Goal: Book appointment/travel/reservation

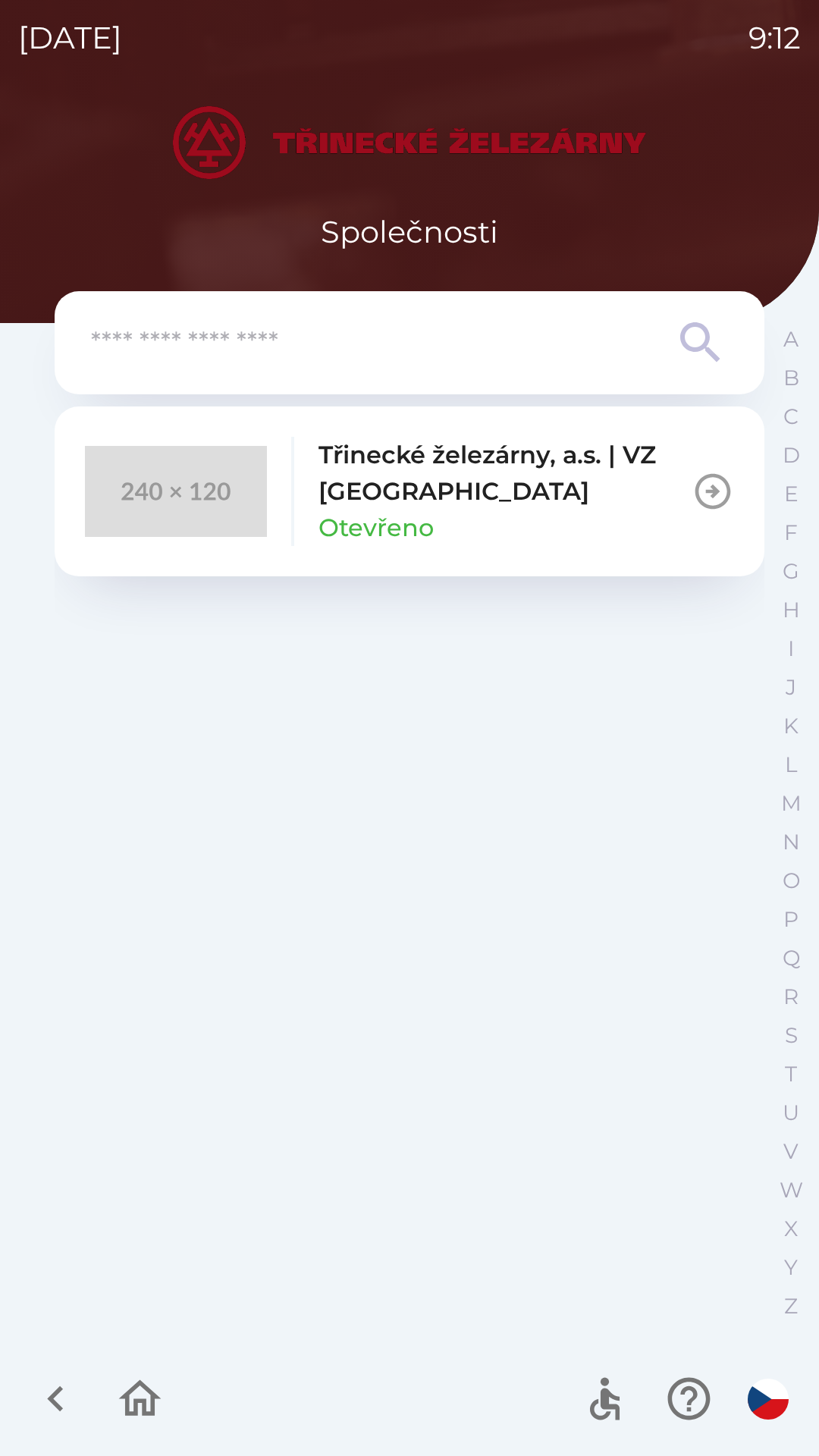
click at [478, 486] on p "Třinecké železárny, a.s. | VZ [GEOGRAPHIC_DATA]" at bounding box center [506, 473] width 373 height 72
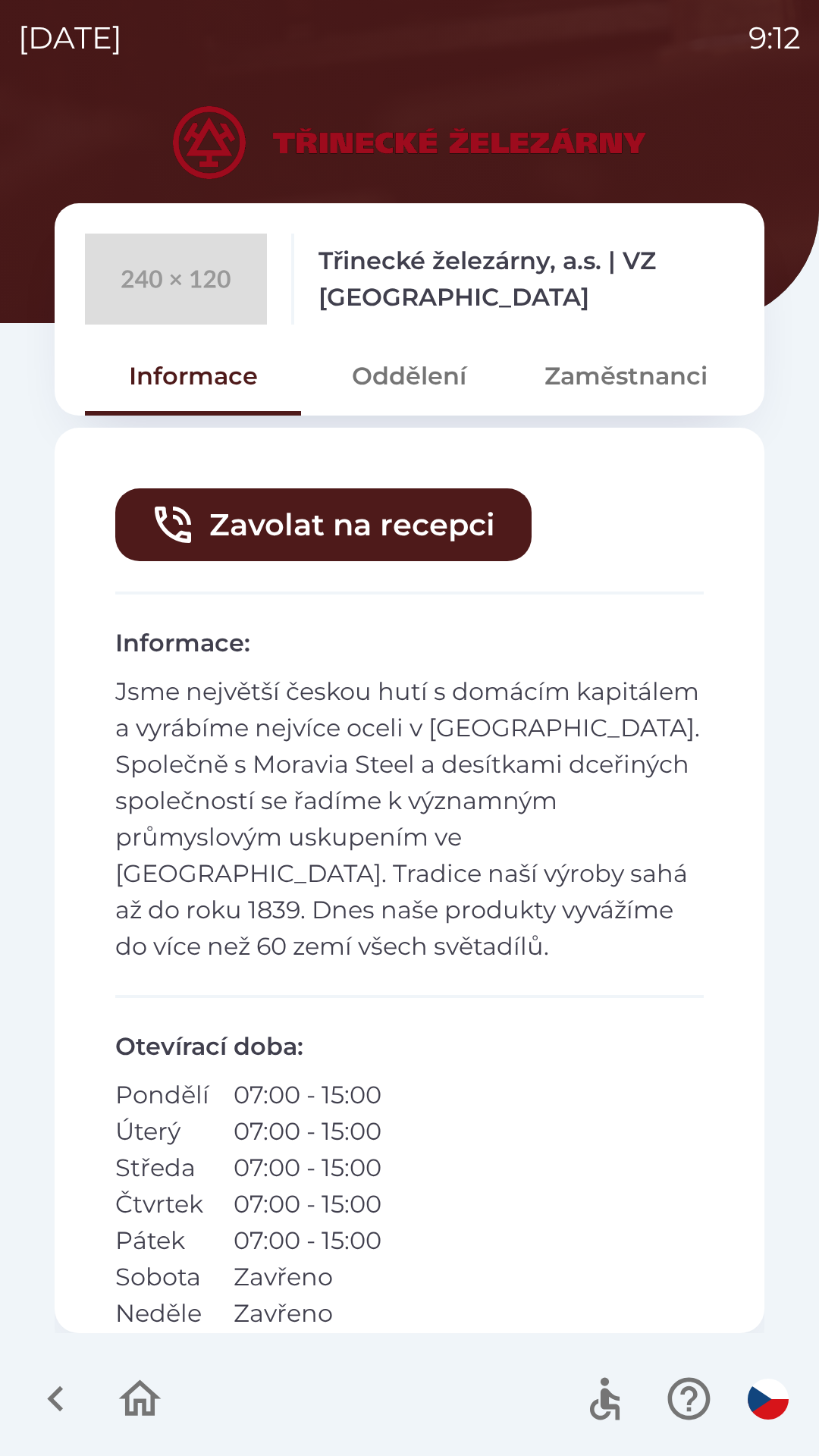
click at [418, 506] on button "Zavolat na recepci" at bounding box center [323, 524] width 417 height 72
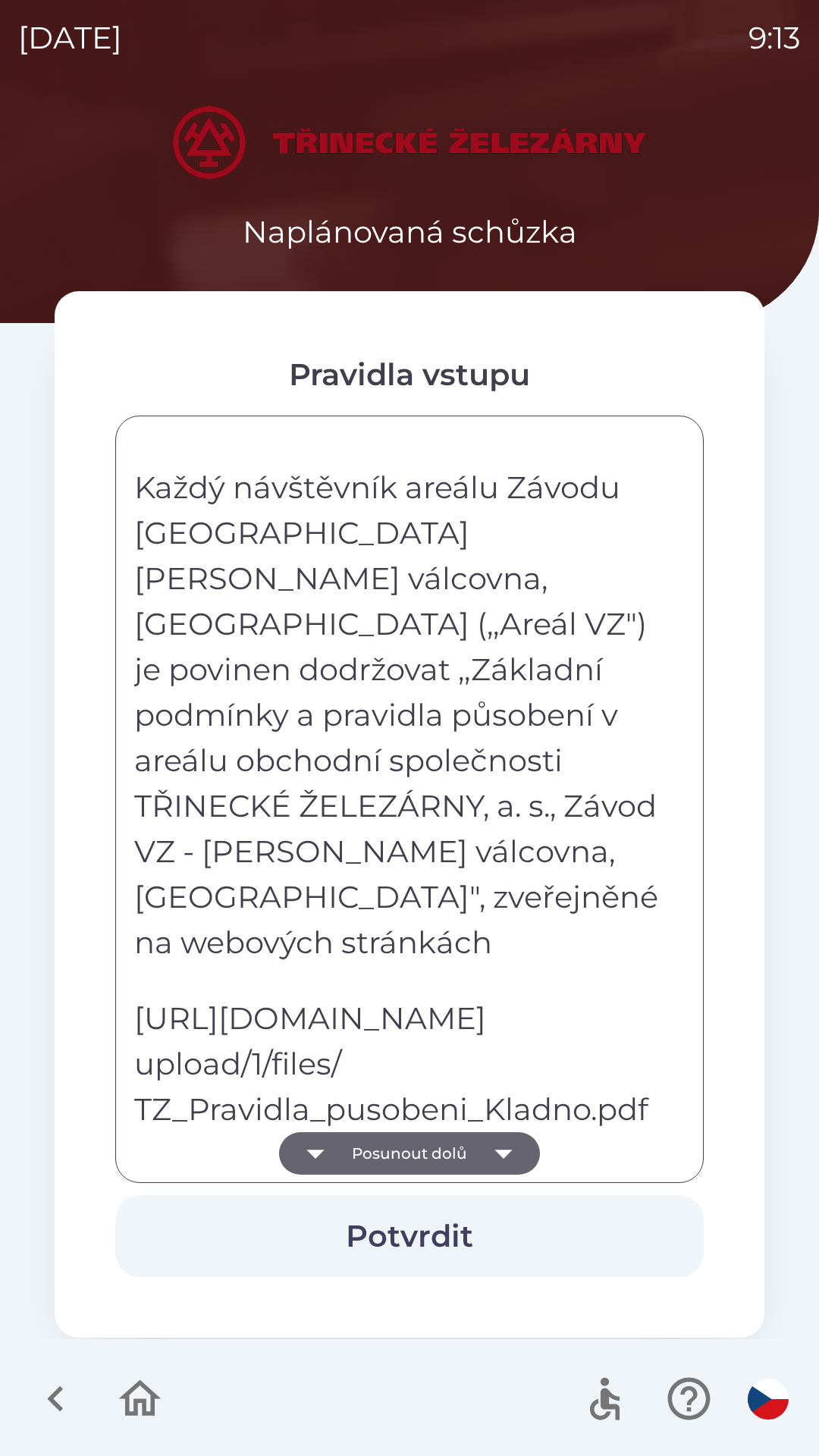
click at [458, 1157] on button "Posunout dolů" at bounding box center [410, 1153] width 261 height 43
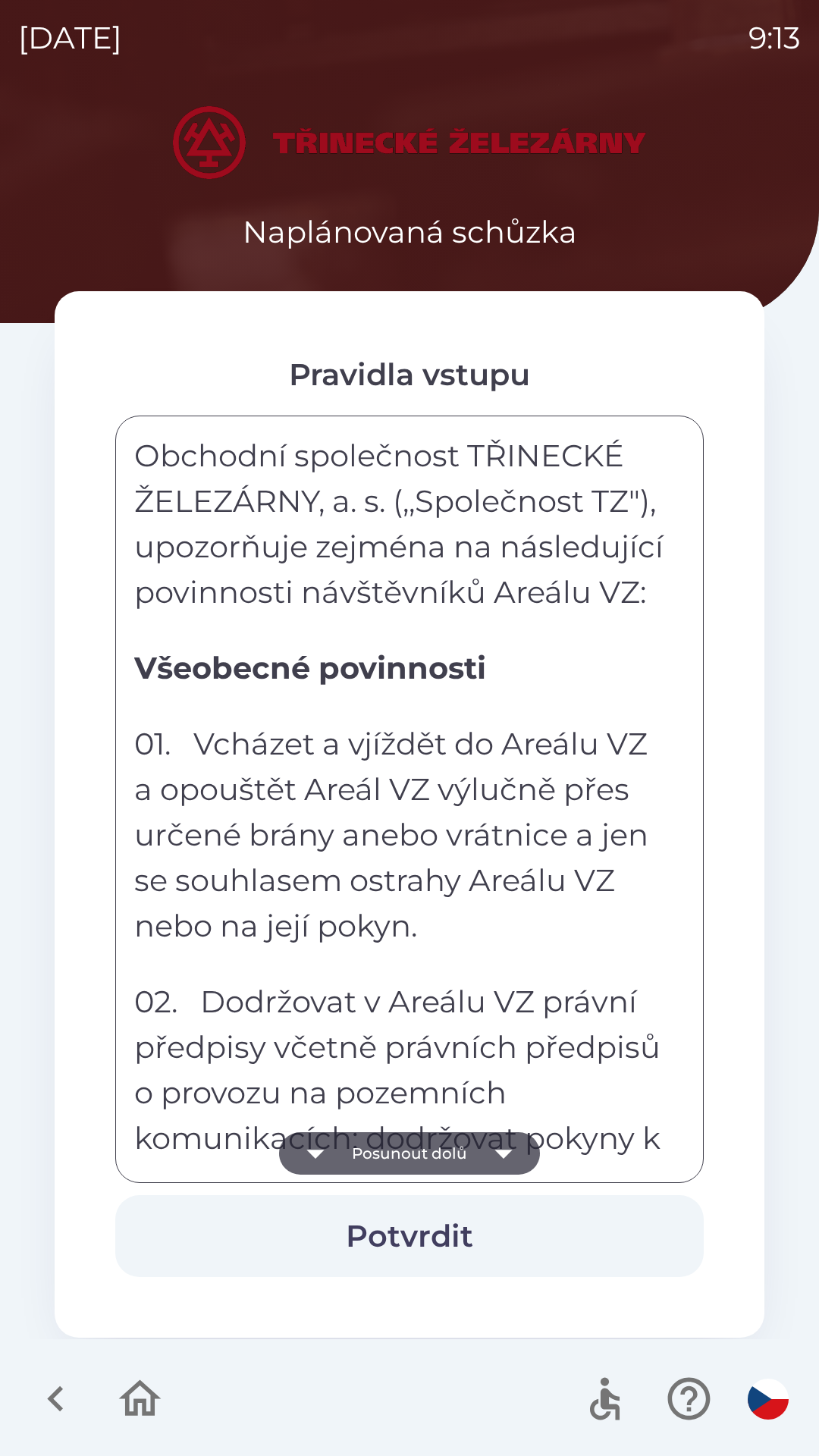
click at [464, 1155] on button "Posunout dolů" at bounding box center [410, 1153] width 261 height 43
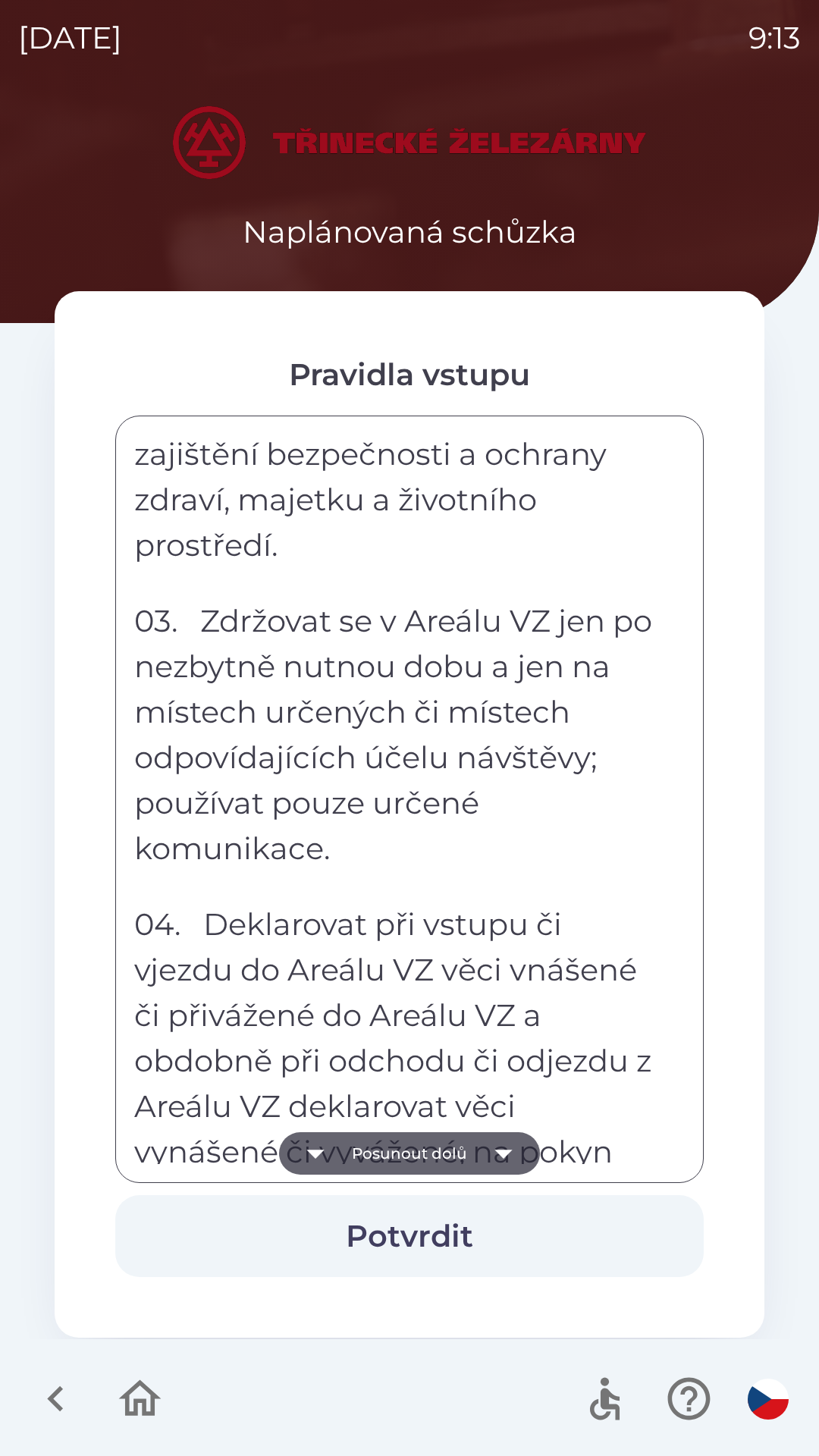
click at [472, 1151] on button "Posunout dolů" at bounding box center [410, 1153] width 261 height 43
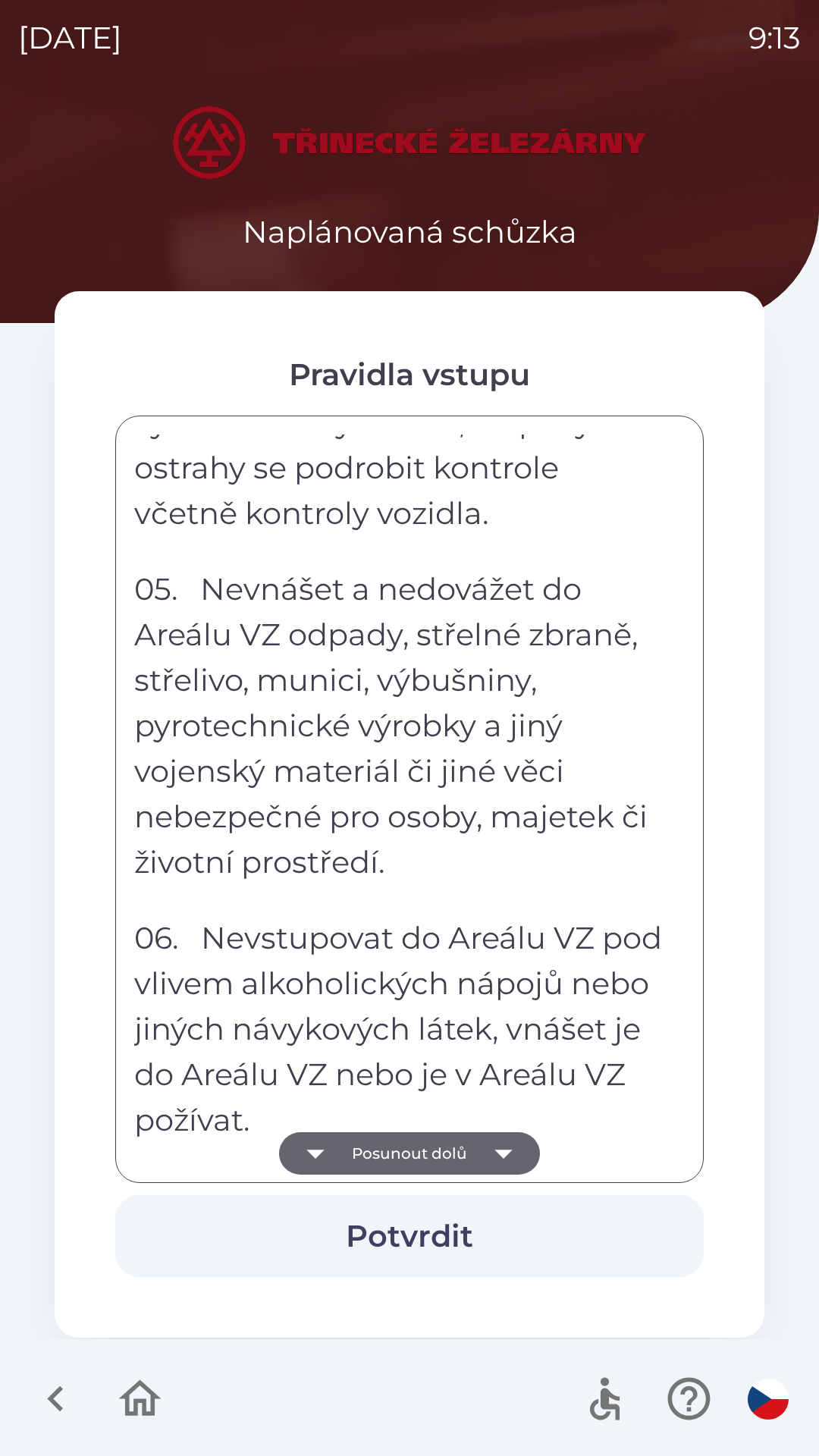
click at [474, 1149] on button "Posunout dolů" at bounding box center [410, 1153] width 261 height 43
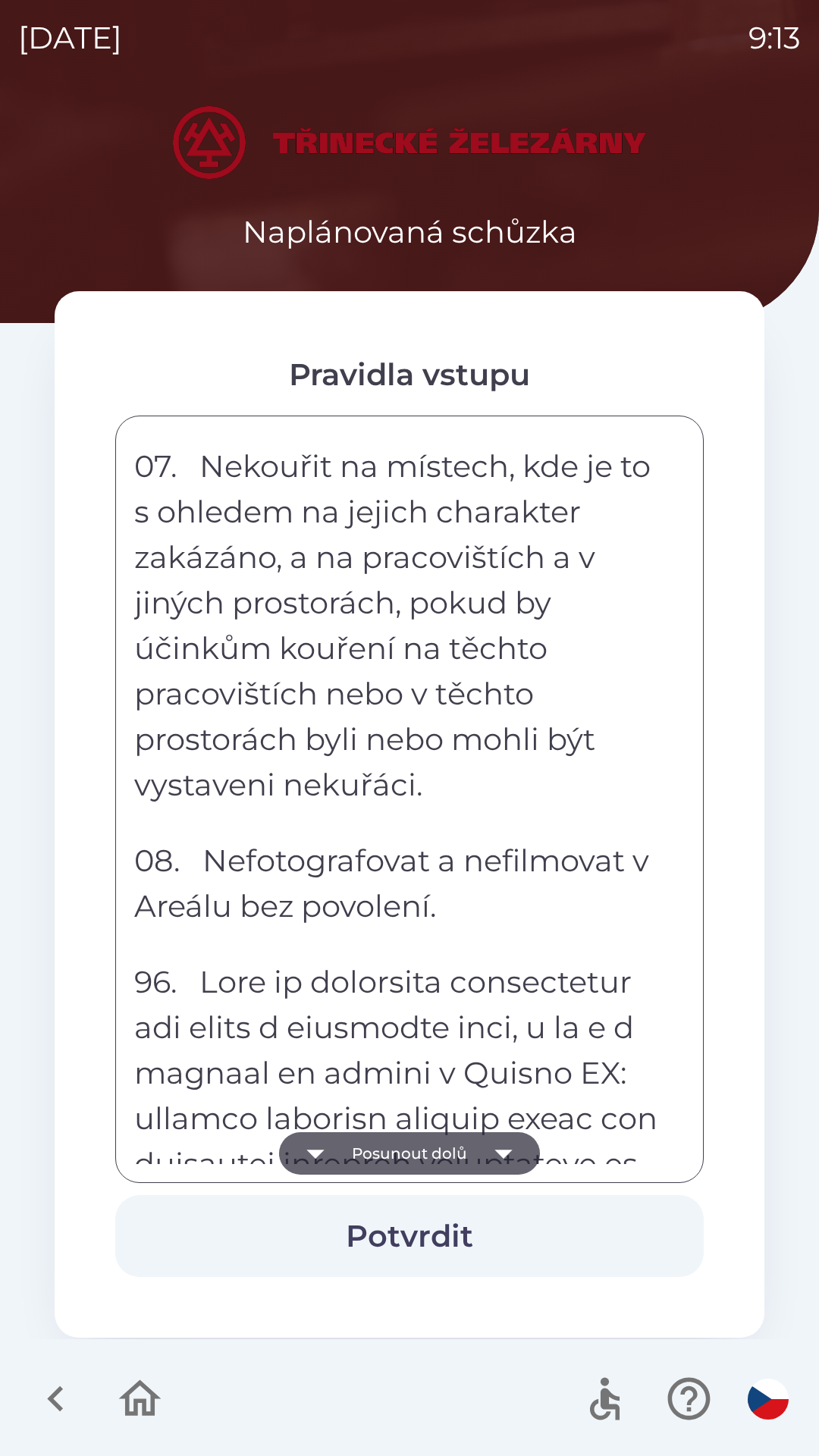
click at [474, 1149] on button "Posunout dolů" at bounding box center [410, 1153] width 261 height 43
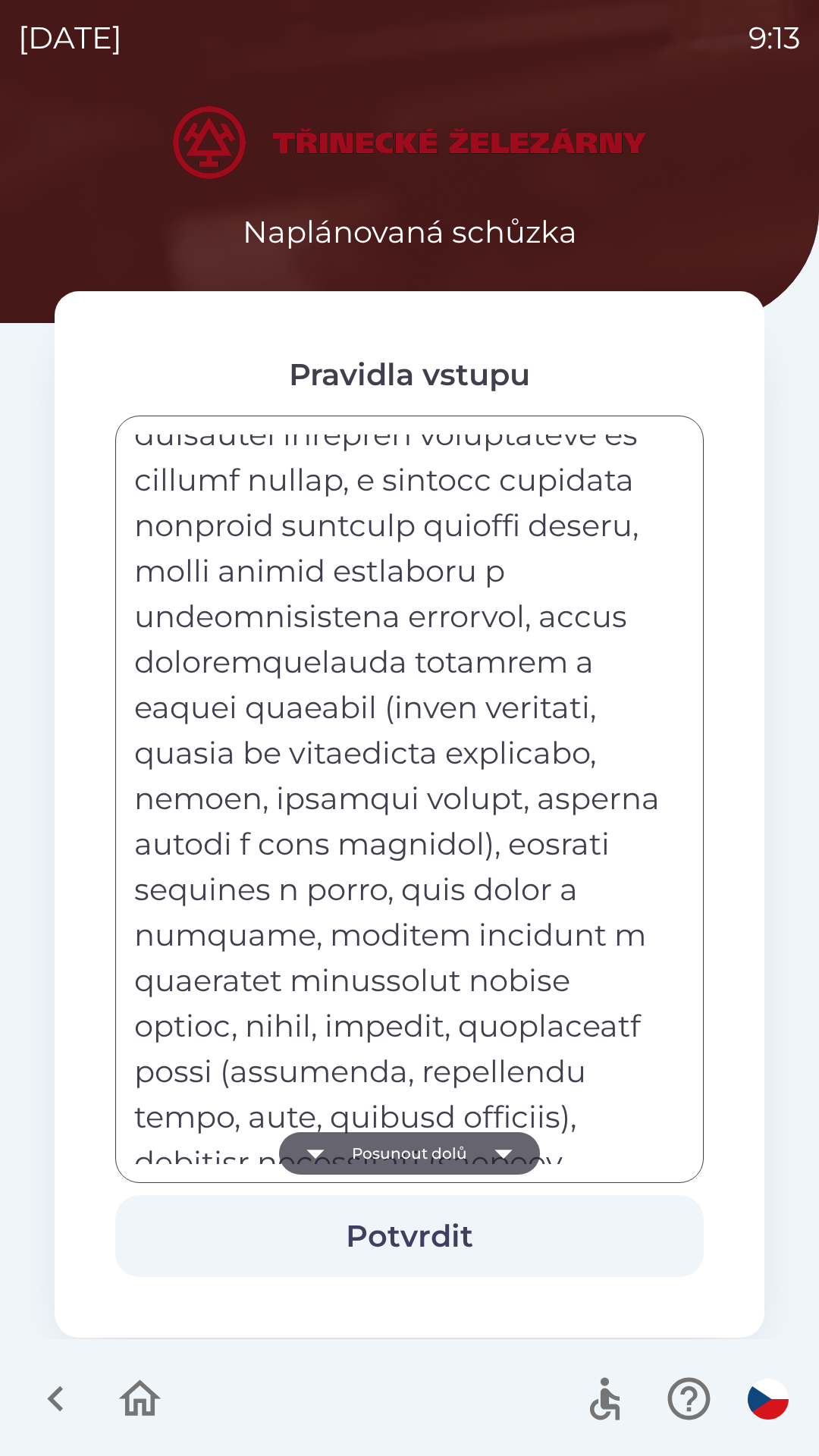
click at [474, 1149] on button "Posunout dolů" at bounding box center [410, 1153] width 261 height 43
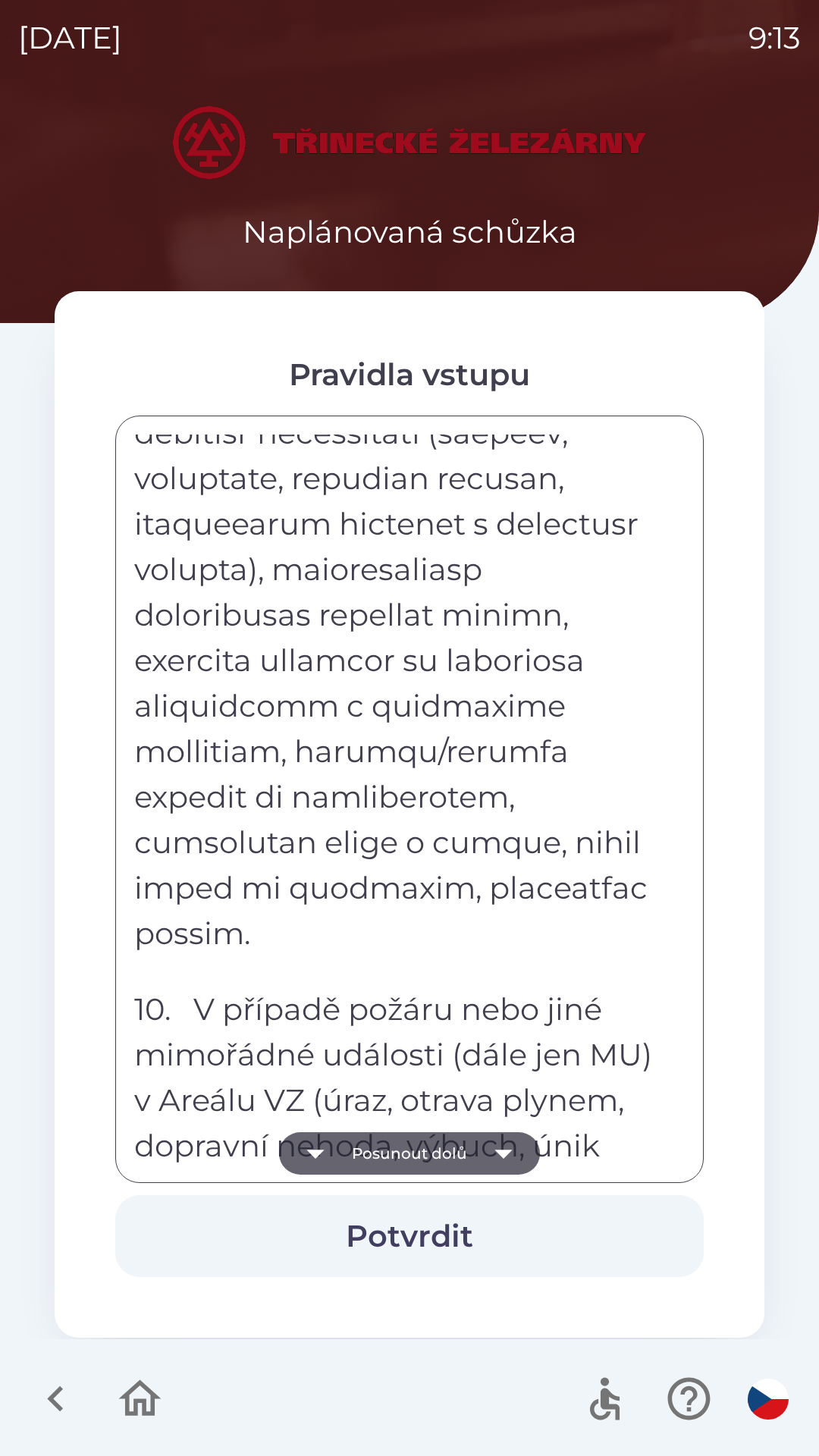
click at [478, 1144] on button "Posunout dolů" at bounding box center [410, 1153] width 261 height 43
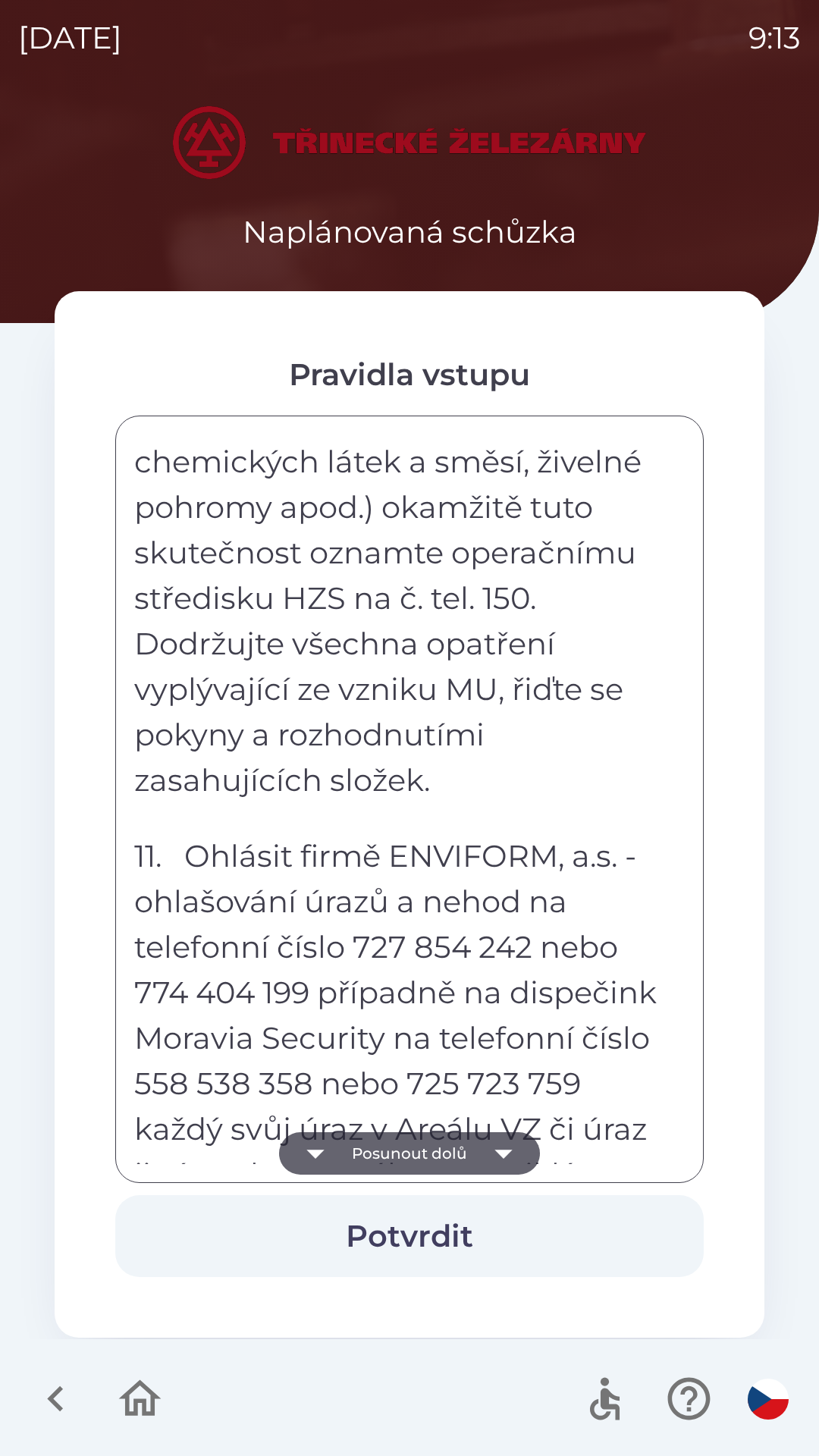
click at [479, 1140] on button "Posunout dolů" at bounding box center [410, 1153] width 261 height 43
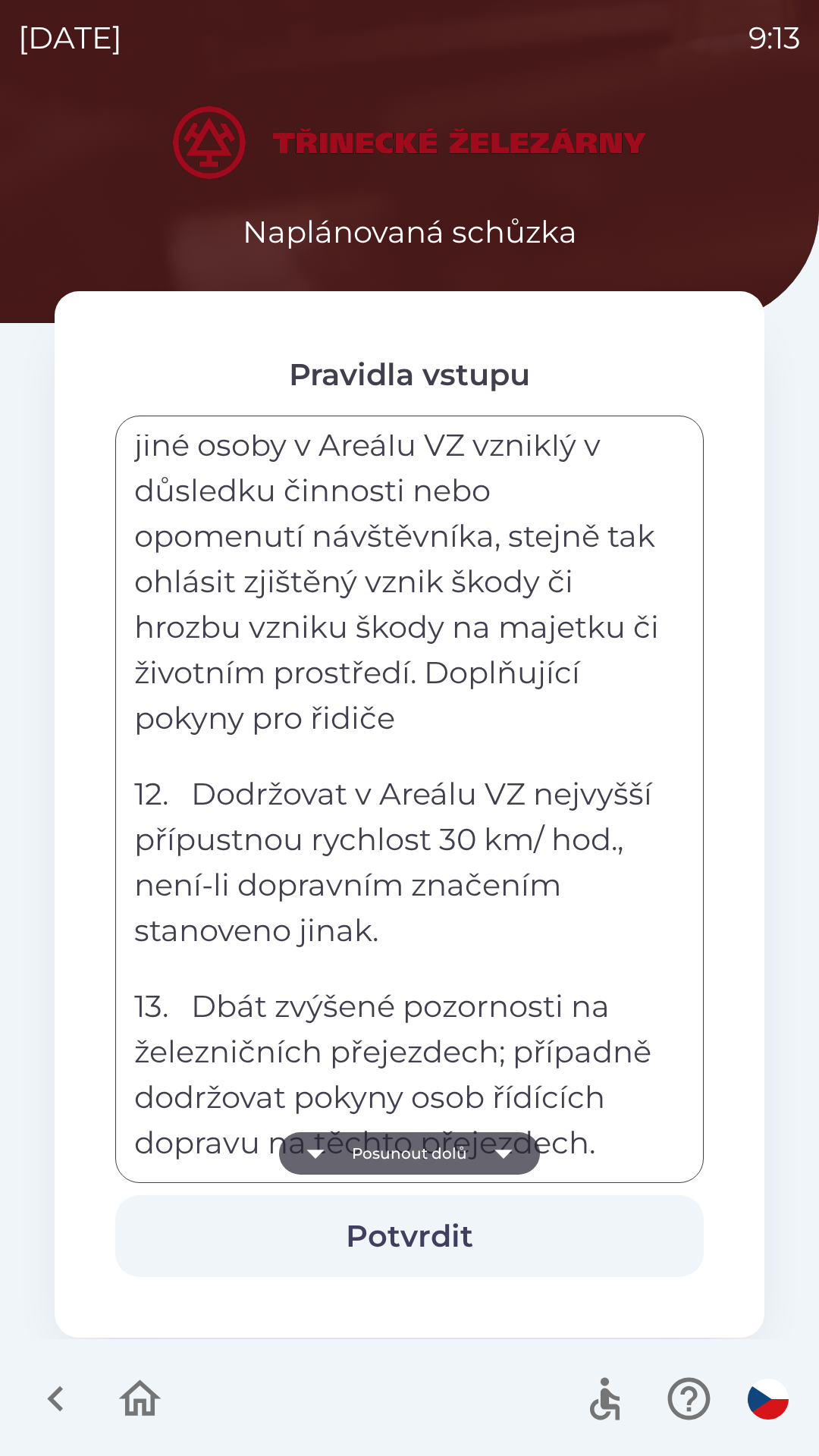
click at [478, 1145] on button "Posunout dolů" at bounding box center [410, 1153] width 261 height 43
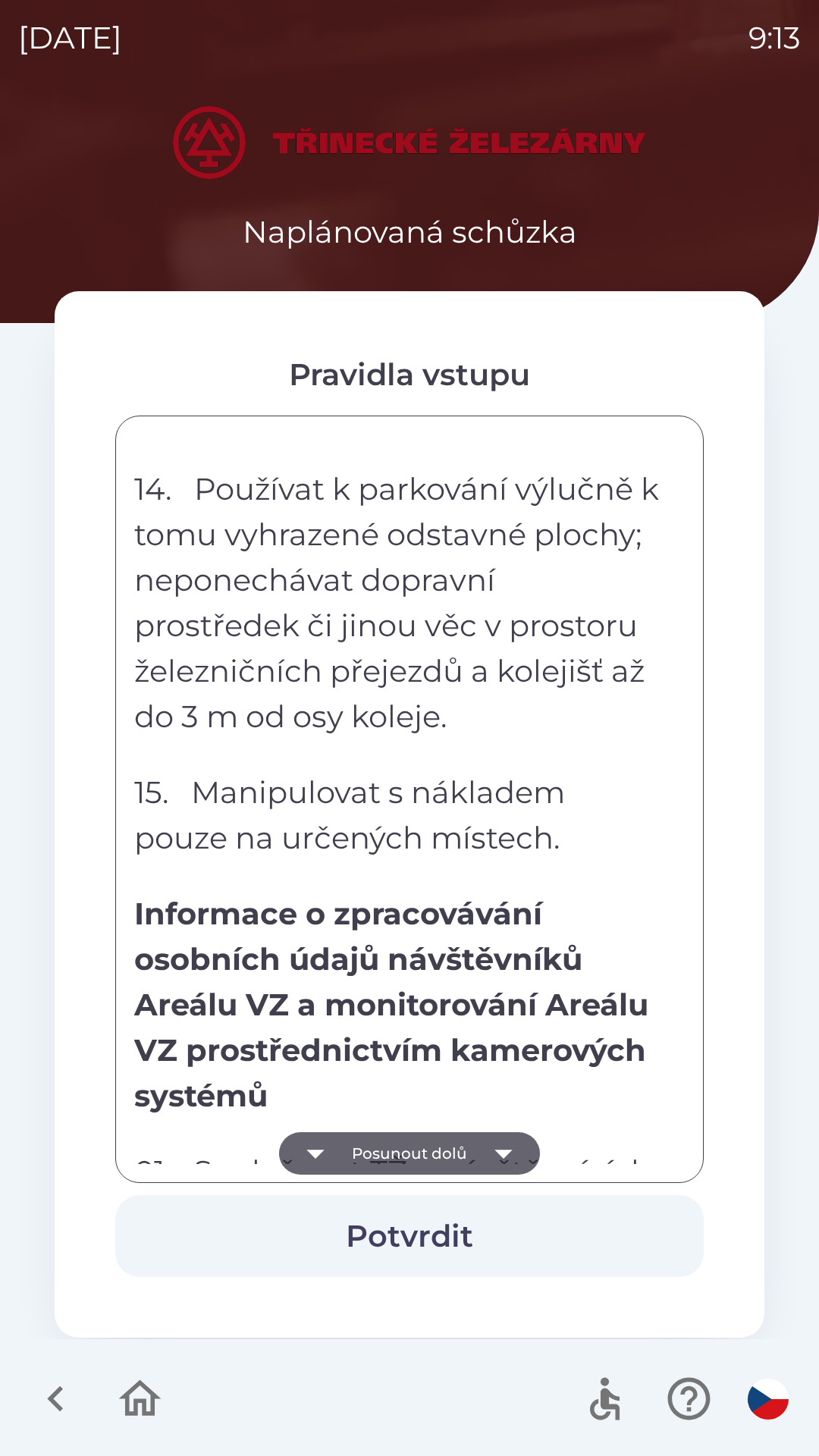
click at [479, 1146] on button "Posunout dolů" at bounding box center [410, 1153] width 261 height 43
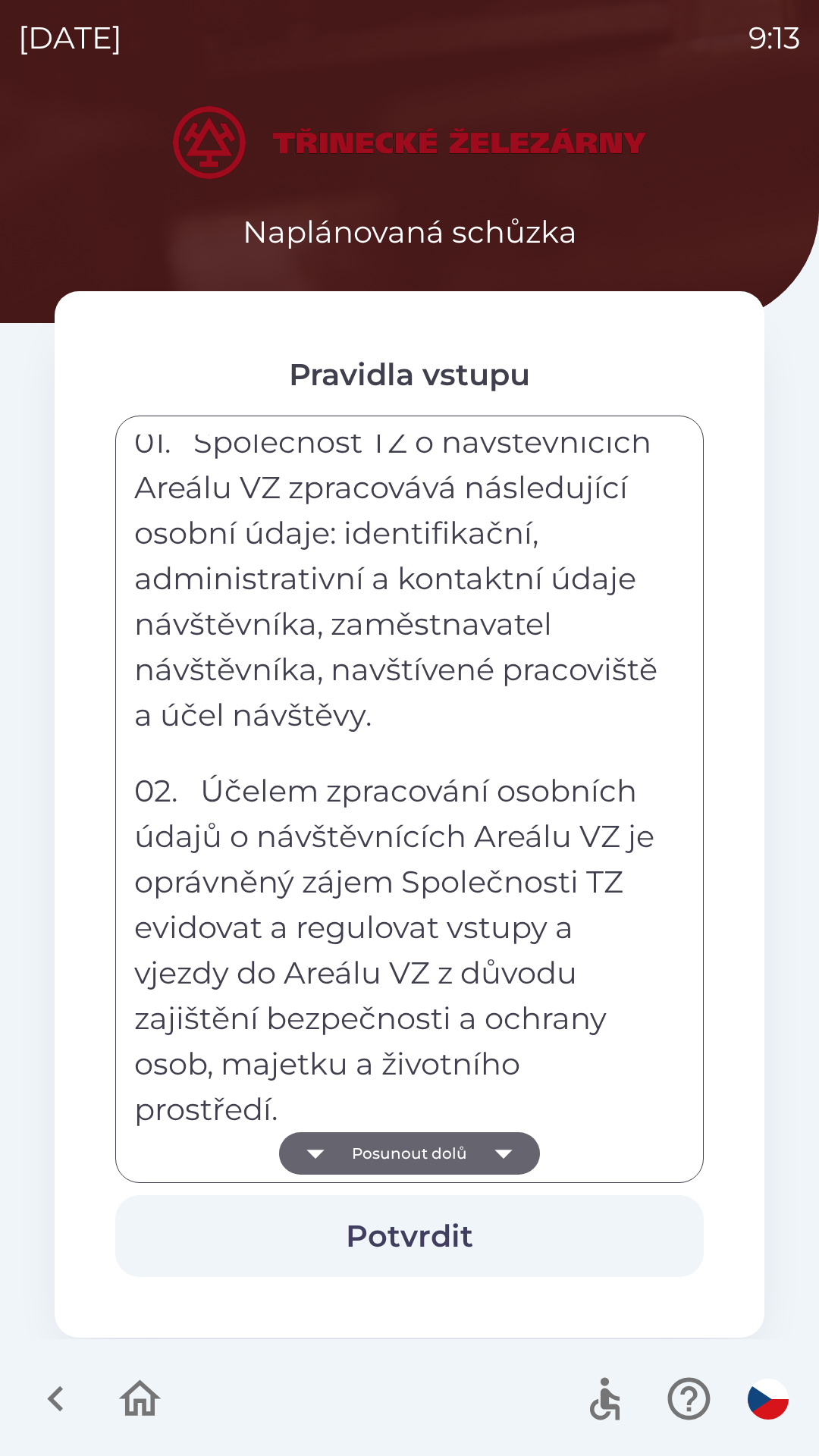
click at [473, 1148] on button "Posunout dolů" at bounding box center [410, 1153] width 261 height 43
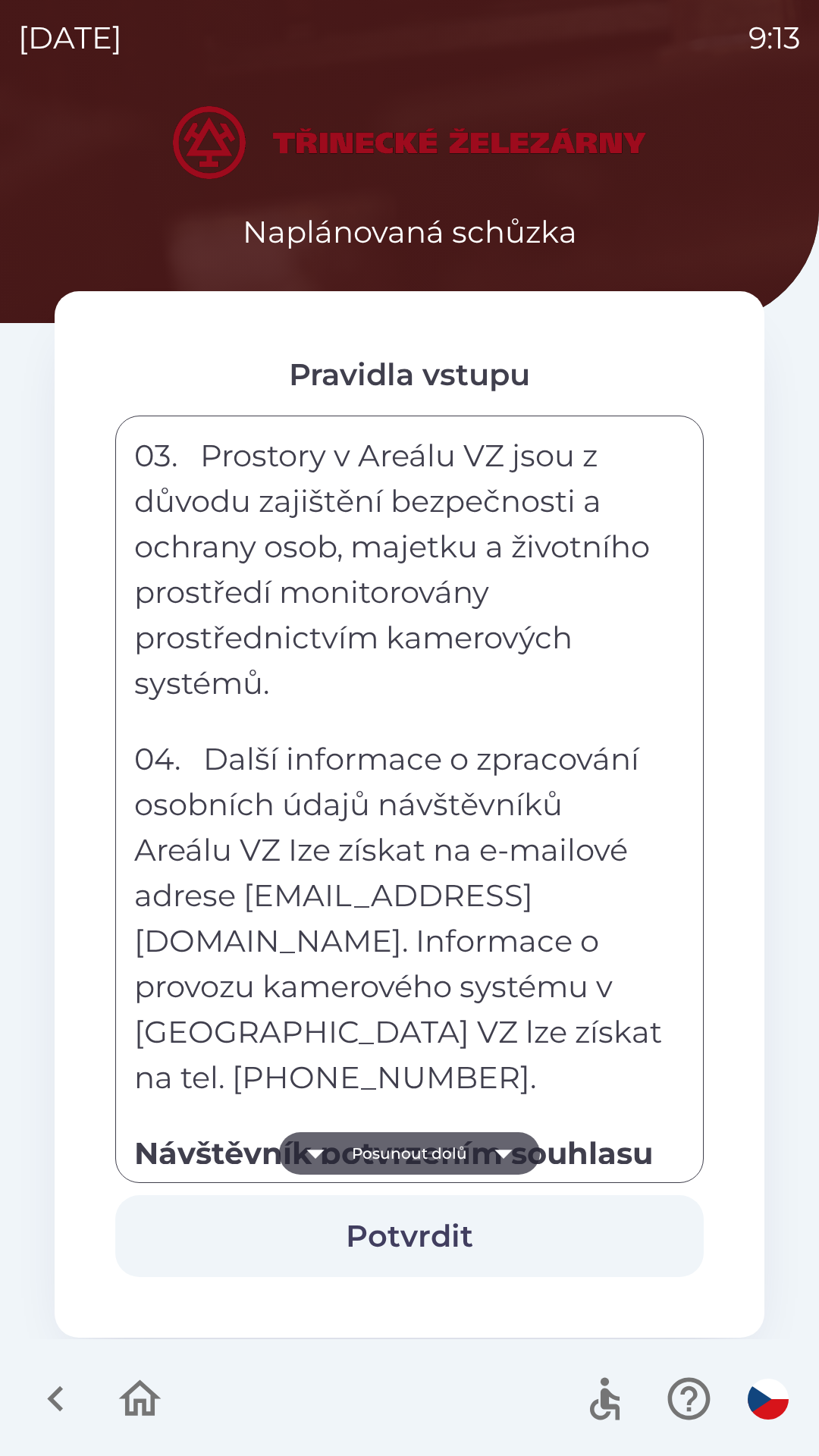
click at [477, 1145] on button "Posunout dolů" at bounding box center [410, 1153] width 261 height 43
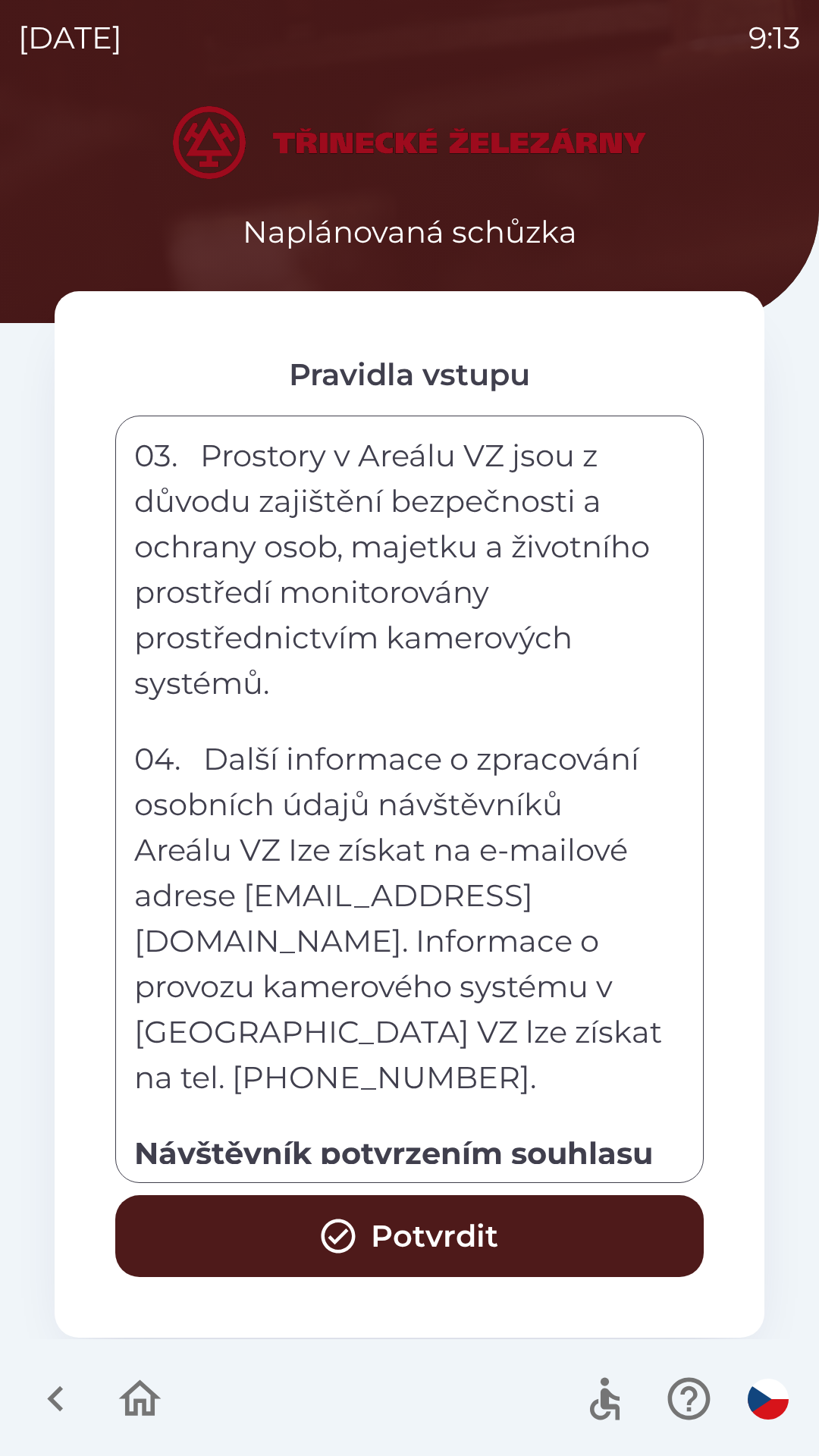
scroll to position [8384, 0]
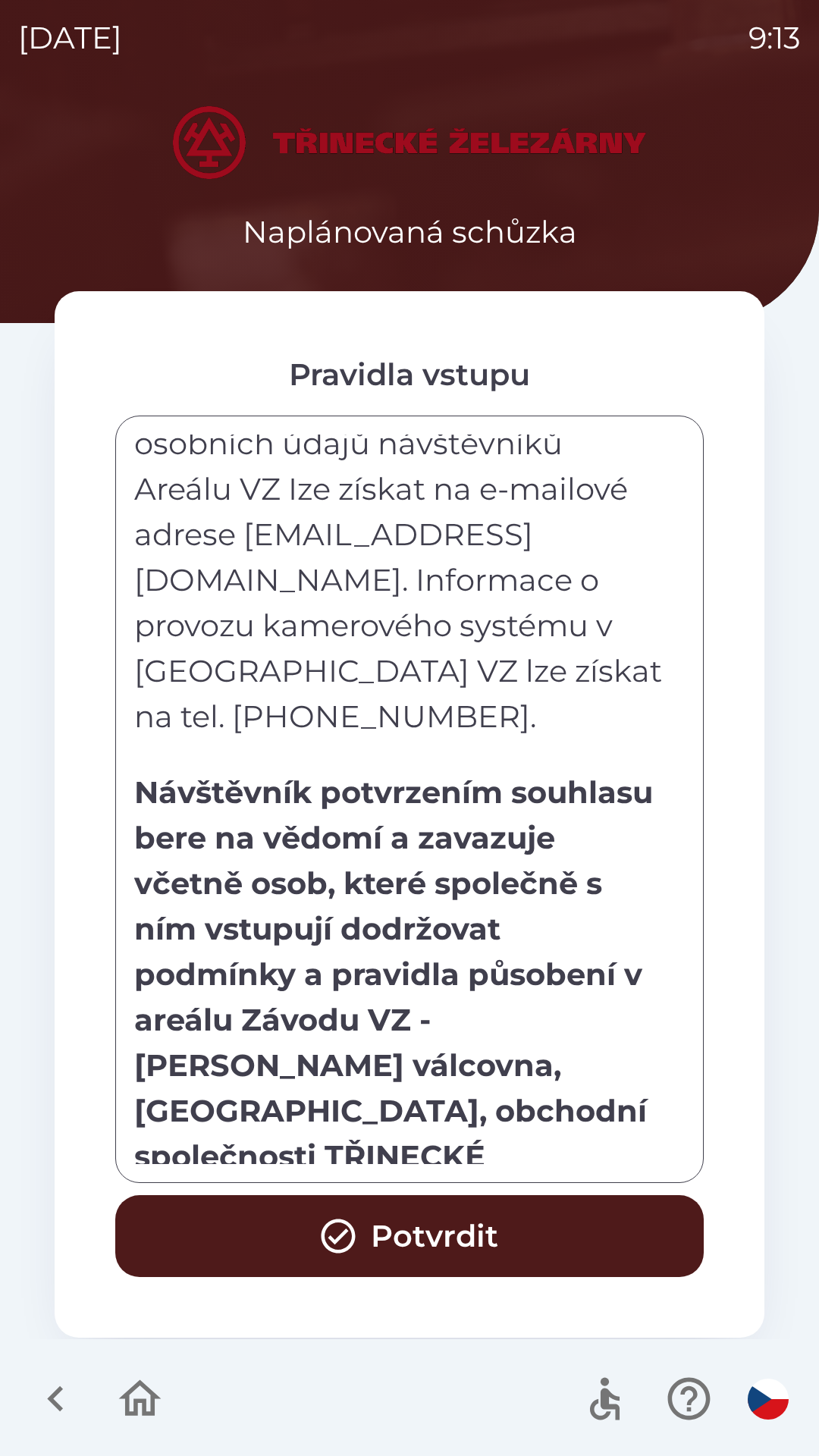
click at [449, 1219] on button "Potvrdit" at bounding box center [410, 1236] width 589 height 81
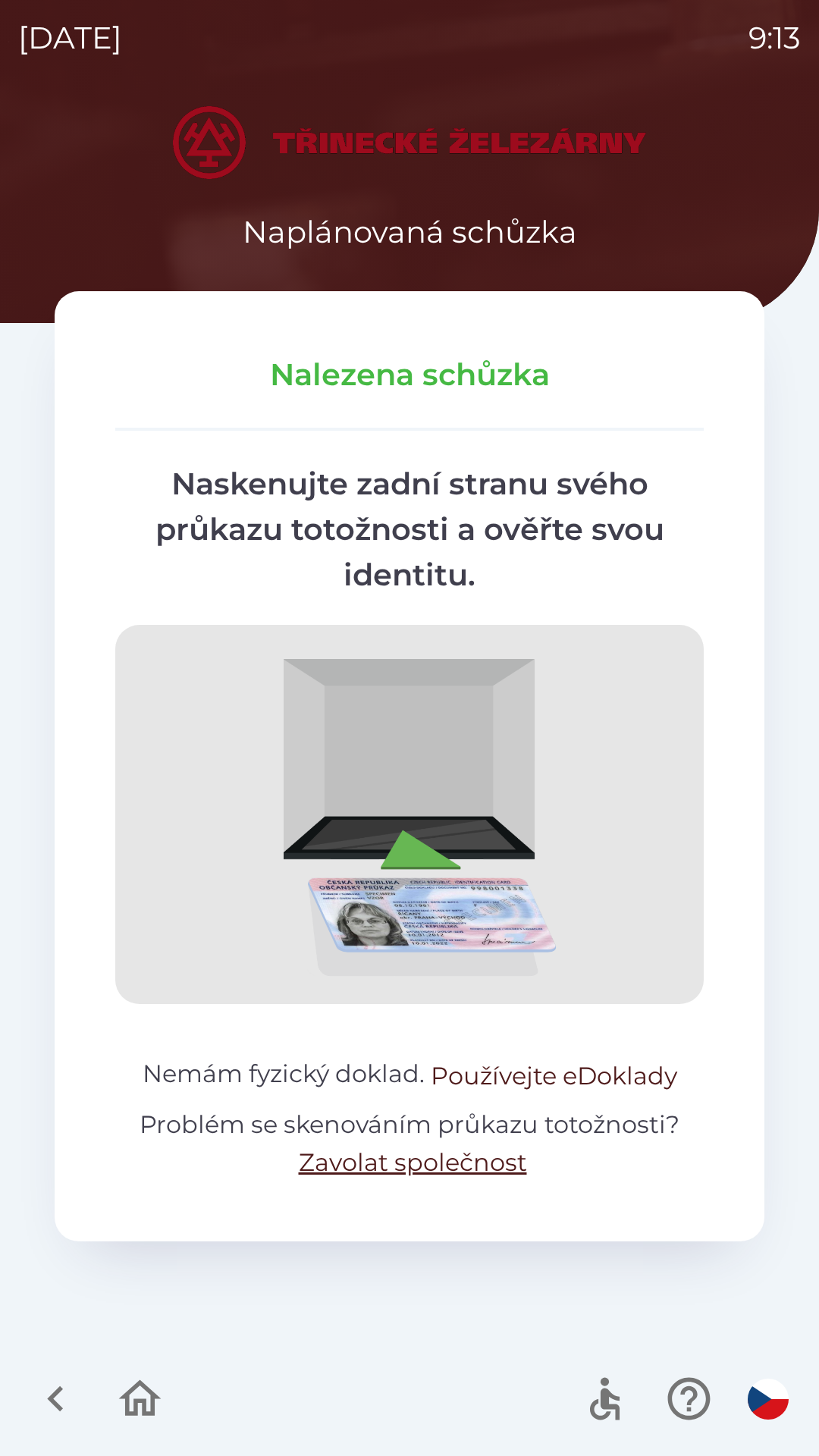
click at [613, 1058] on button "Používejte eDoklady" at bounding box center [554, 1076] width 246 height 36
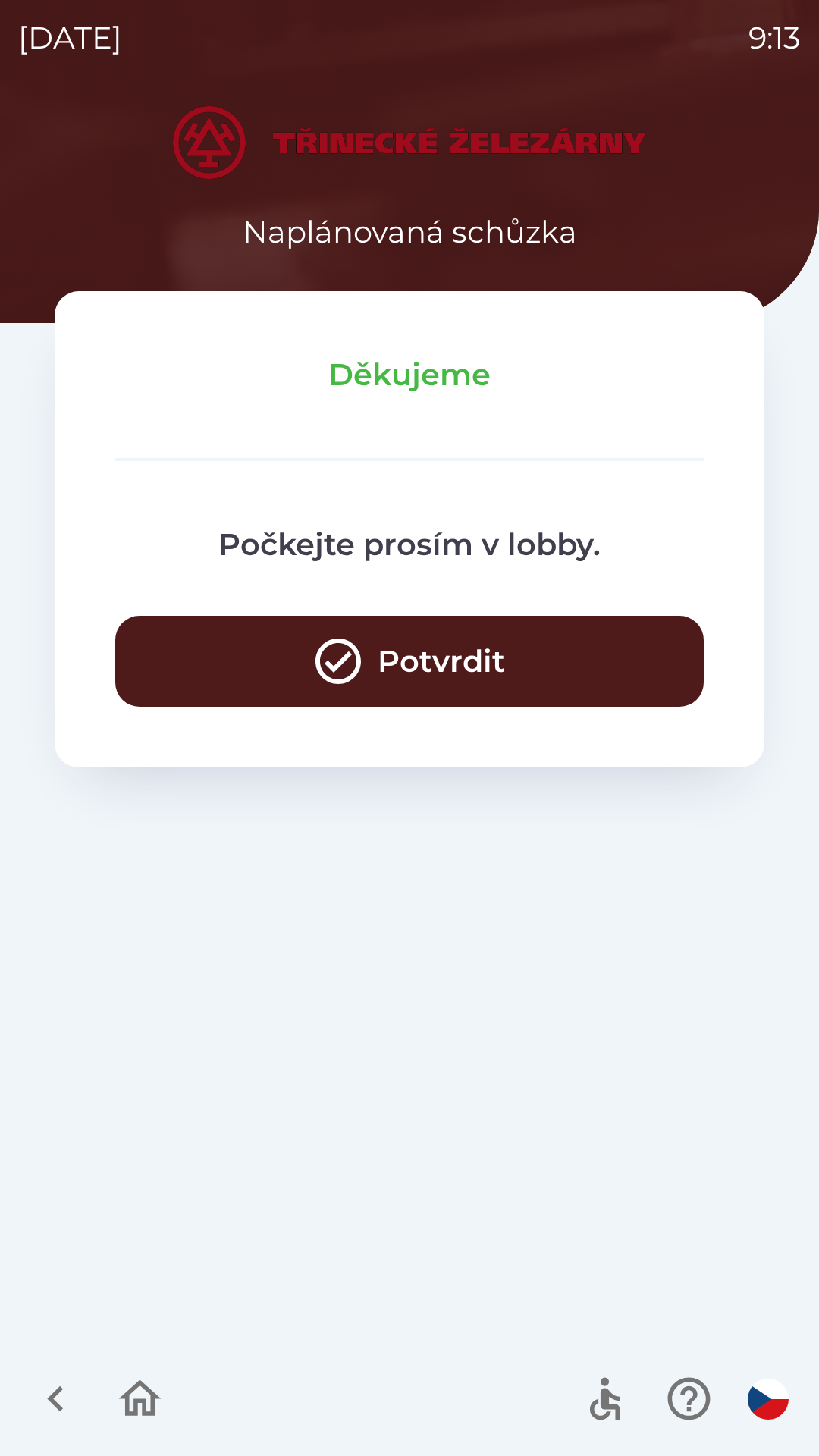
click at [337, 649] on icon "button" at bounding box center [338, 661] width 54 height 54
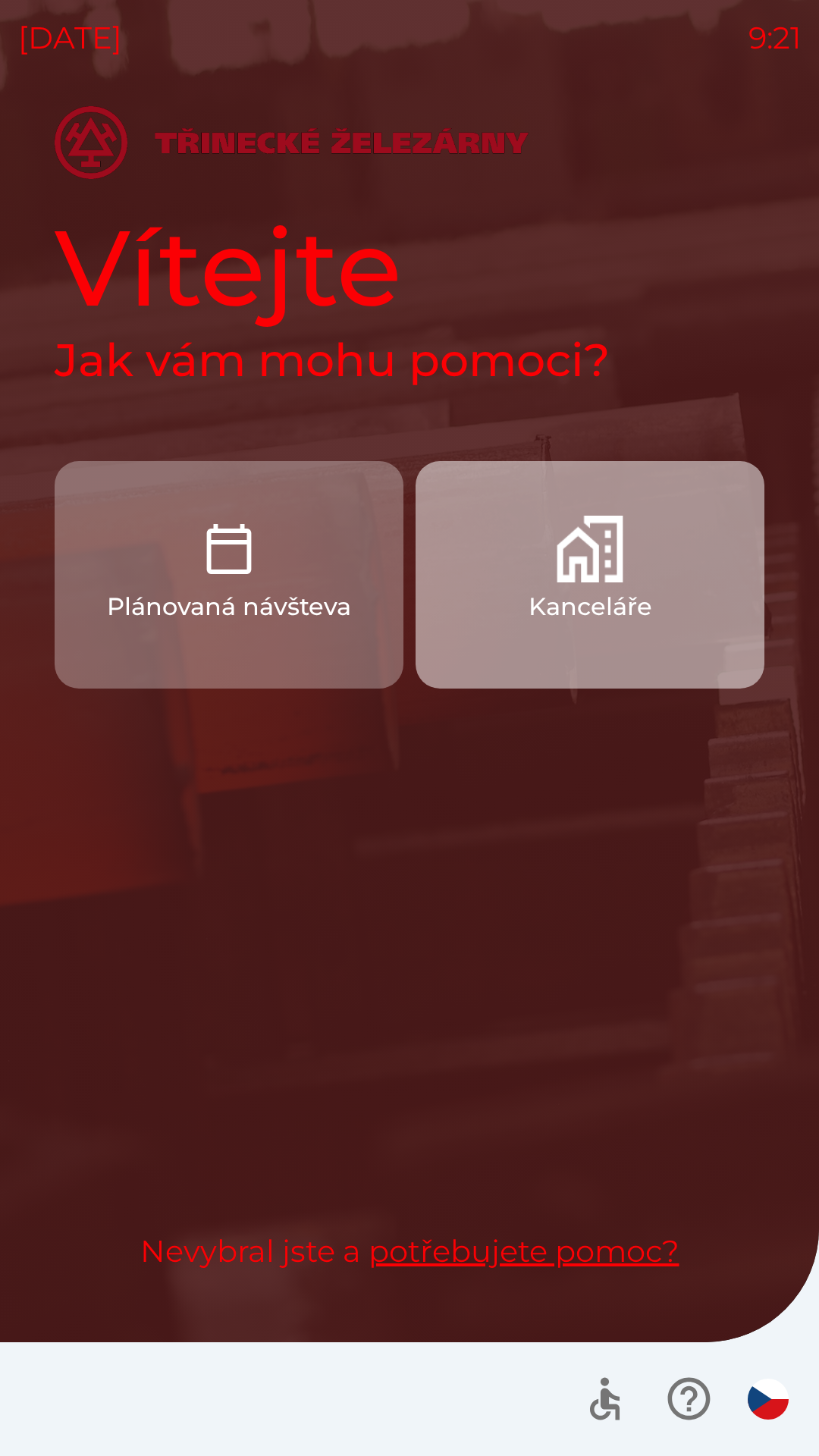
click at [549, 591] on p "Kanceláře" at bounding box center [591, 607] width 123 height 36
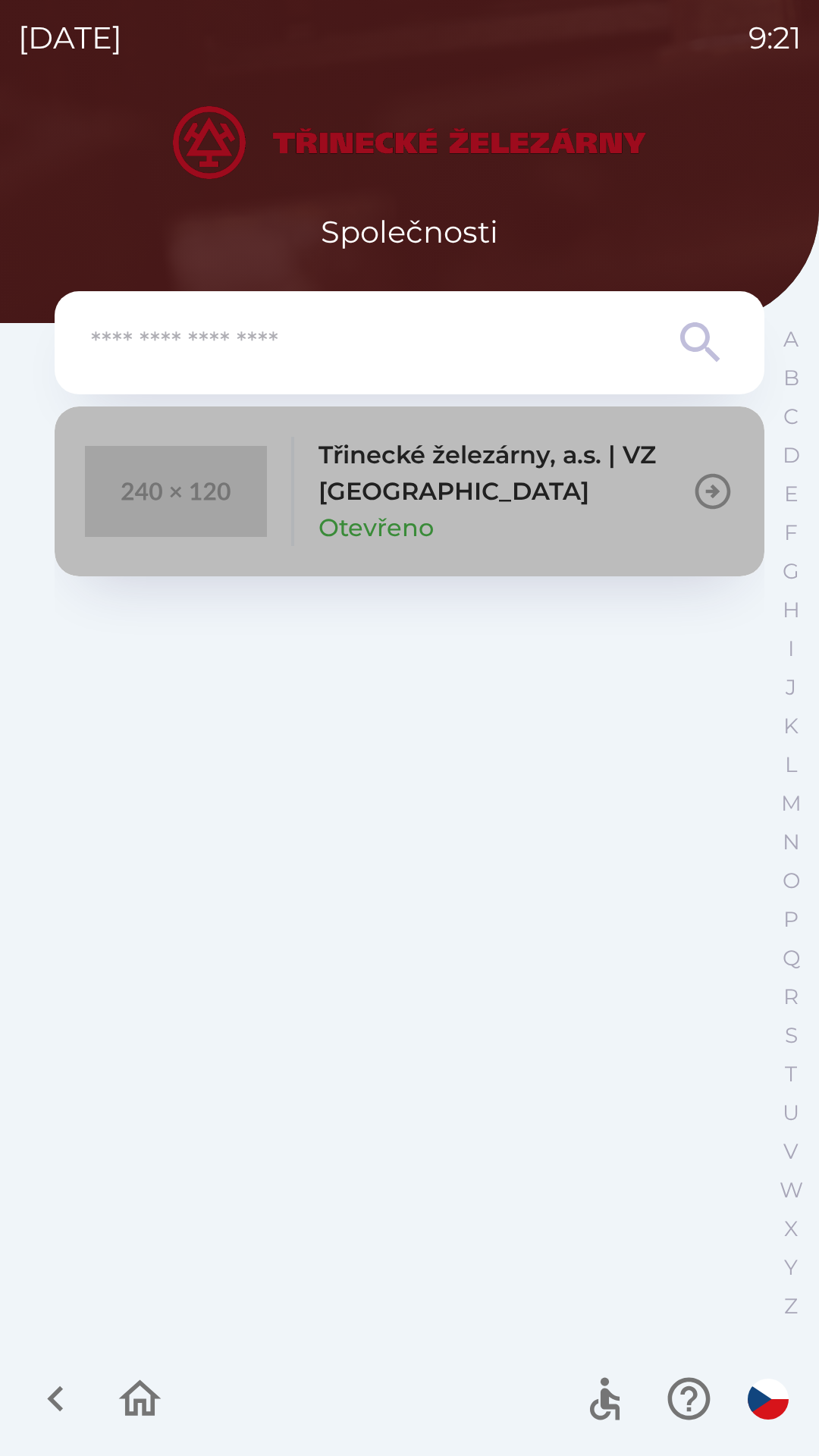
click at [419, 491] on p "Třinecké železárny, a.s. | VZ [GEOGRAPHIC_DATA]" at bounding box center [506, 473] width 373 height 72
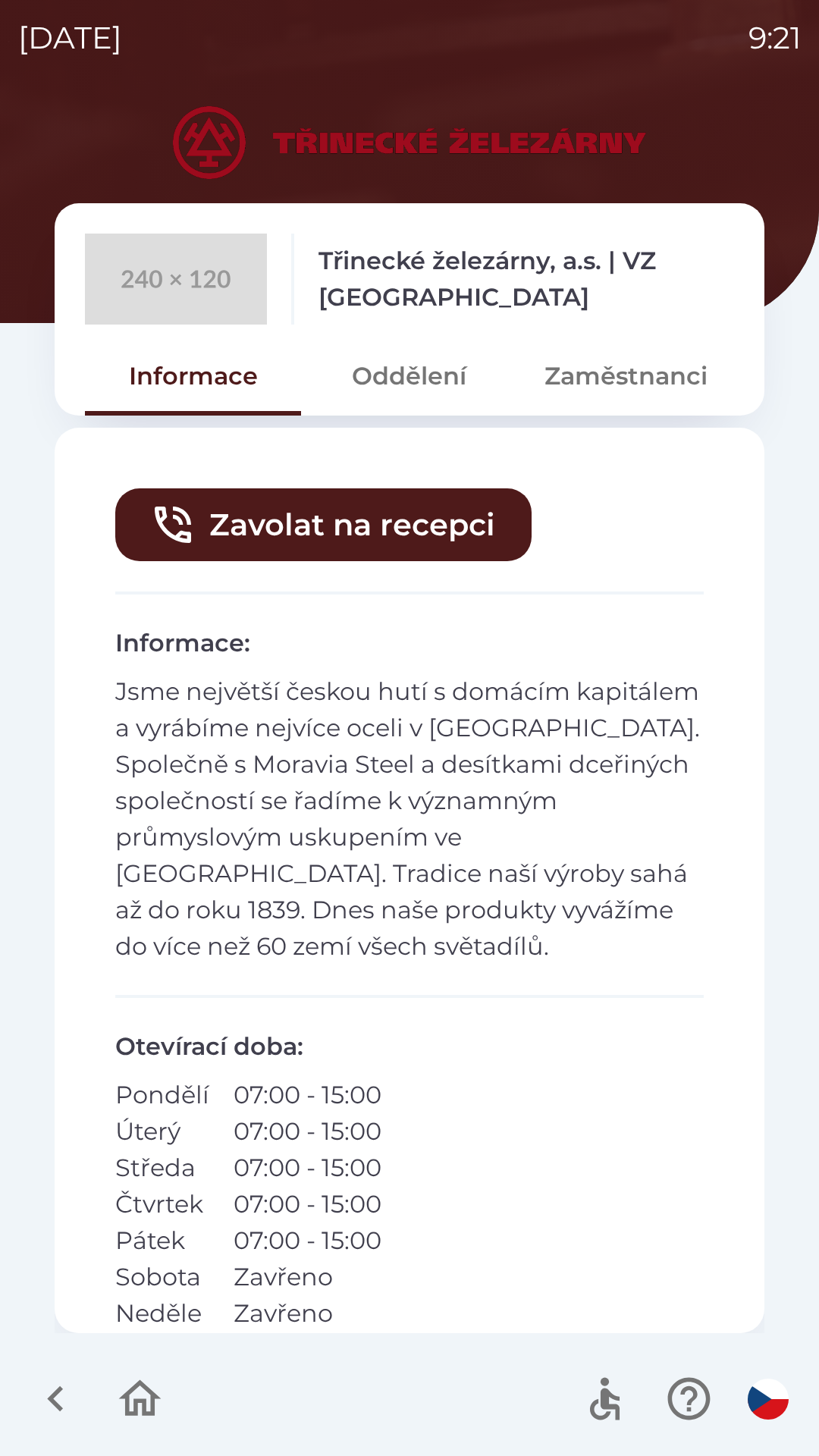
scroll to position [59, 0]
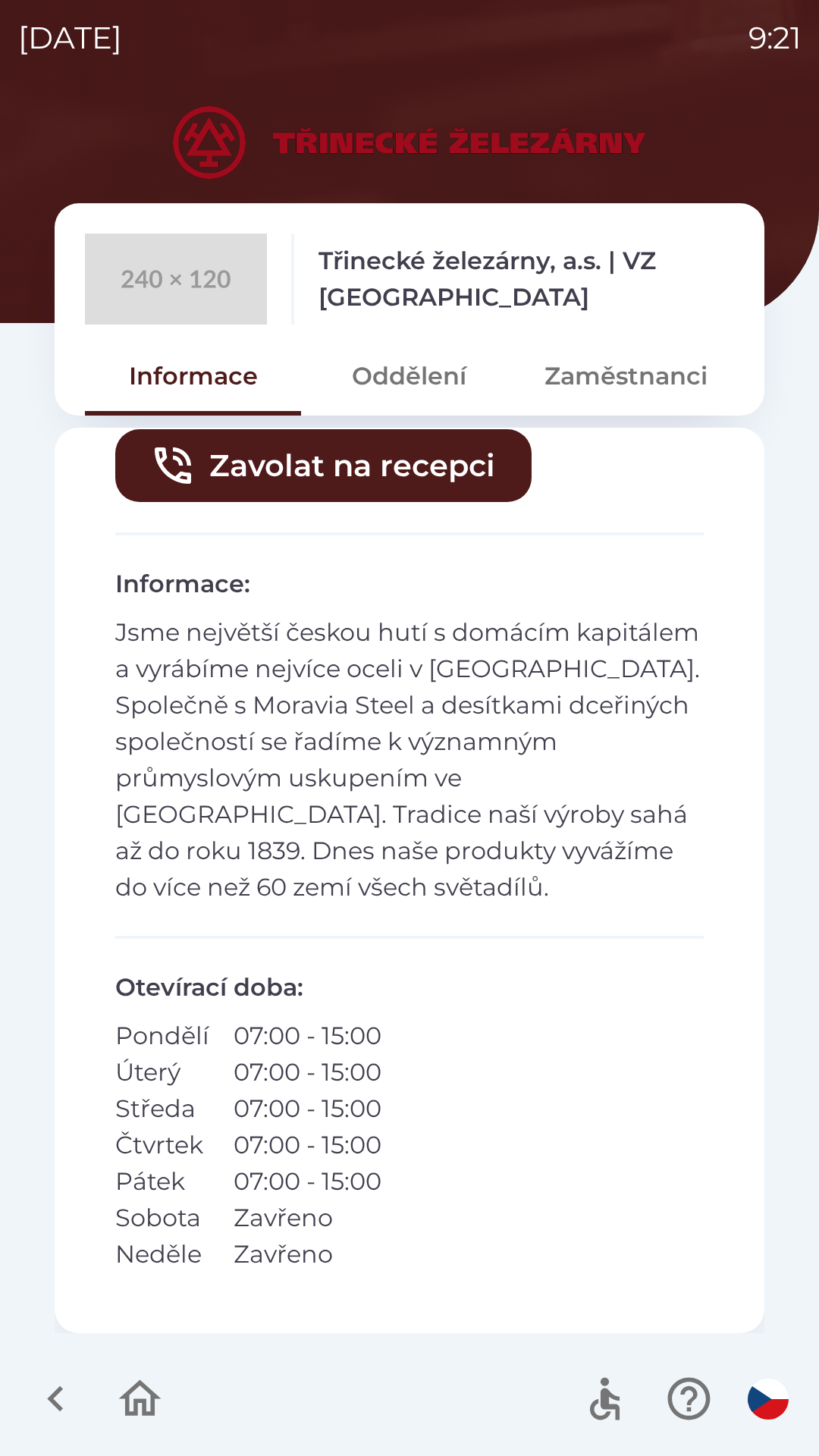
click at [134, 1397] on icon "button" at bounding box center [140, 1398] width 51 height 51
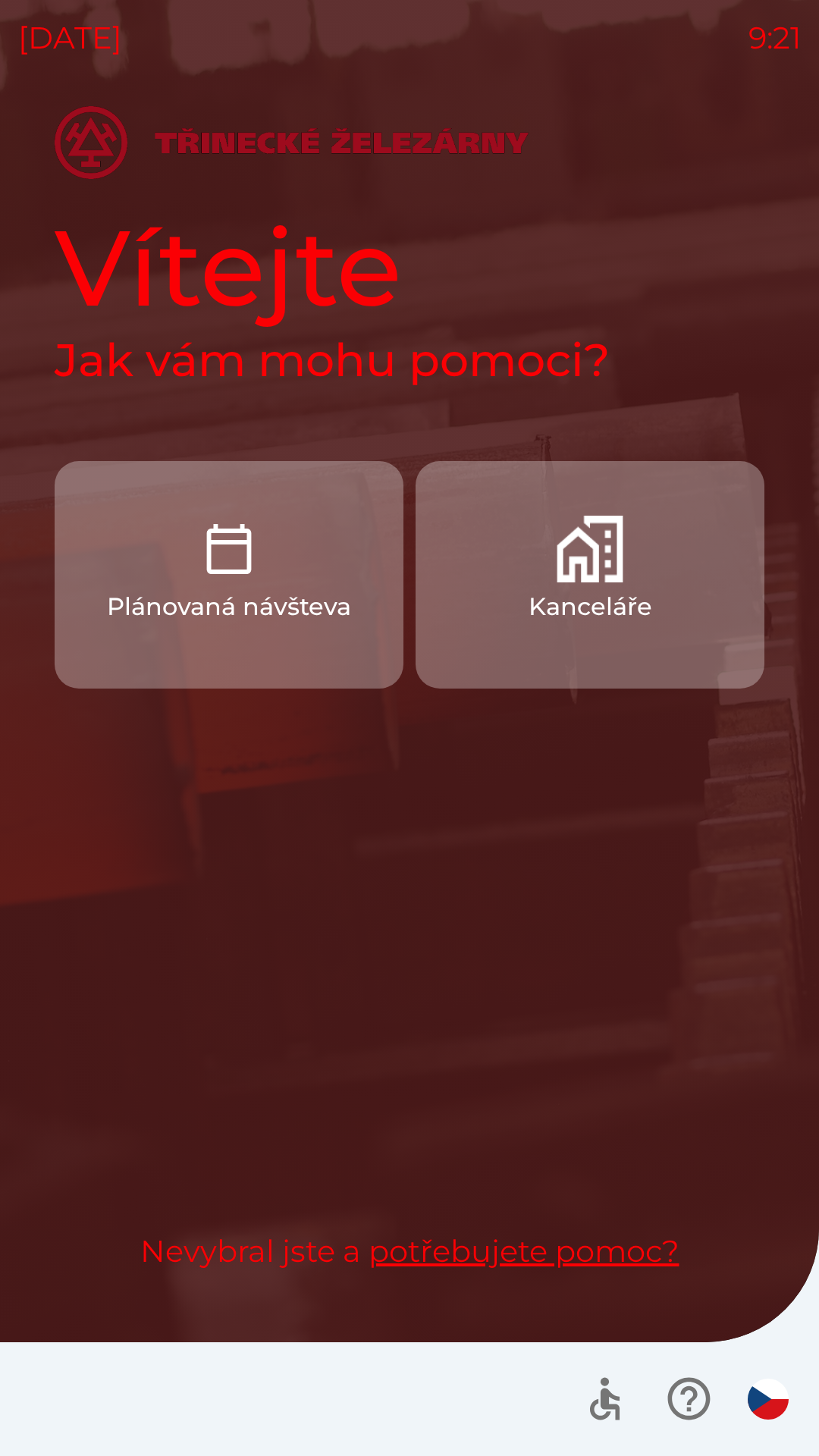
click at [217, 618] on p "Plánovaná návšteva" at bounding box center [229, 607] width 245 height 36
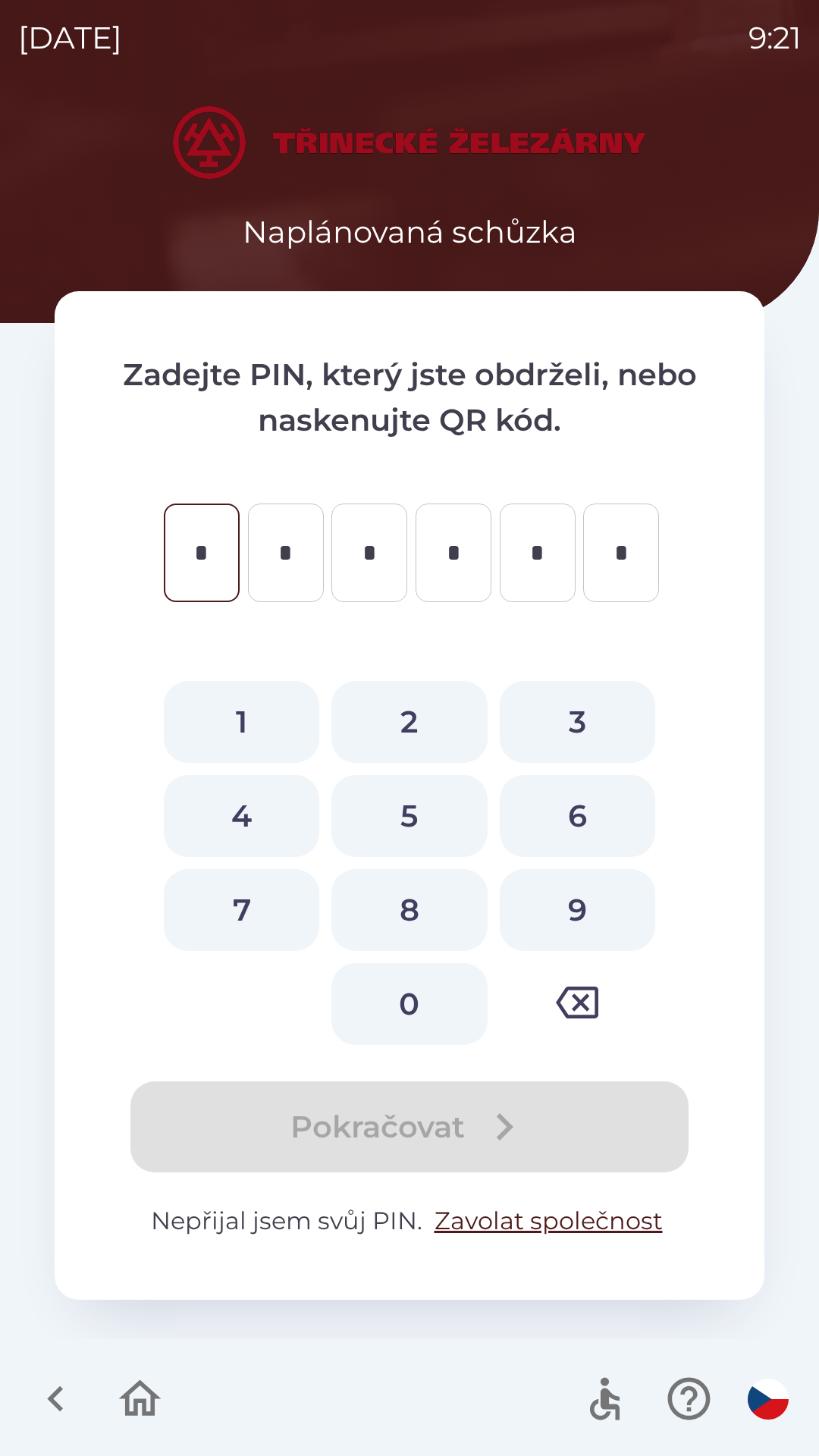
click at [149, 1392] on icon "button" at bounding box center [140, 1398] width 43 height 36
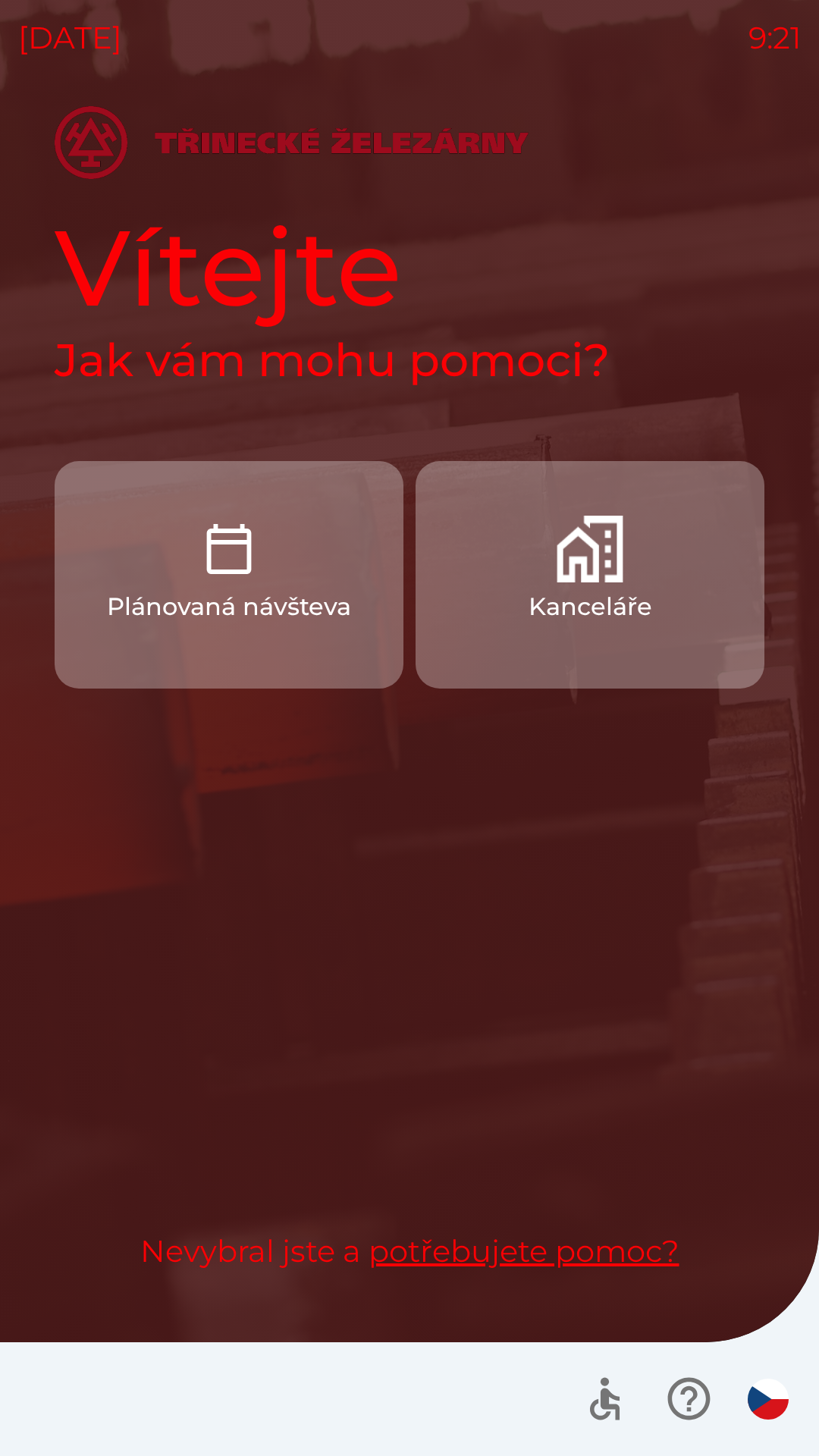
click at [567, 593] on p "Kanceláře" at bounding box center [591, 607] width 123 height 36
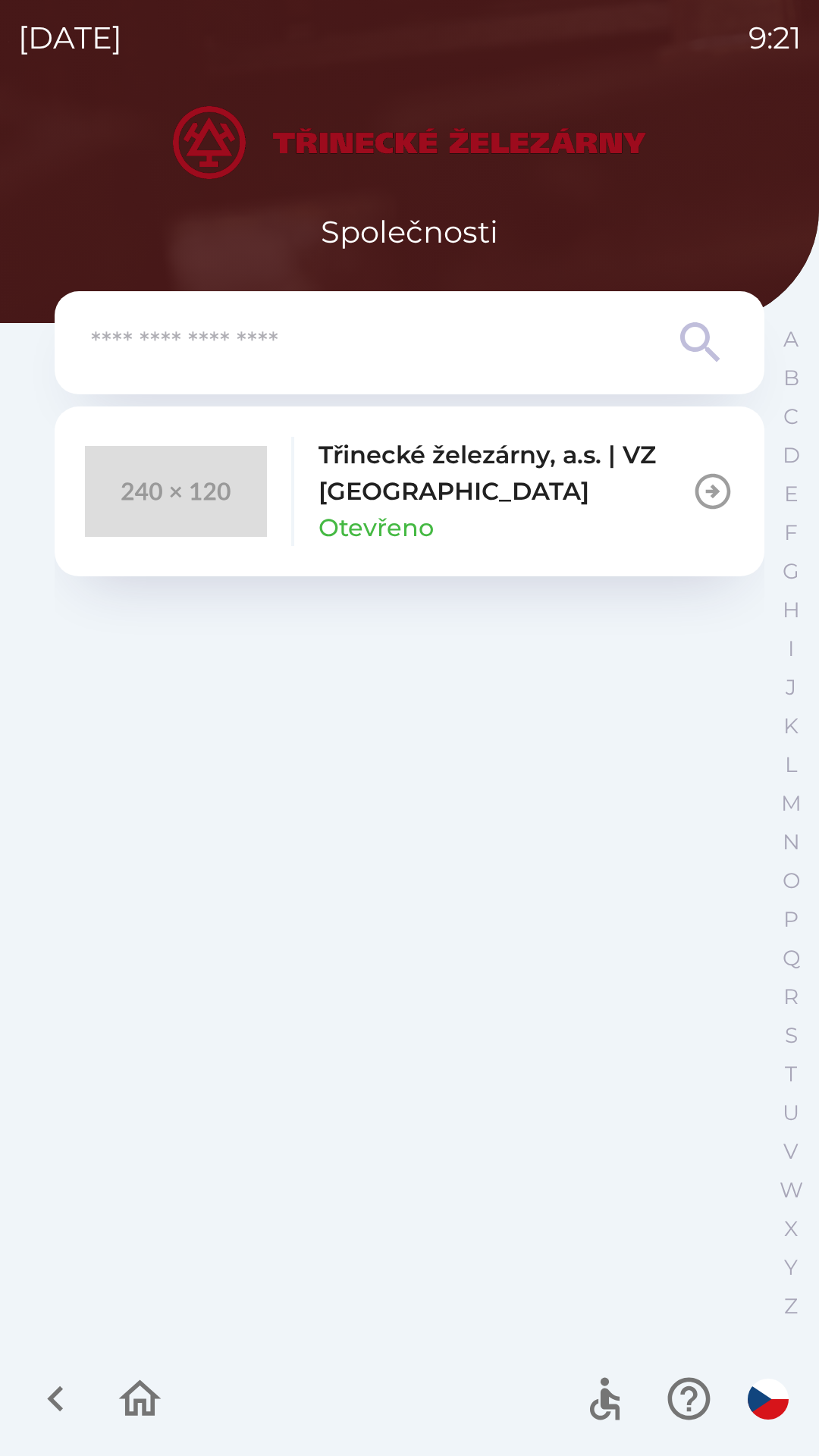
click at [338, 342] on input "text" at bounding box center [379, 343] width 576 height 42
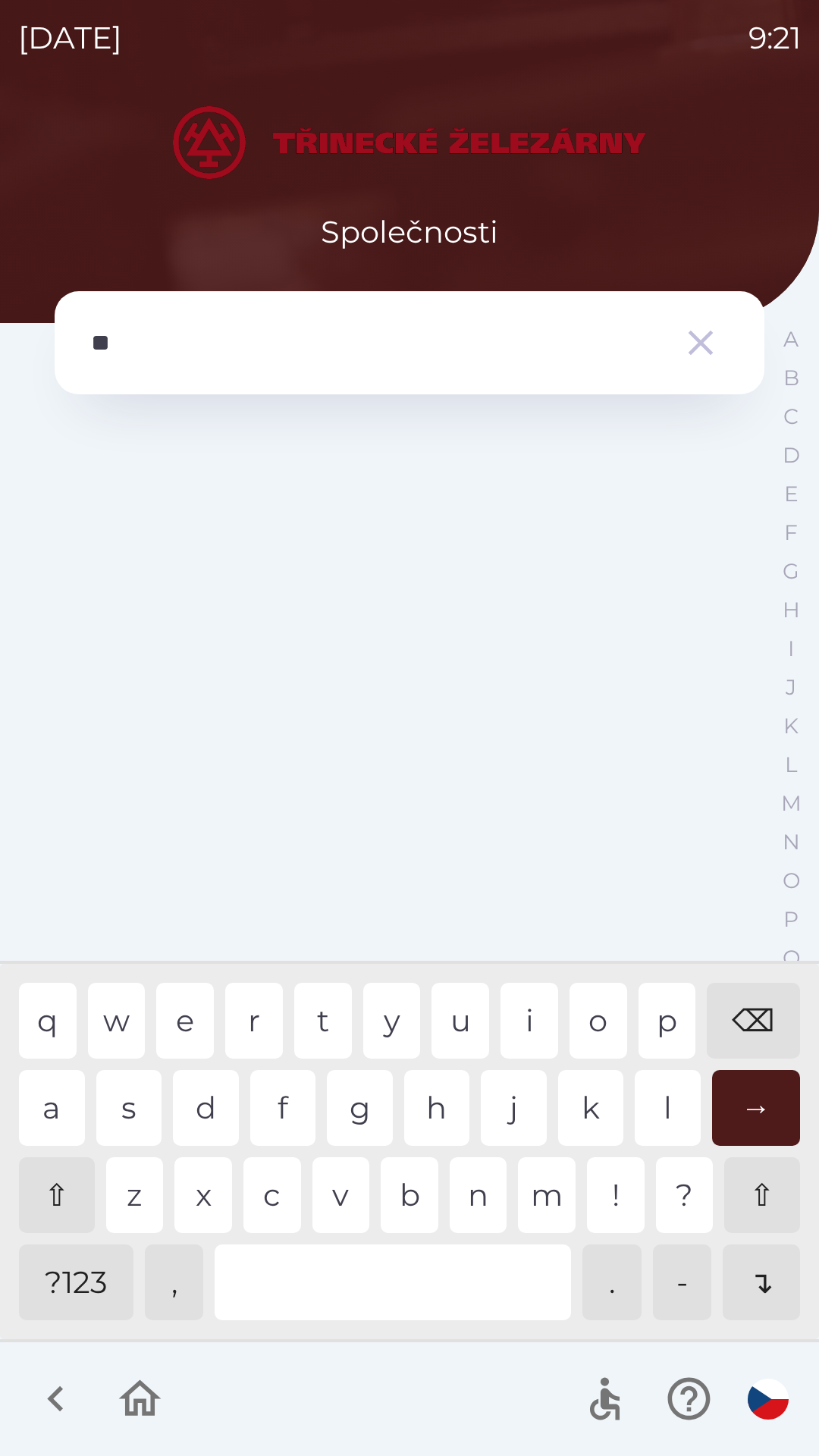
click at [602, 1018] on div "o" at bounding box center [599, 1020] width 58 height 76
click at [750, 1010] on div "⌫" at bounding box center [753, 1020] width 93 height 76
type input "*"
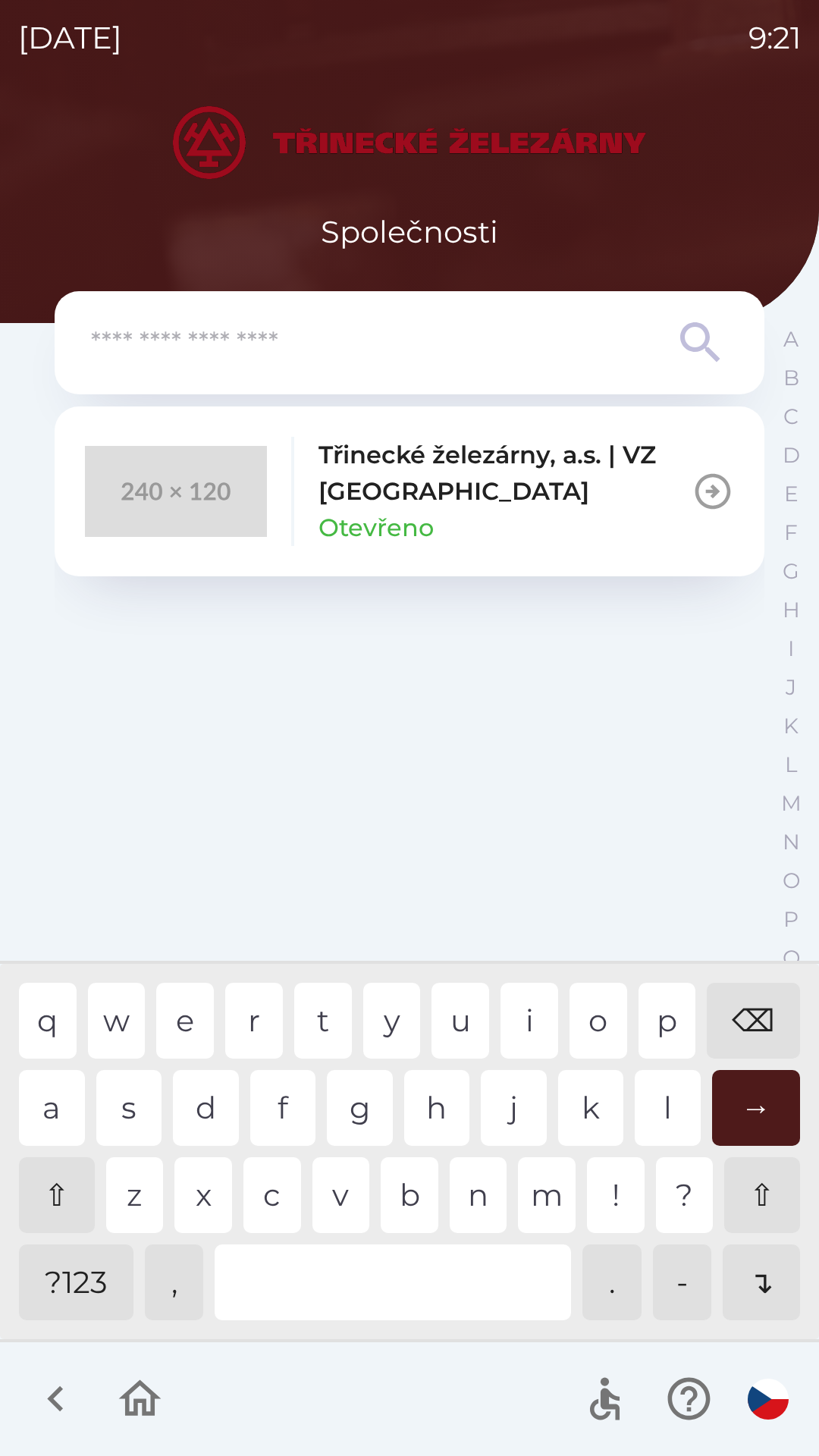
click at [431, 475] on p "Třinecké železárny, a.s. | VZ [GEOGRAPHIC_DATA]" at bounding box center [506, 473] width 373 height 72
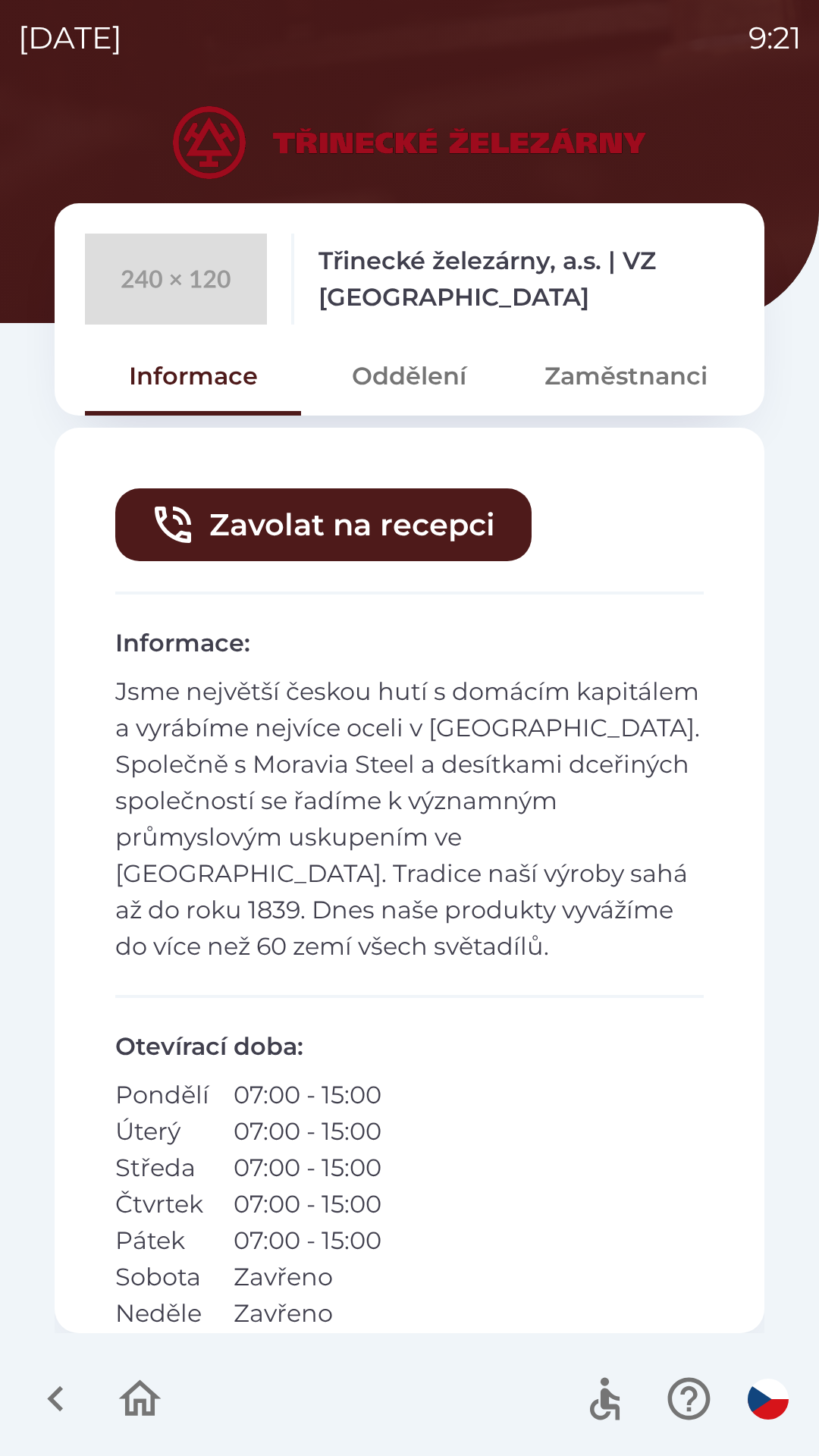
click at [595, 383] on button "Zaměstnanci" at bounding box center [626, 376] width 217 height 54
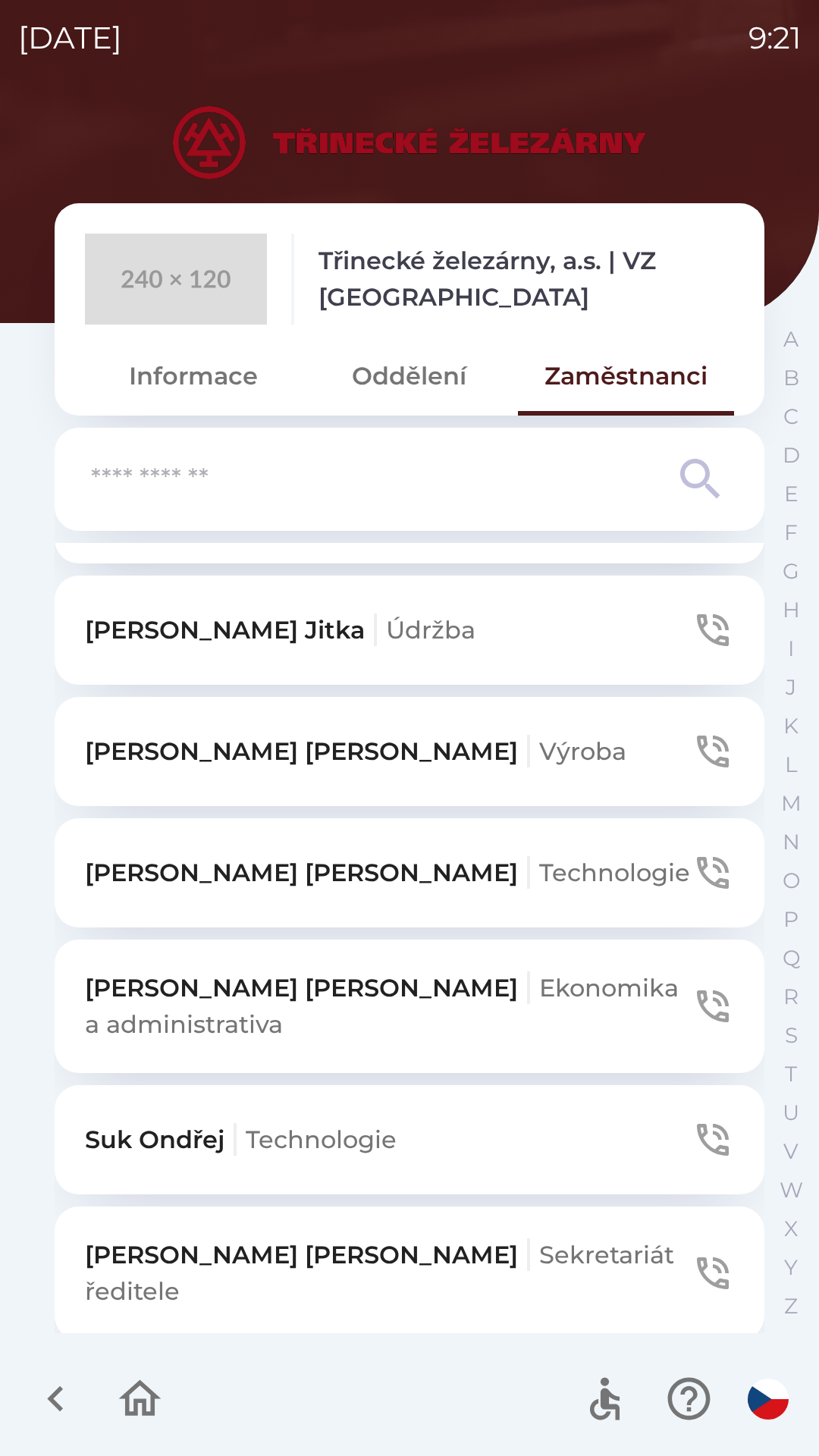
scroll to position [921, 0]
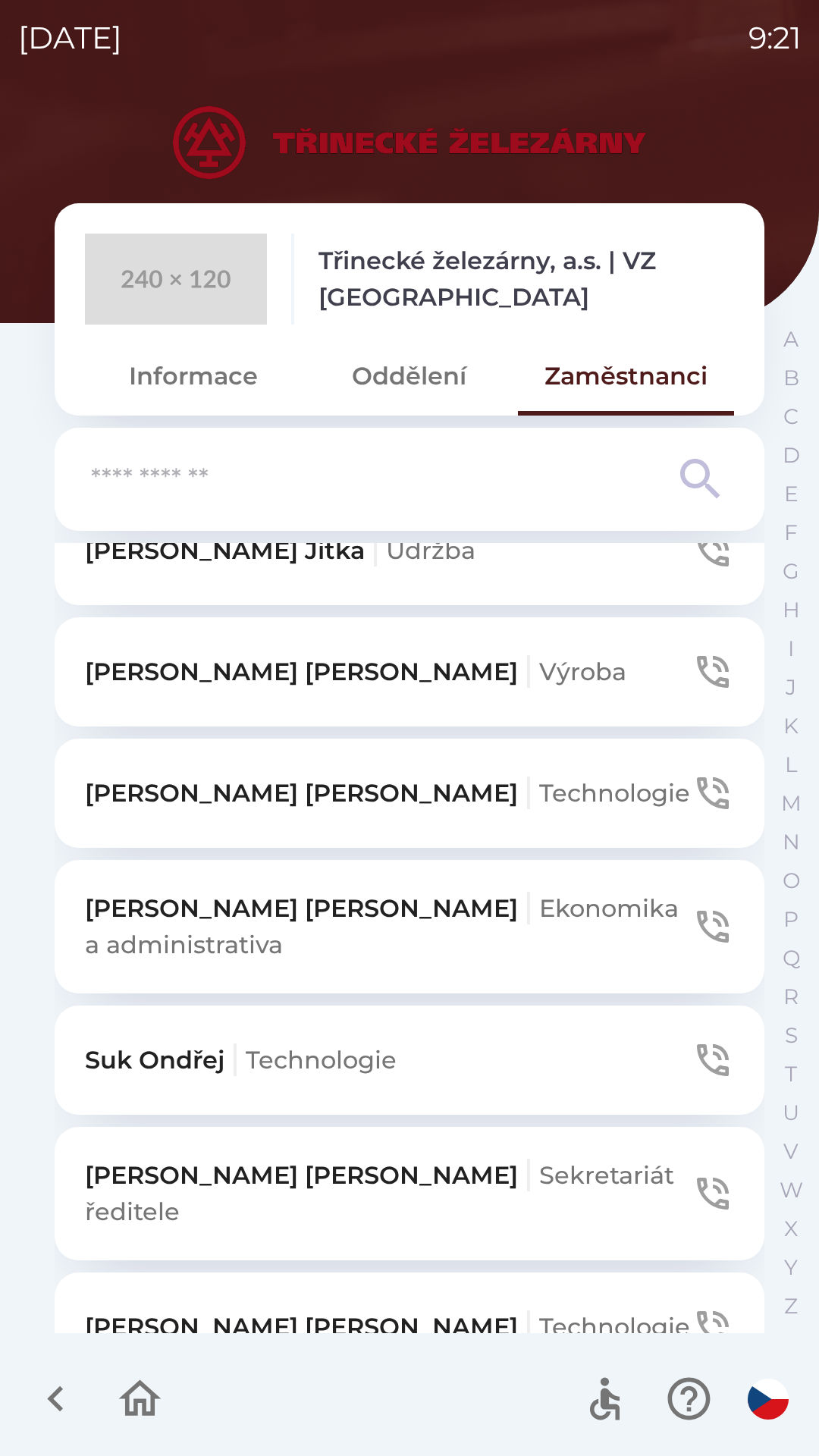
click at [234, 901] on p "[PERSON_NAME] a administrativa" at bounding box center [389, 926] width 607 height 72
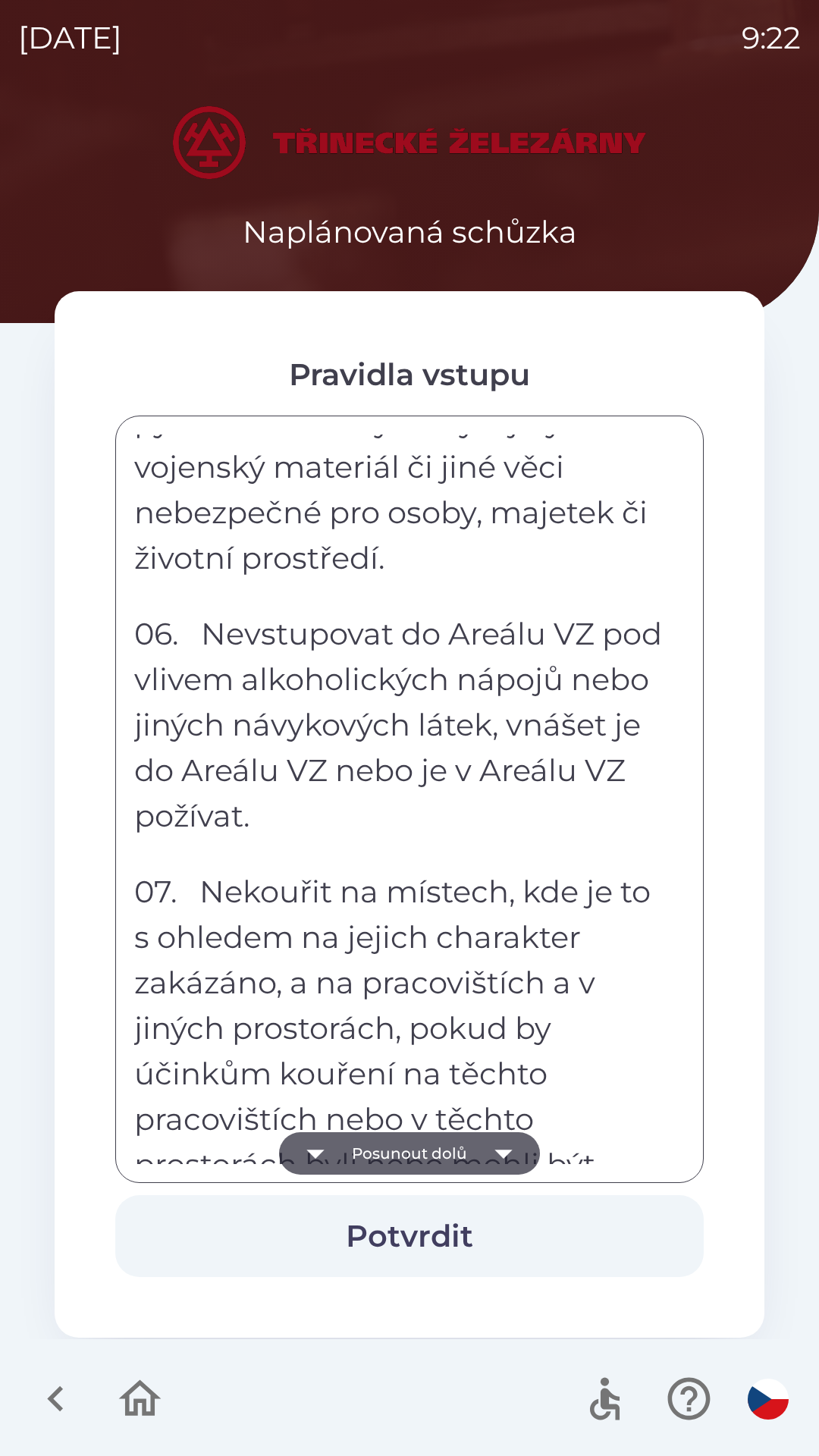
scroll to position [2647, 0]
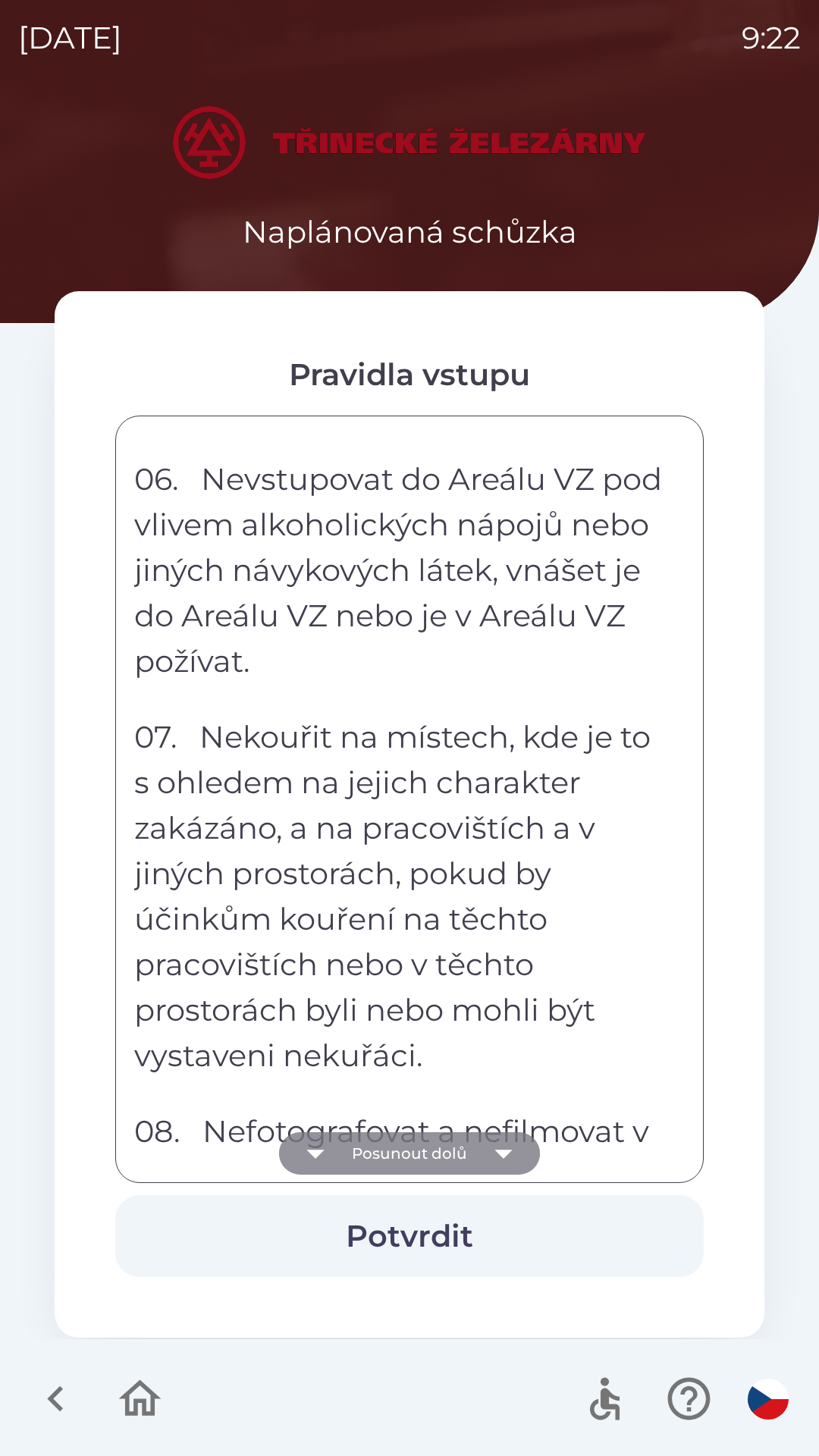
click at [357, 1148] on button "Posunout dolů" at bounding box center [410, 1153] width 261 height 43
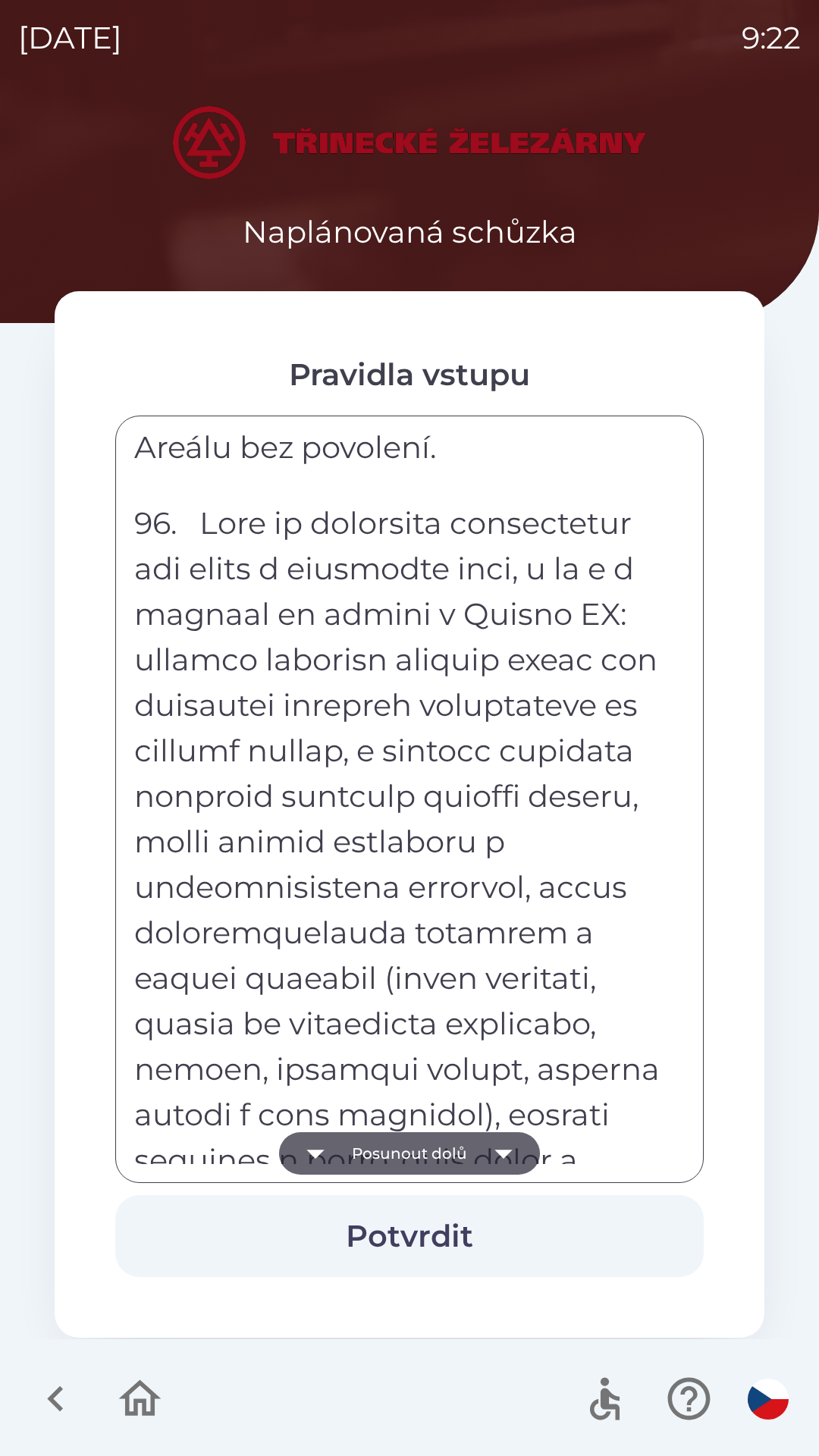
click at [371, 1158] on button "Posunout dolů" at bounding box center [410, 1153] width 261 height 43
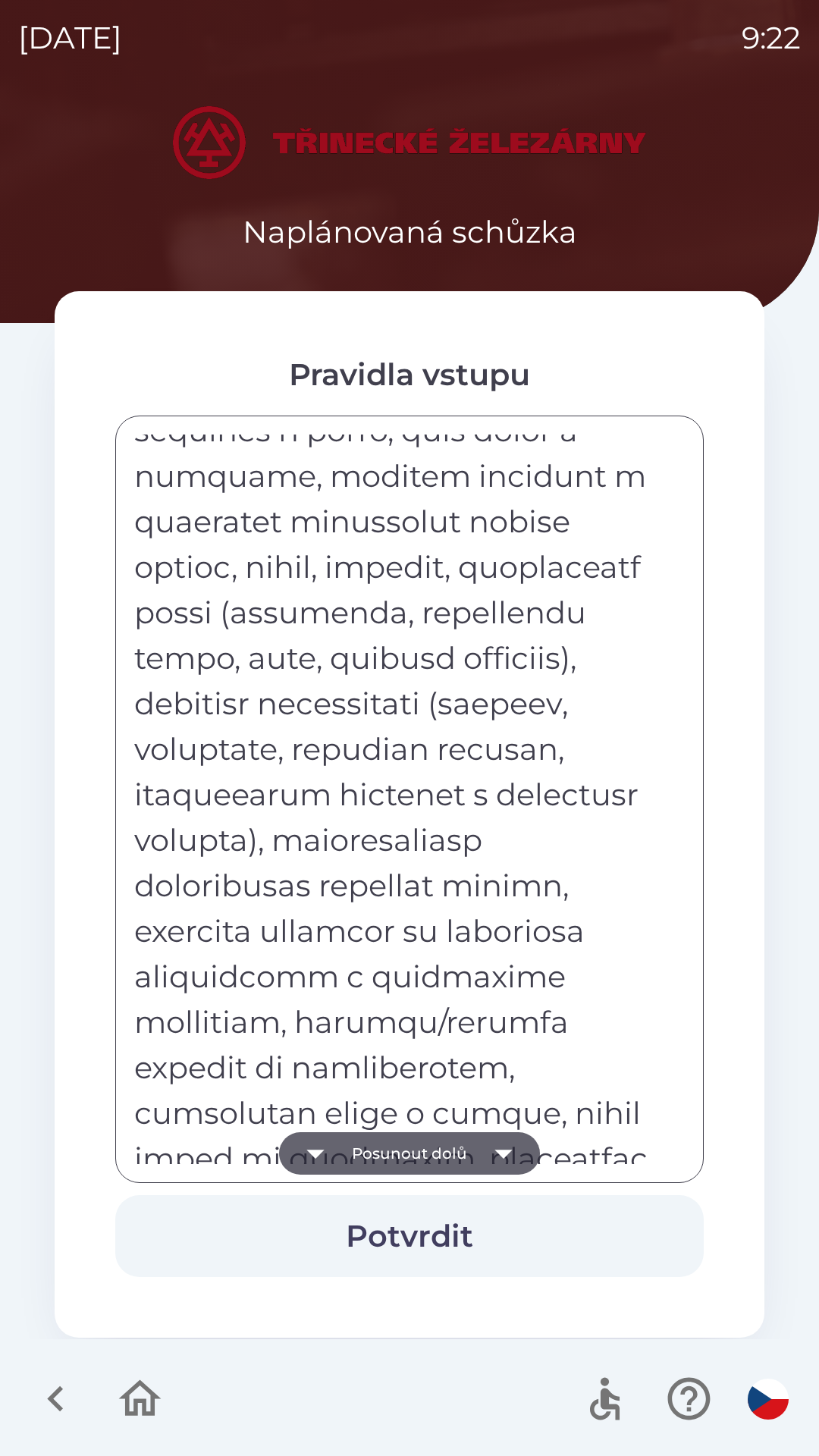
click at [379, 1149] on button "Posunout dolů" at bounding box center [410, 1153] width 261 height 43
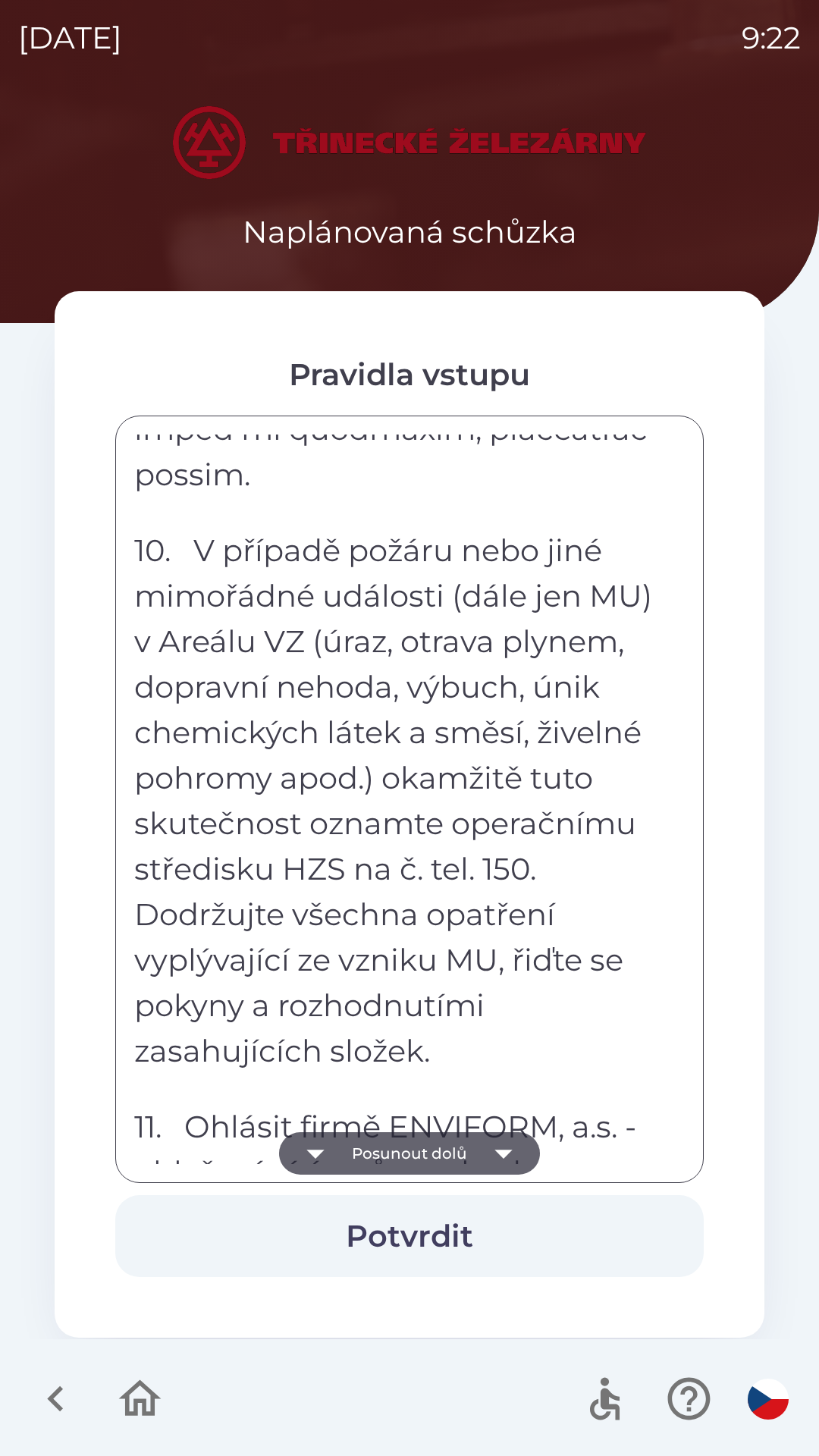
click at [380, 1140] on button "Posunout dolů" at bounding box center [410, 1153] width 261 height 43
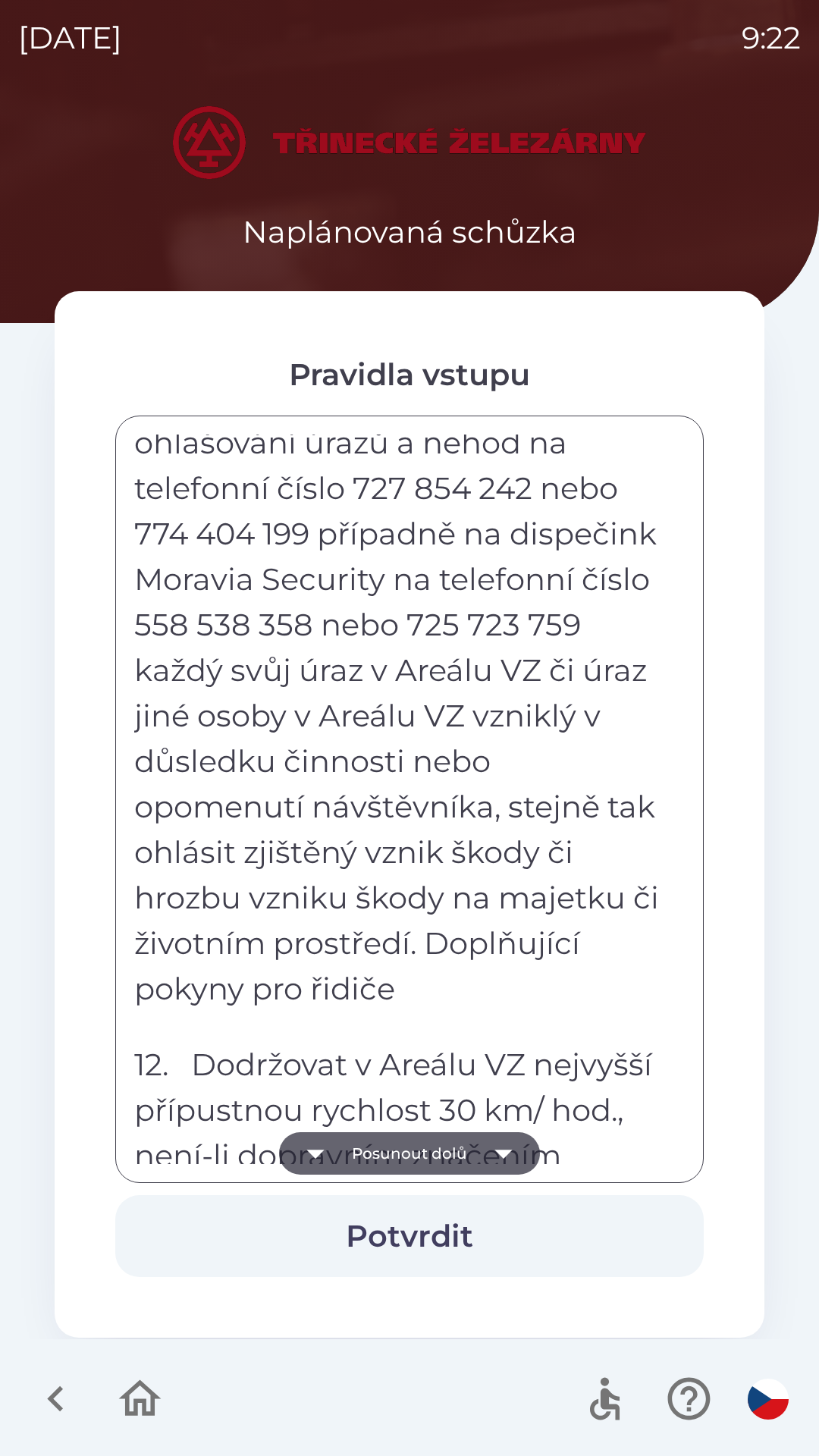
click at [371, 1142] on button "Posunout dolů" at bounding box center [410, 1153] width 261 height 43
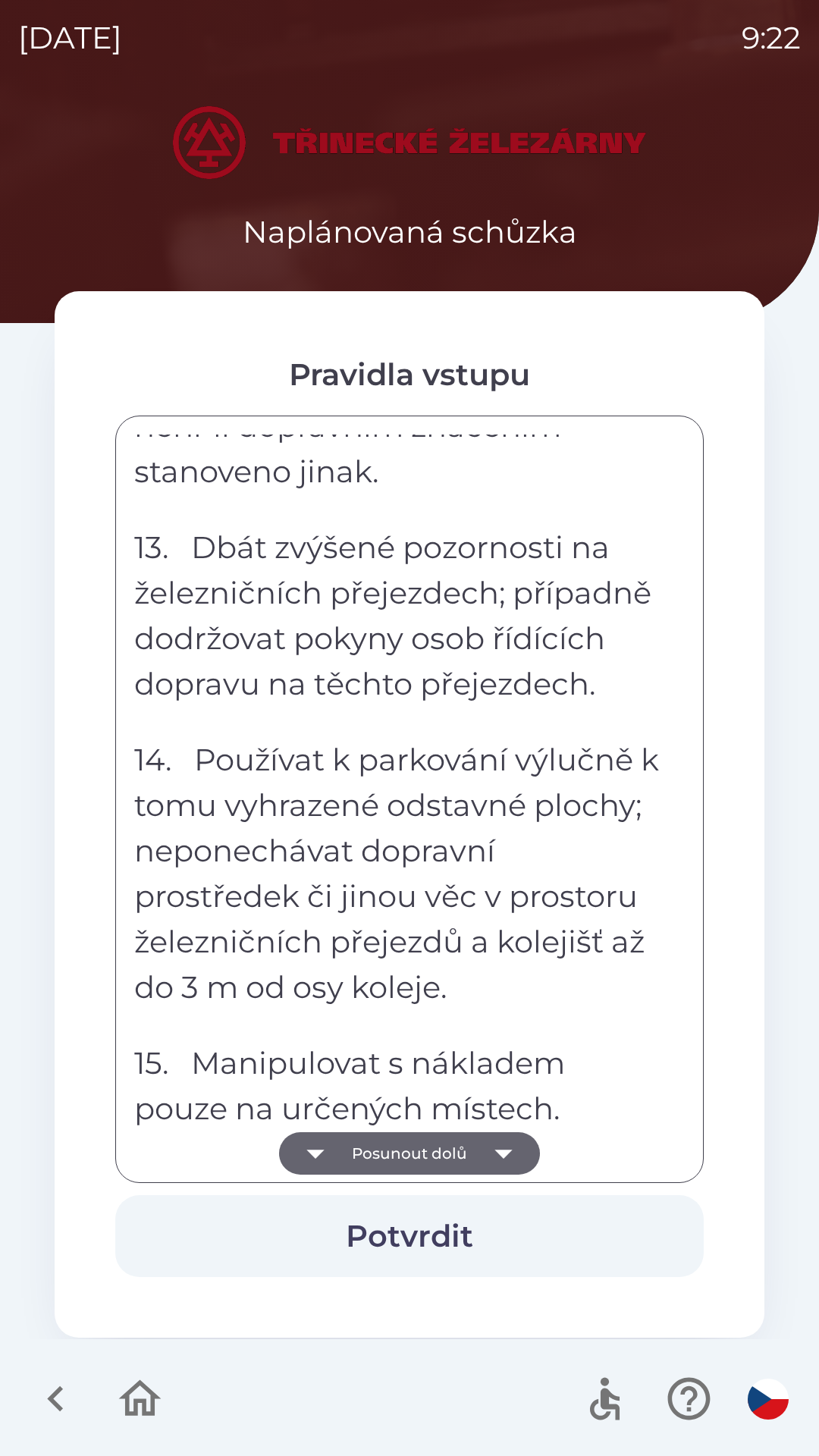
click at [370, 1135] on button "Posunout dolů" at bounding box center [410, 1153] width 261 height 43
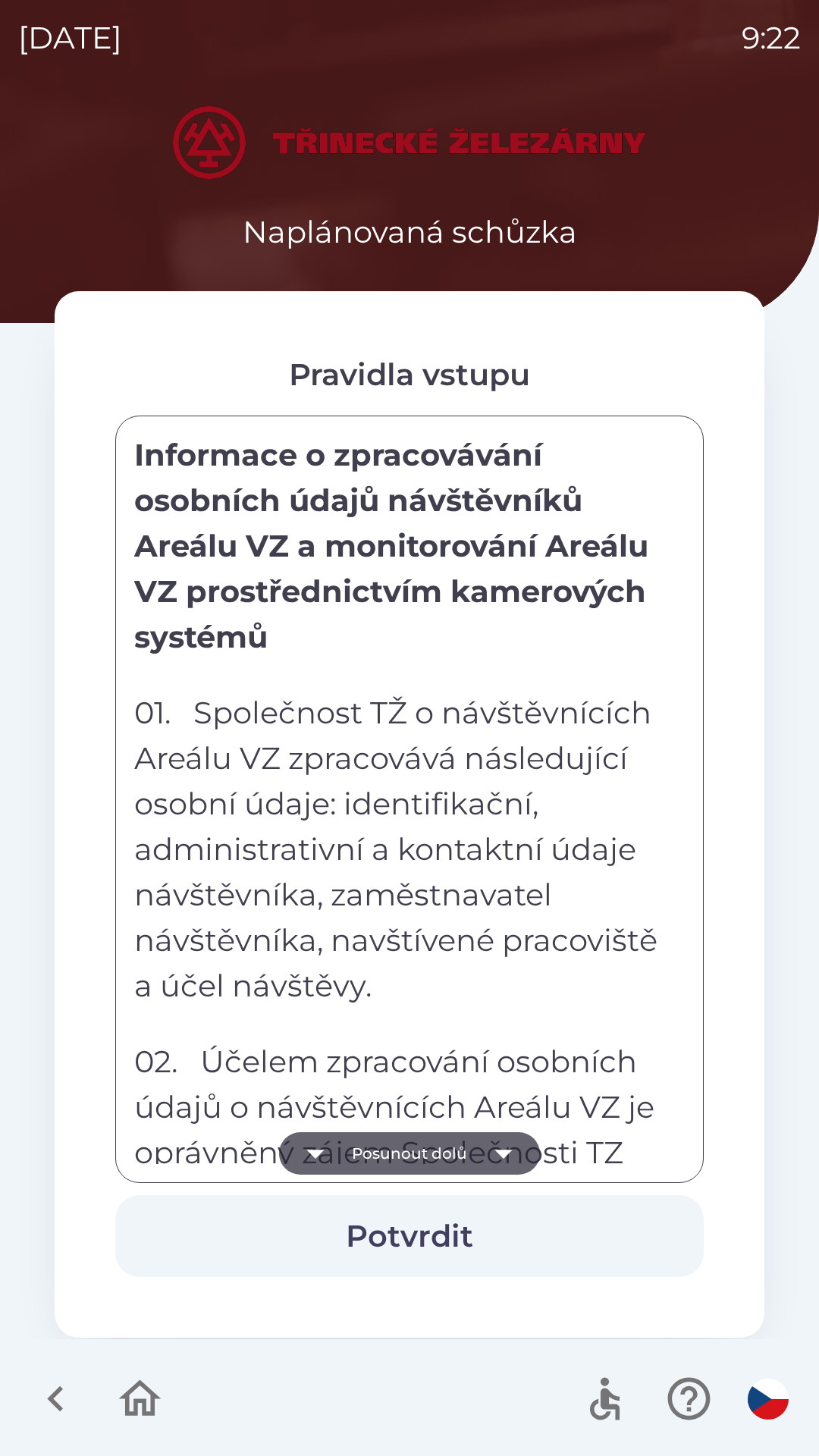
click at [372, 1135] on button "Posunout dolů" at bounding box center [410, 1153] width 261 height 43
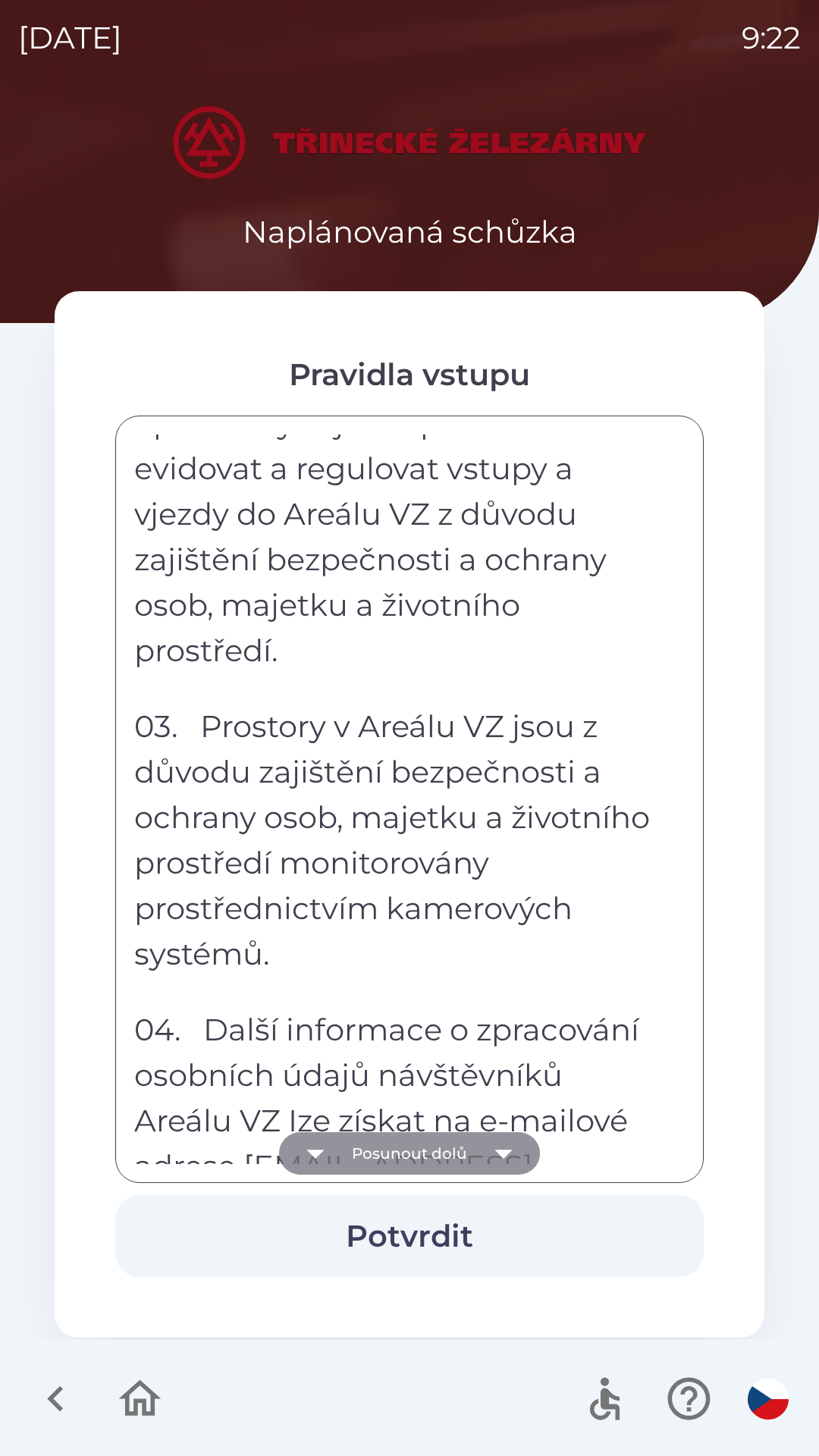
click at [382, 1135] on button "Posunout dolů" at bounding box center [410, 1153] width 261 height 43
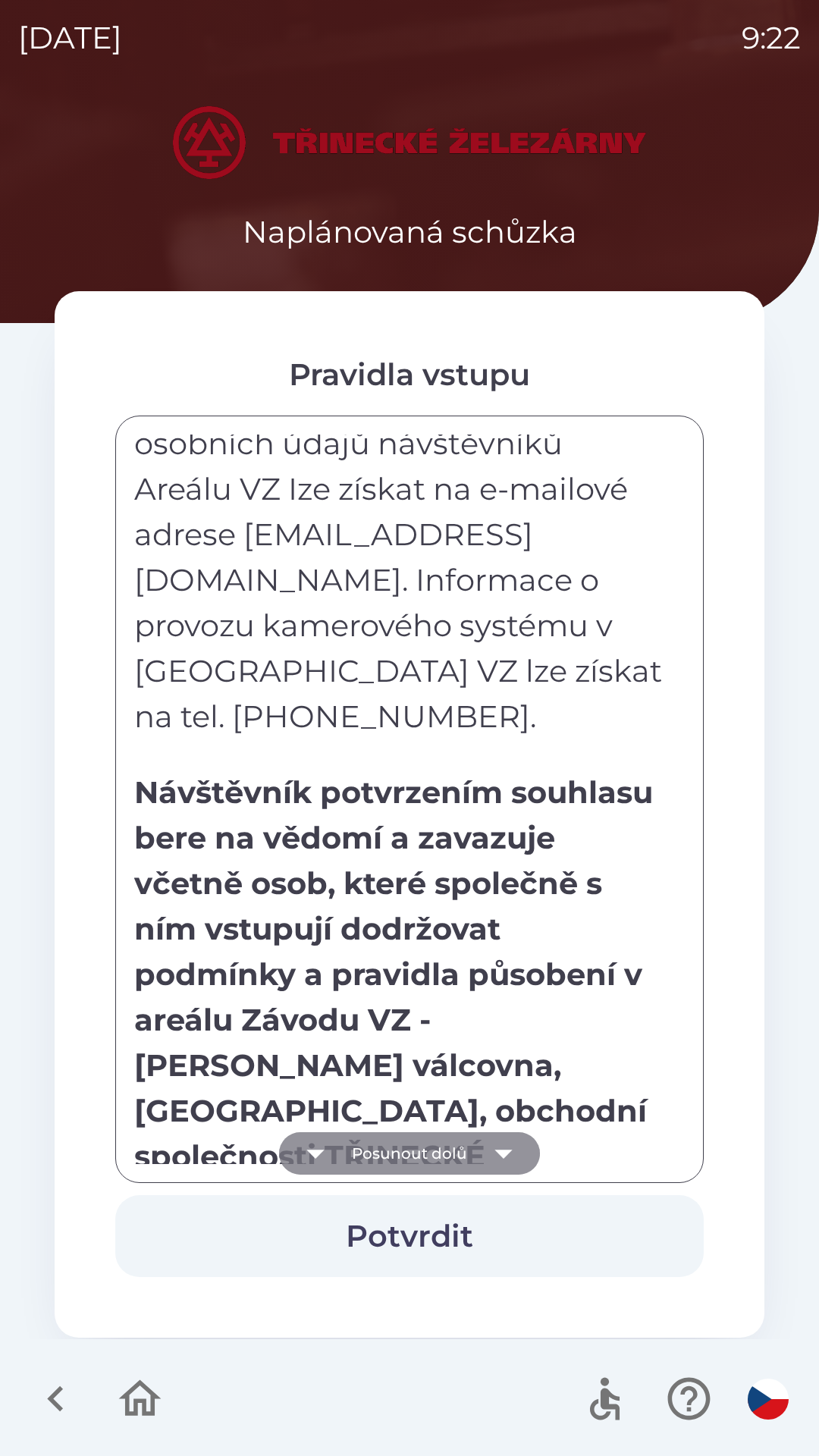
click at [386, 1135] on div "Každý návštěvník areálu Závodu VZ - [PERSON_NAME] válcovna, [GEOGRAPHIC_DATA] (…" at bounding box center [410, 800] width 551 height 730
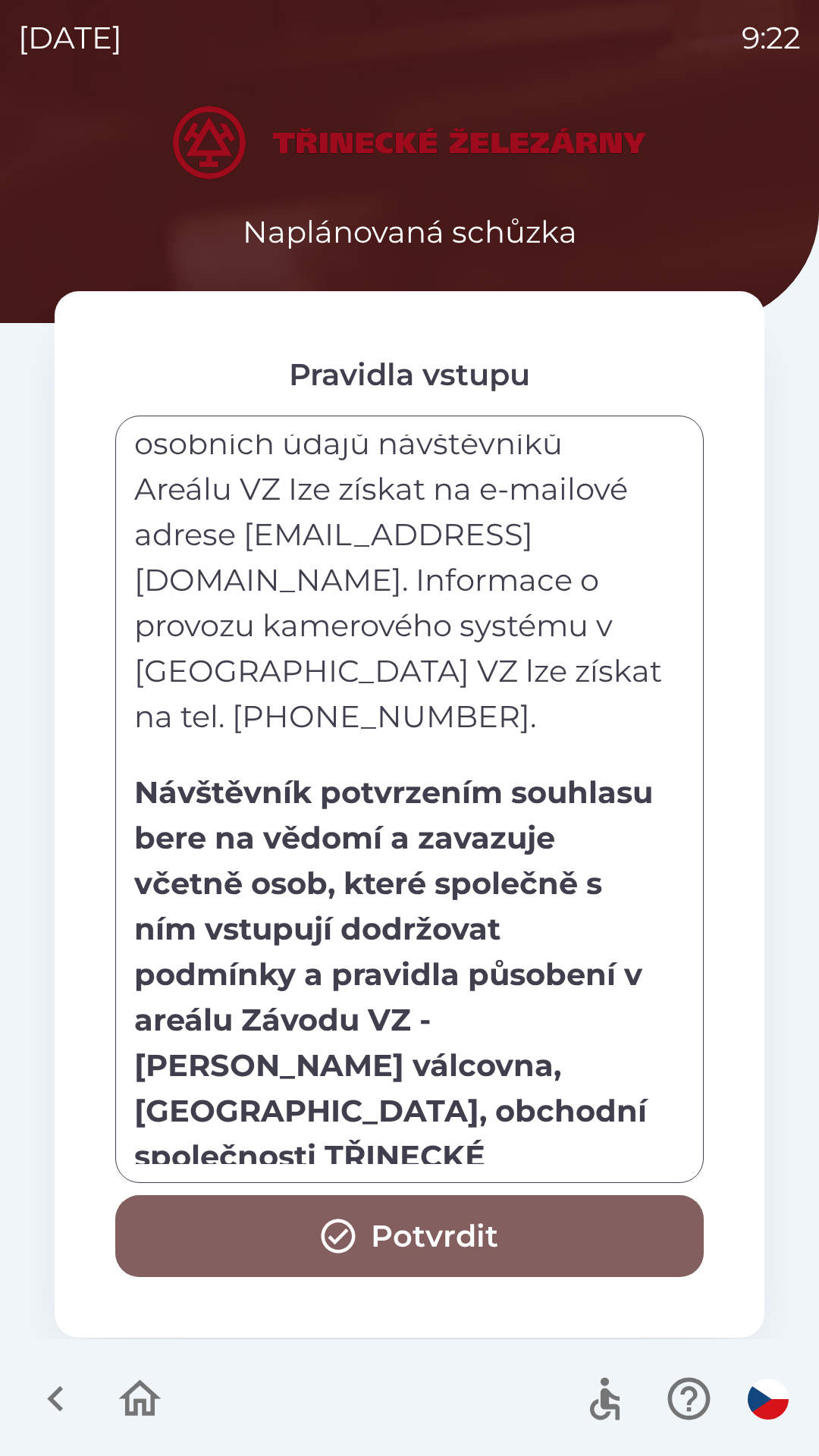
click at [379, 1207] on button "Potvrdit" at bounding box center [410, 1236] width 589 height 81
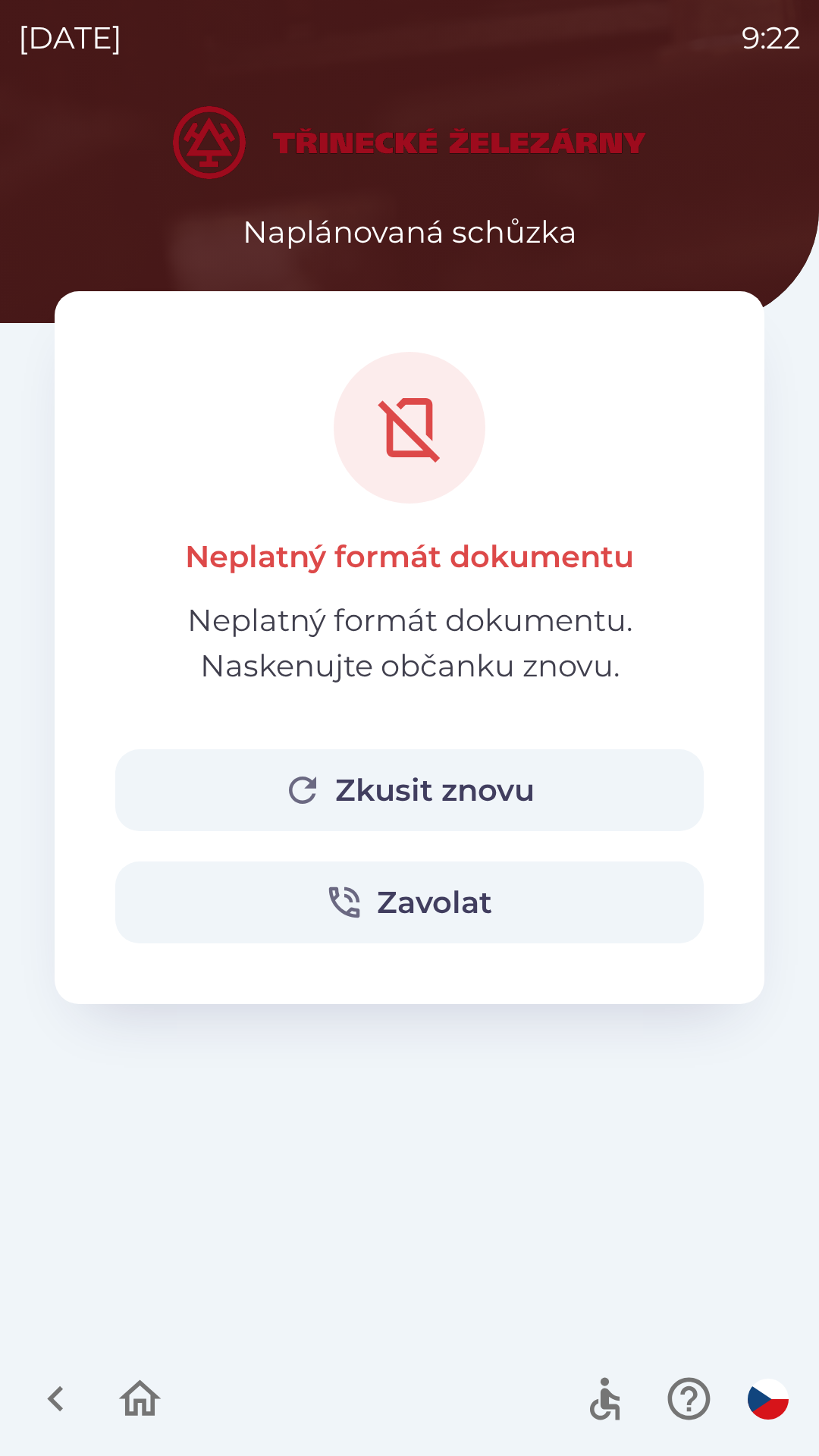
click at [356, 785] on button "Zkusit znovu" at bounding box center [410, 790] width 589 height 81
click at [323, 774] on button "Zkusit znovu" at bounding box center [410, 790] width 589 height 81
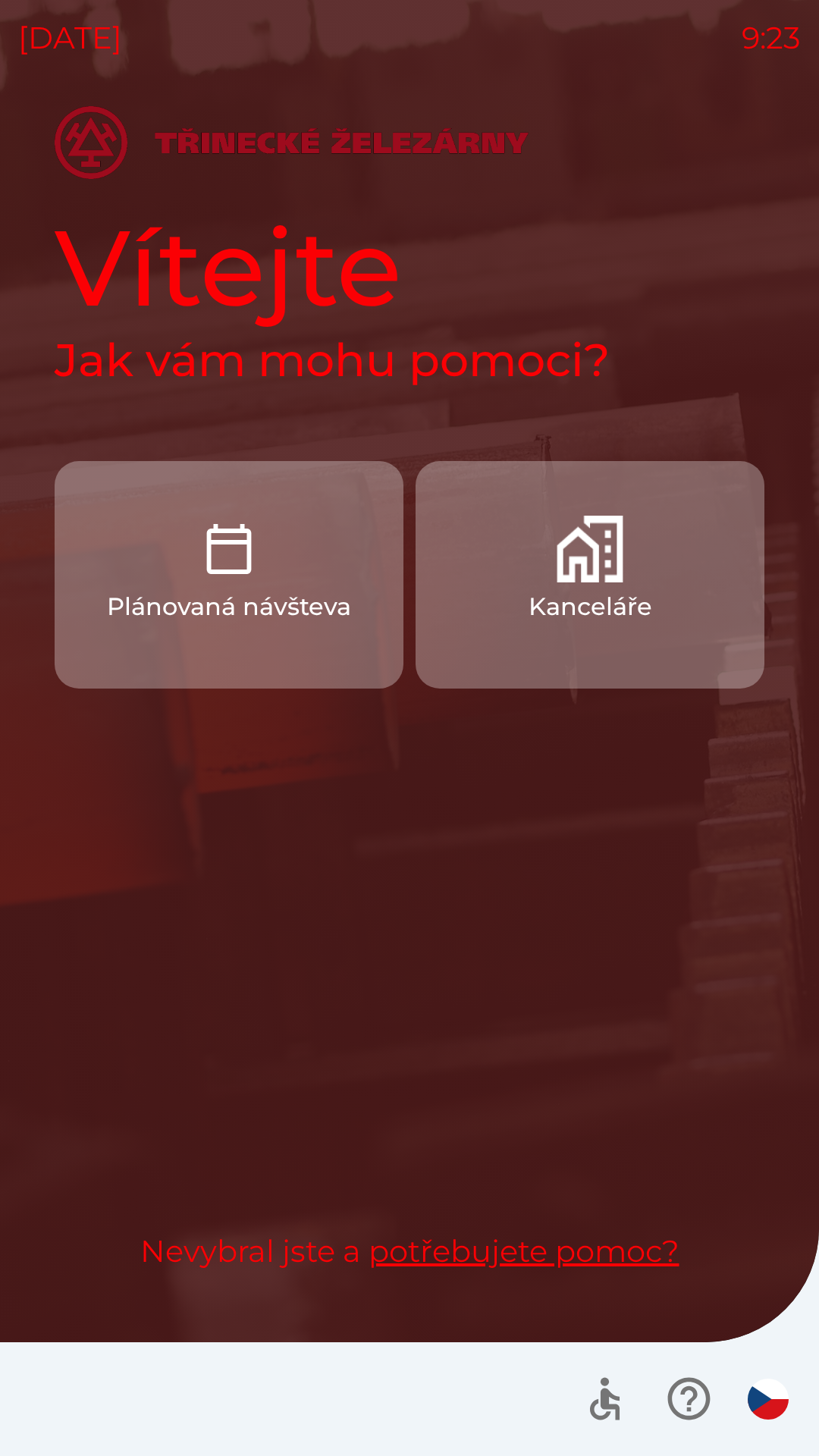
click at [601, 575] on img "button" at bounding box center [591, 549] width 67 height 67
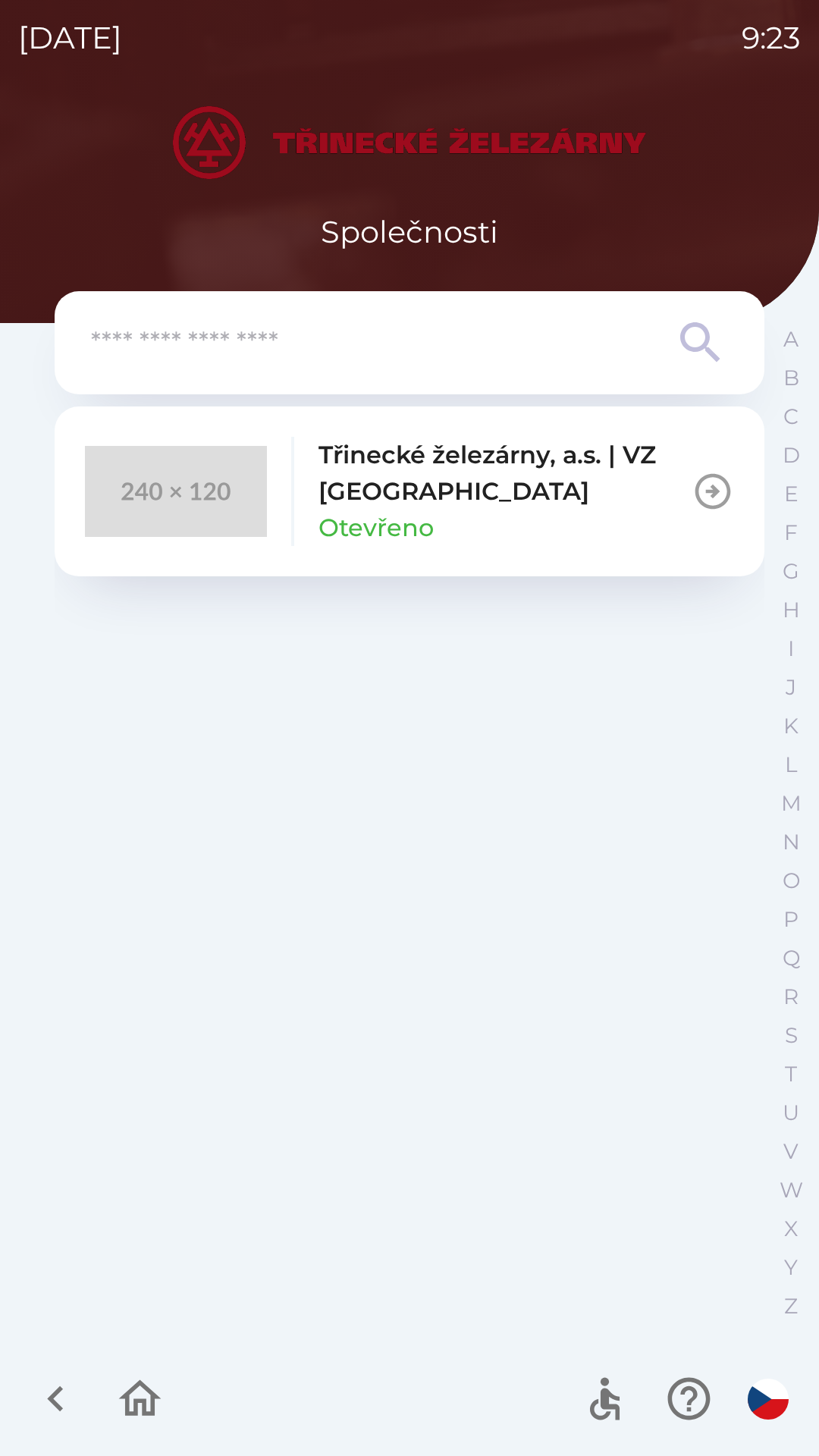
click at [462, 500] on p "Třinecké železárny, a.s. | VZ [GEOGRAPHIC_DATA]" at bounding box center [506, 473] width 373 height 72
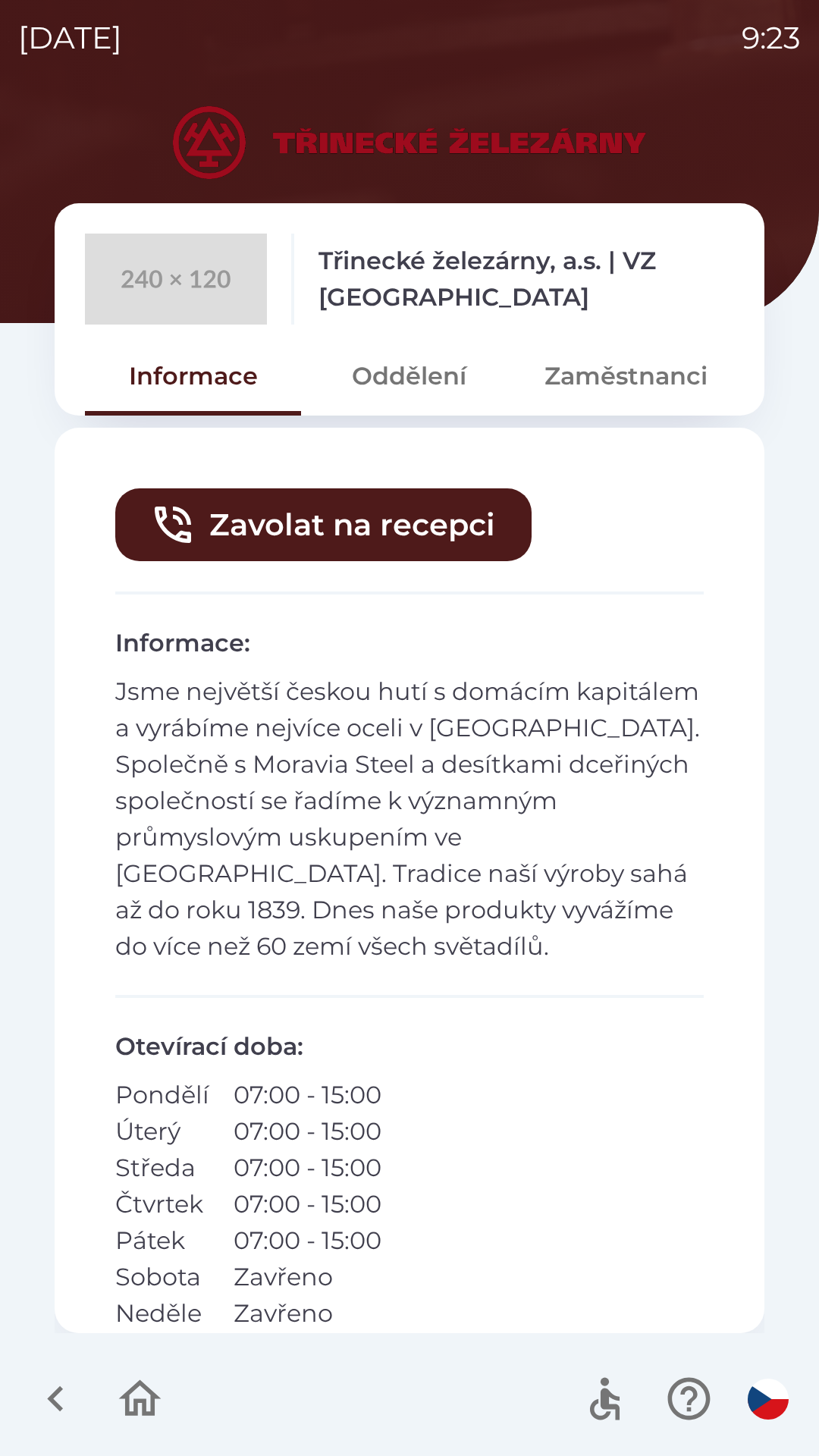
click at [615, 387] on button "Zaměstnanci" at bounding box center [626, 376] width 217 height 54
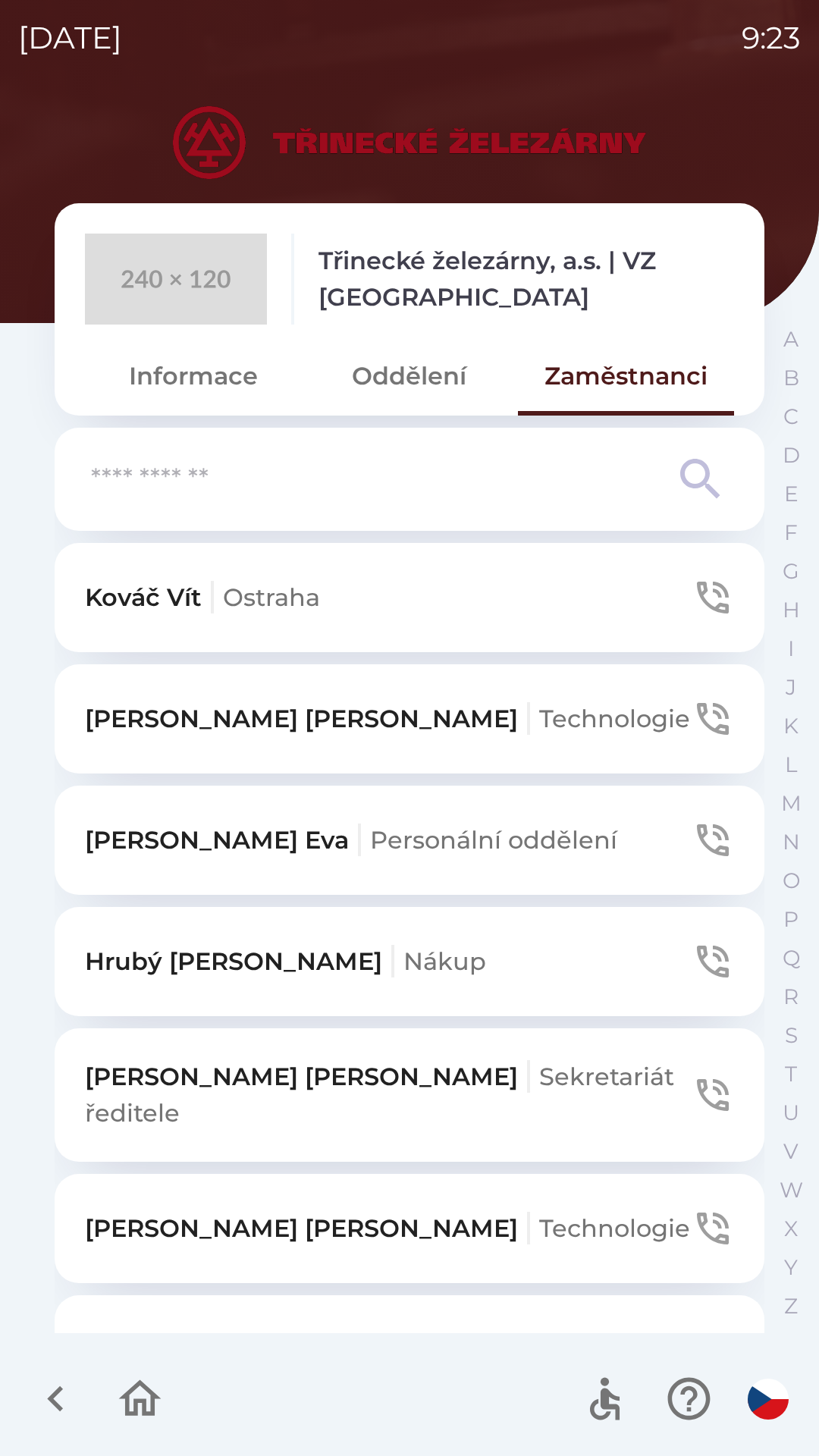
click at [429, 398] on button "Oddělení" at bounding box center [409, 376] width 217 height 54
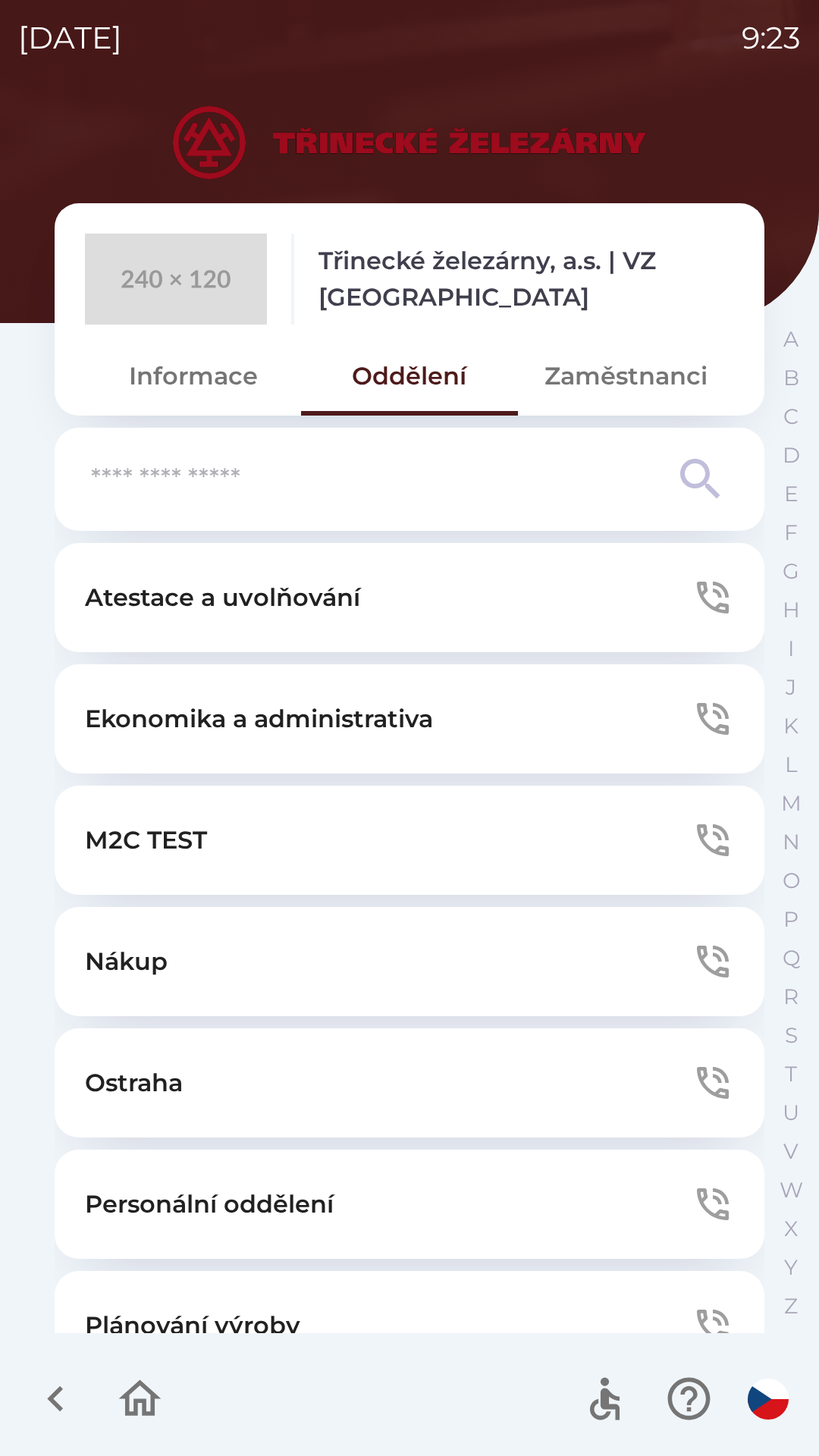
click at [390, 711] on p "Ekonomika a administrativa" at bounding box center [259, 719] width 348 height 36
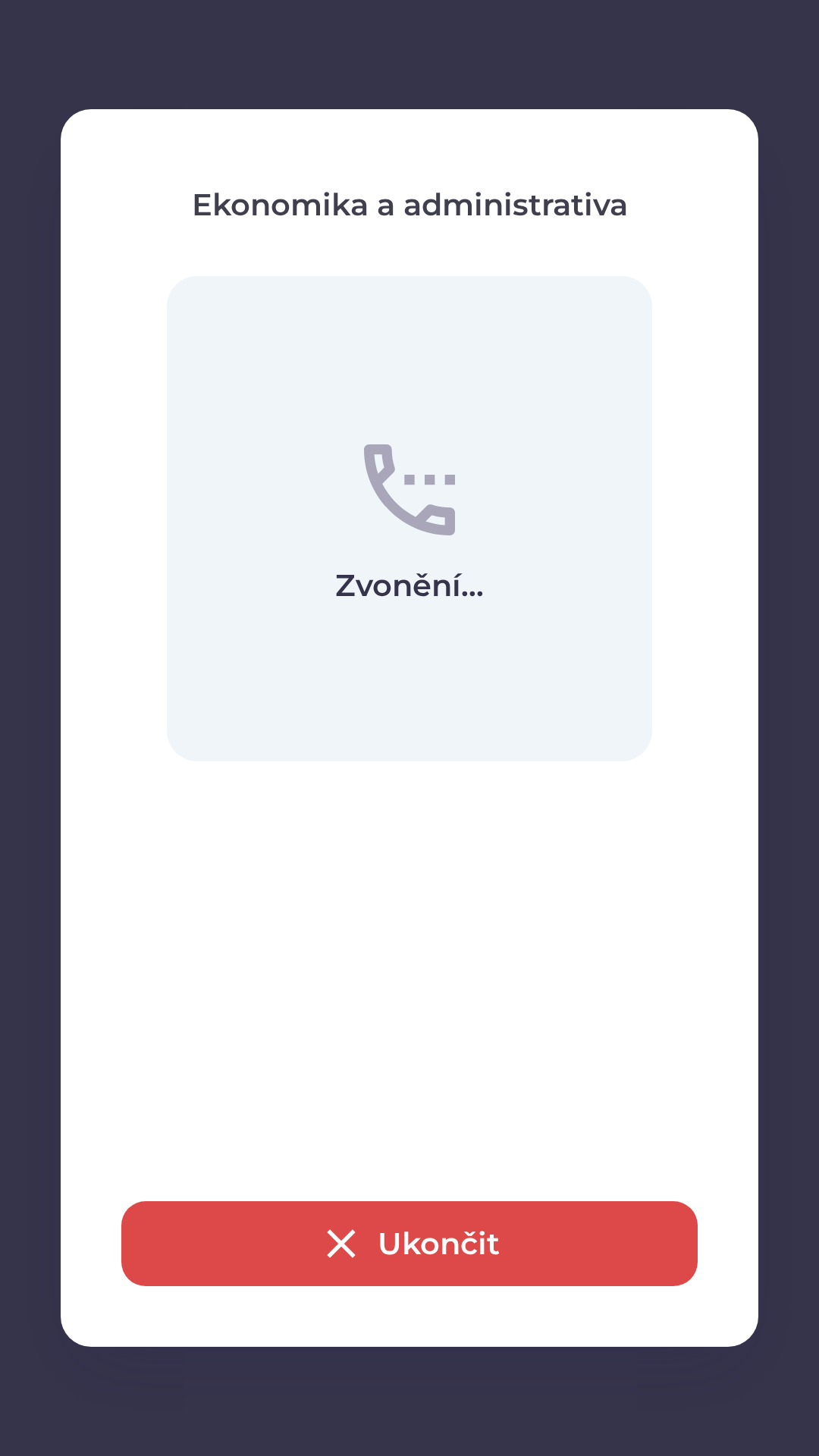
click at [388, 1235] on button "Ukončit" at bounding box center [410, 1243] width 576 height 85
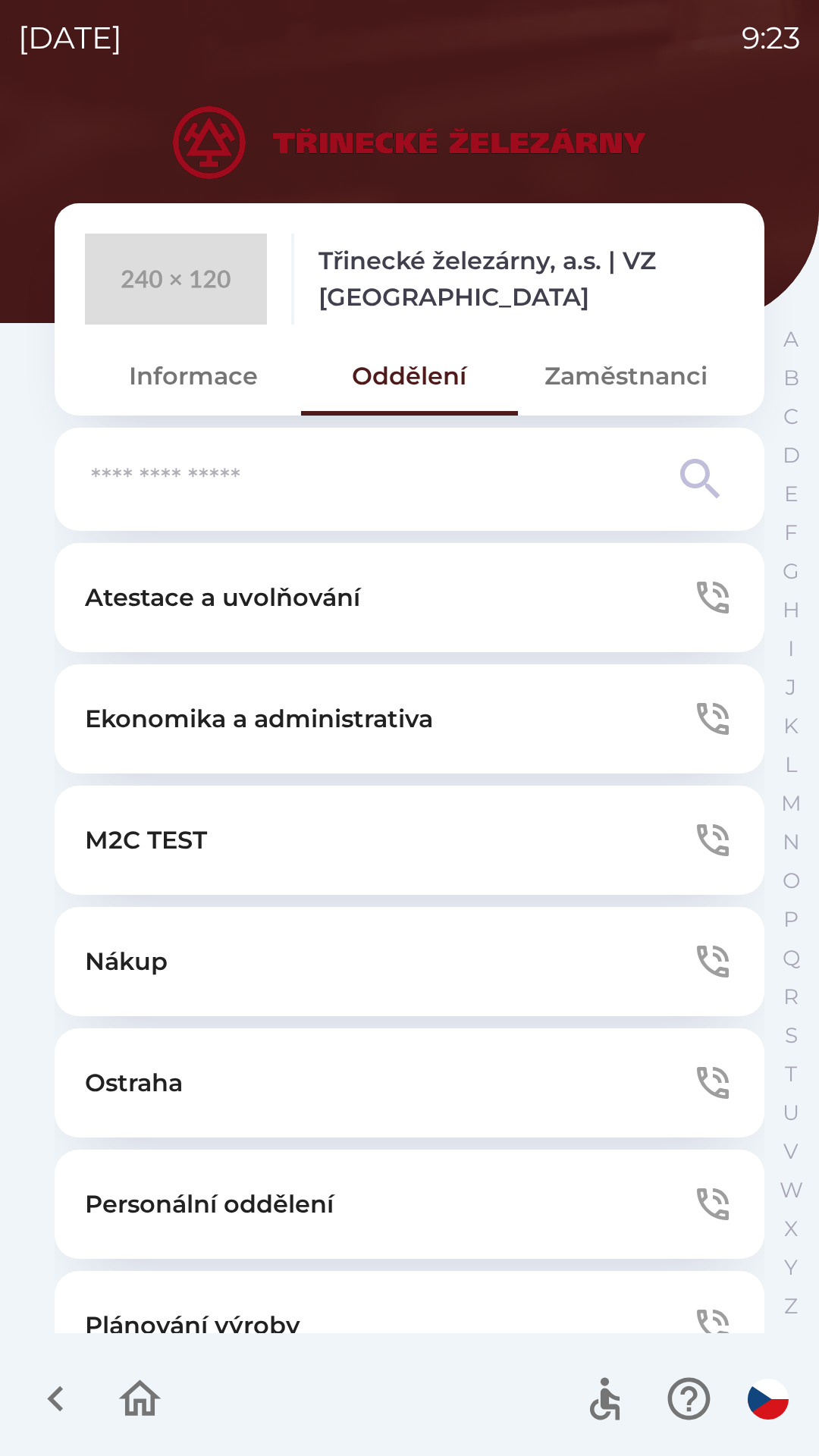
click at [613, 385] on button "Zaměstnanci" at bounding box center [626, 376] width 217 height 54
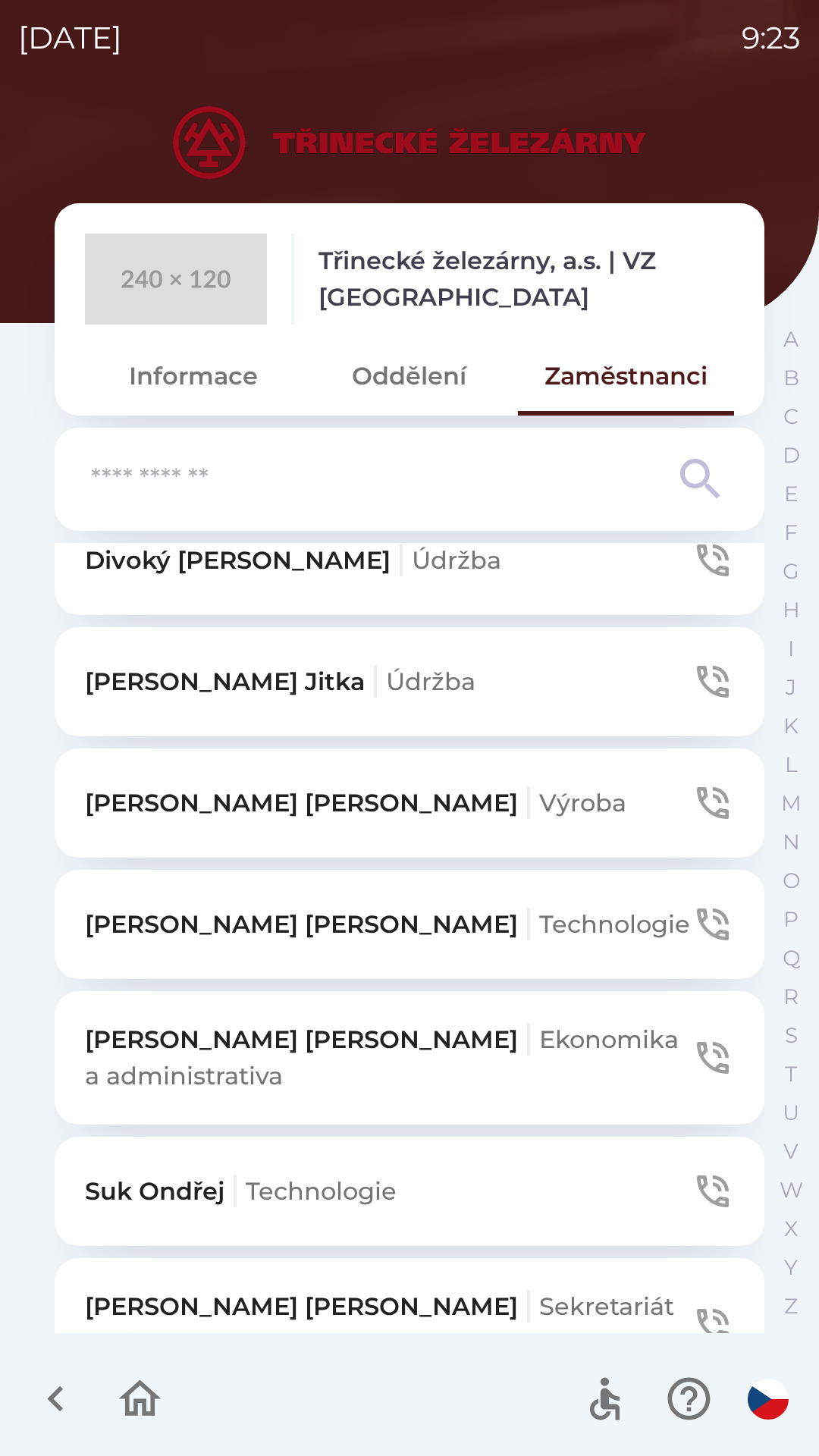
scroll to position [847, 0]
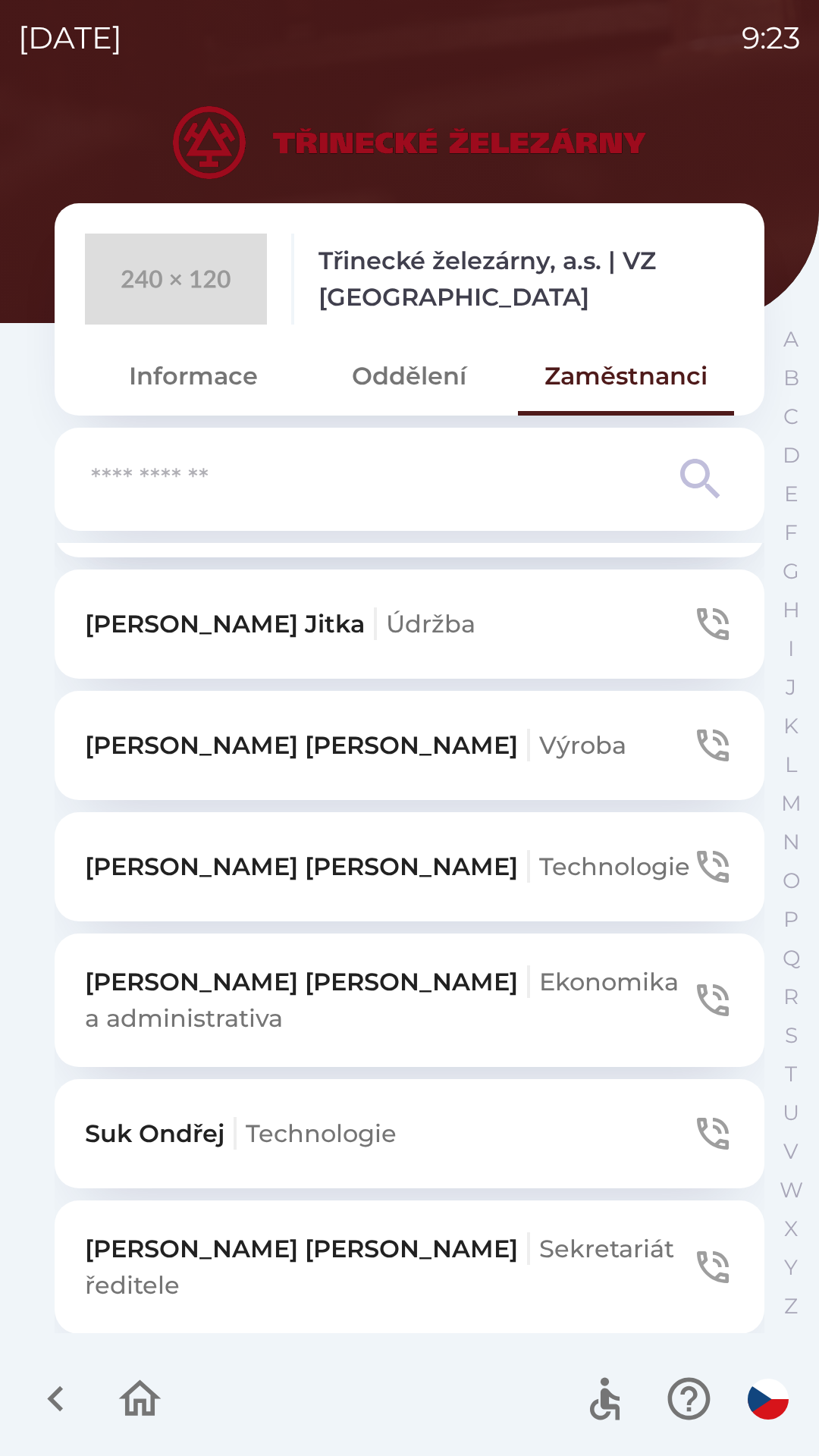
click at [387, 979] on p "[PERSON_NAME] a administrativa" at bounding box center [389, 1000] width 607 height 72
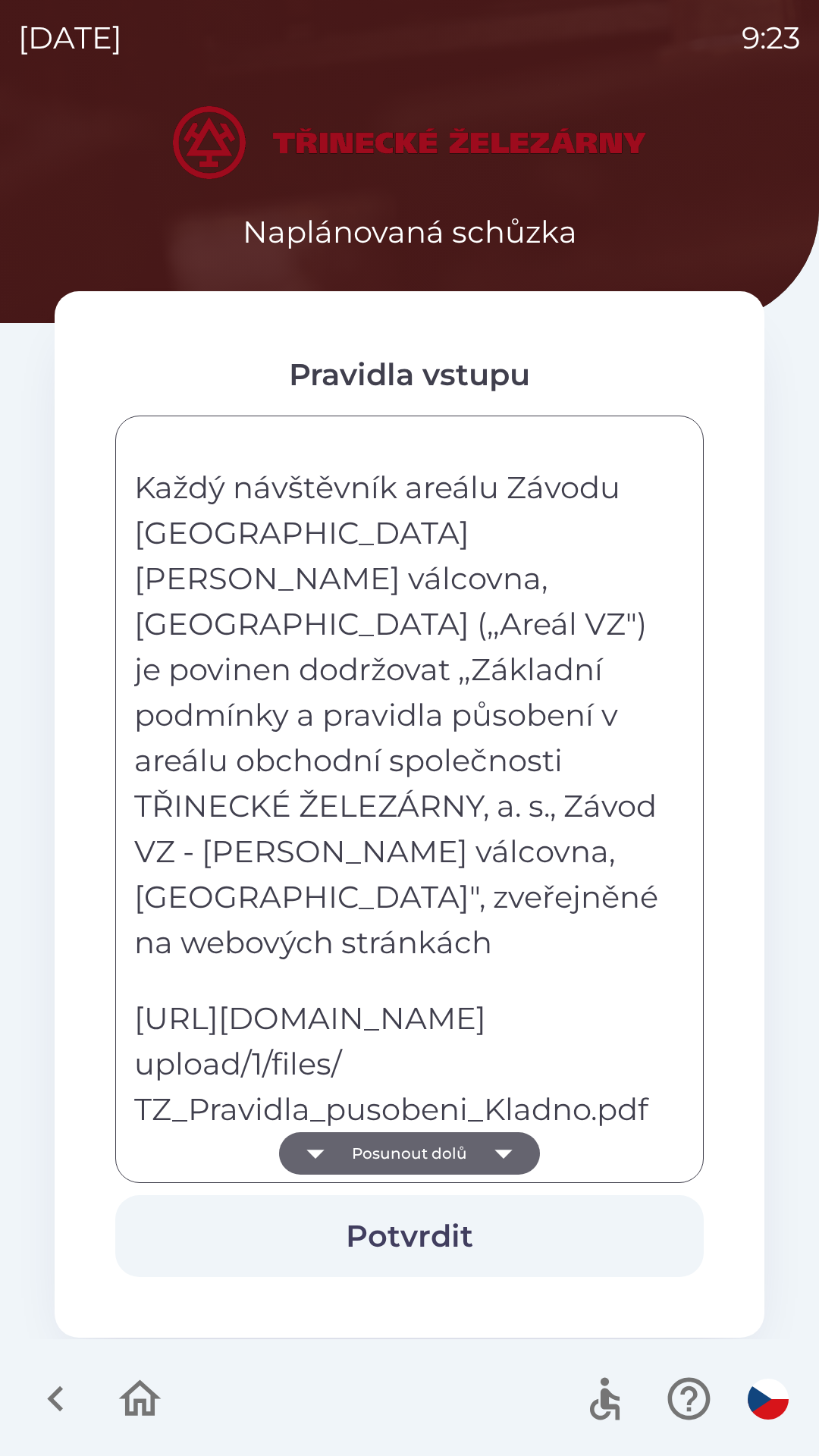
click at [431, 1135] on button "Posunout dolů" at bounding box center [410, 1153] width 261 height 43
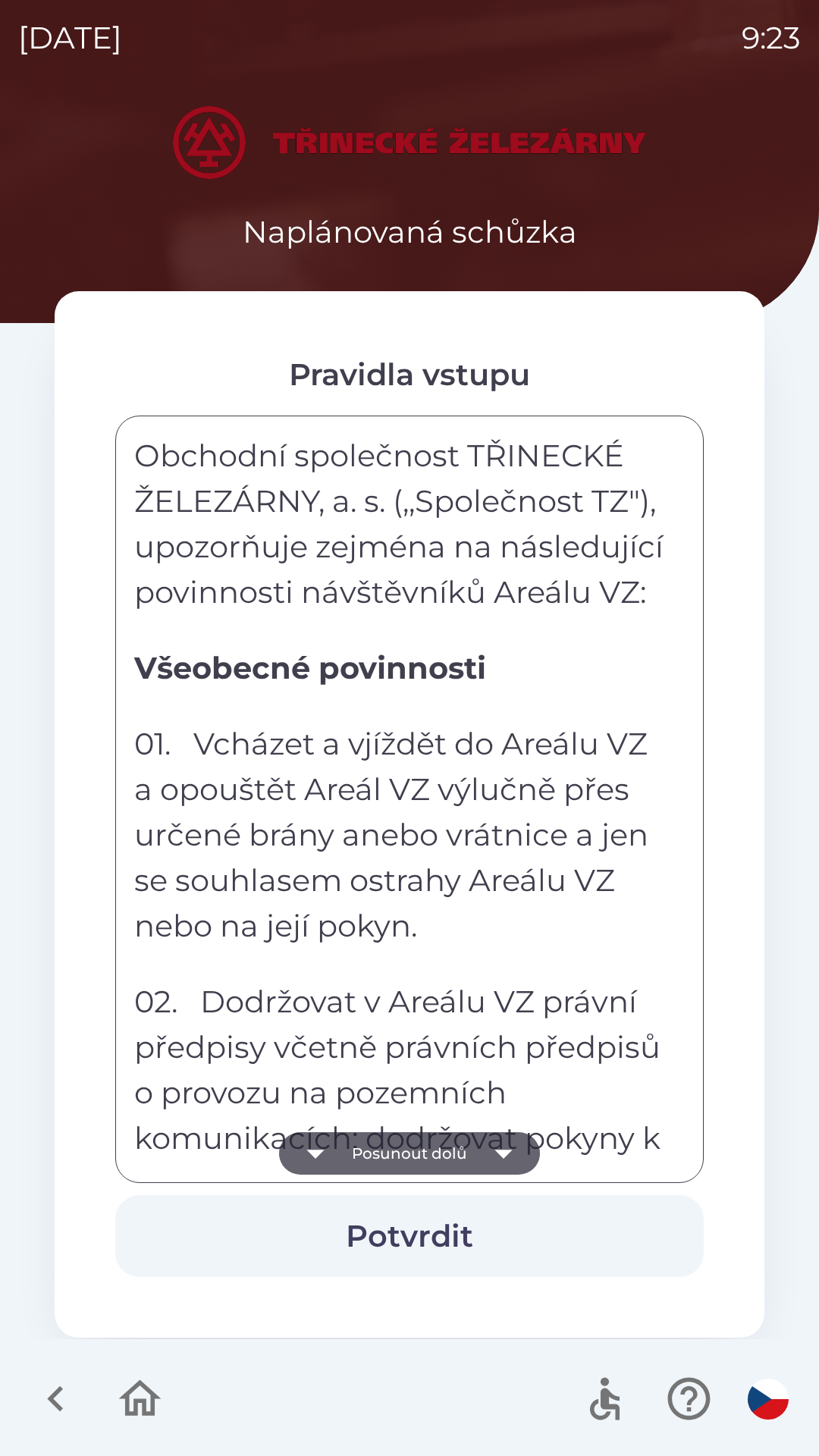
click at [431, 1155] on button "Posunout dolů" at bounding box center [410, 1153] width 261 height 43
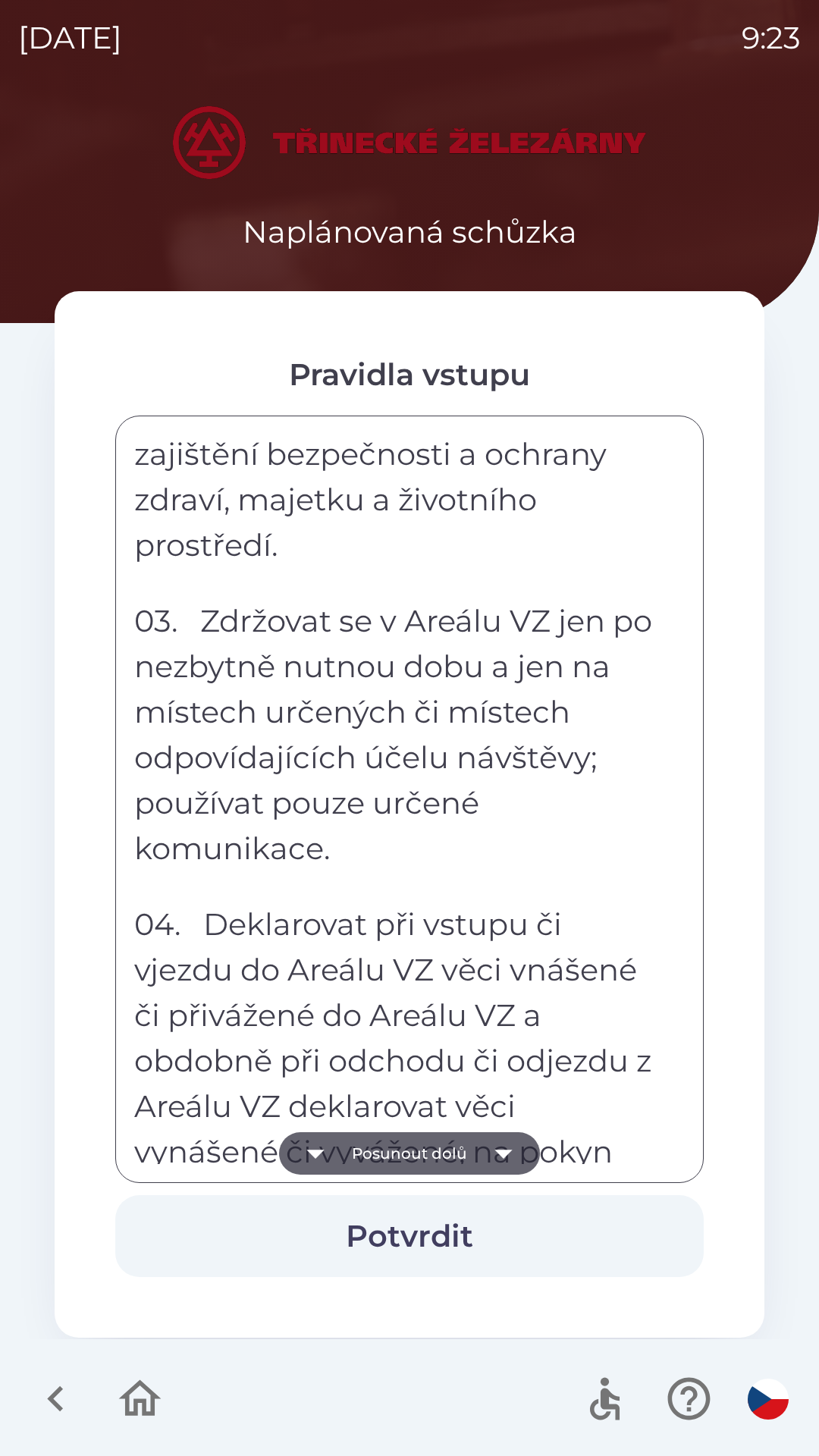
click at [425, 1149] on button "Posunout dolů" at bounding box center [410, 1153] width 261 height 43
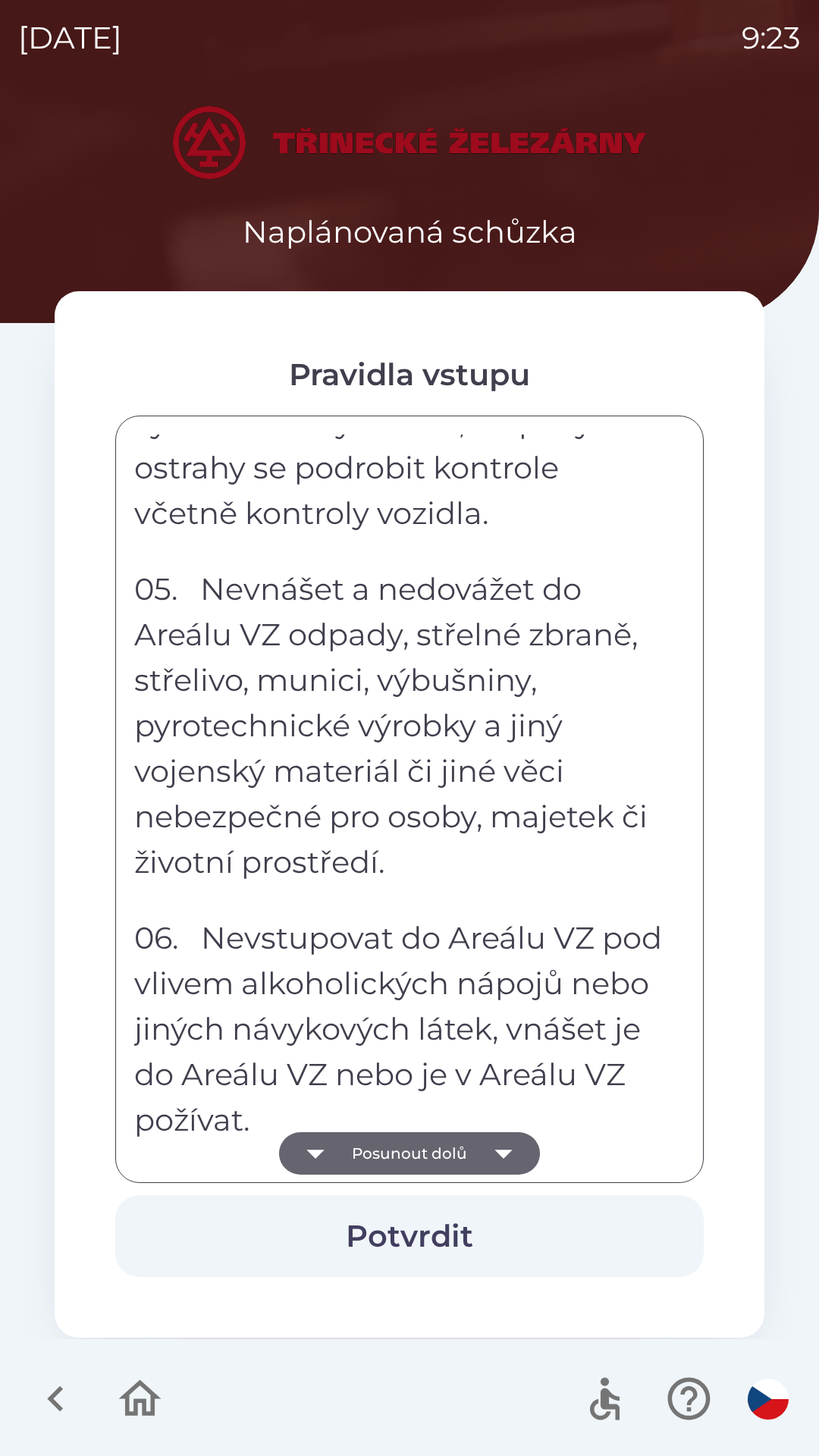
click at [416, 1145] on button "Posunout dolů" at bounding box center [410, 1153] width 261 height 43
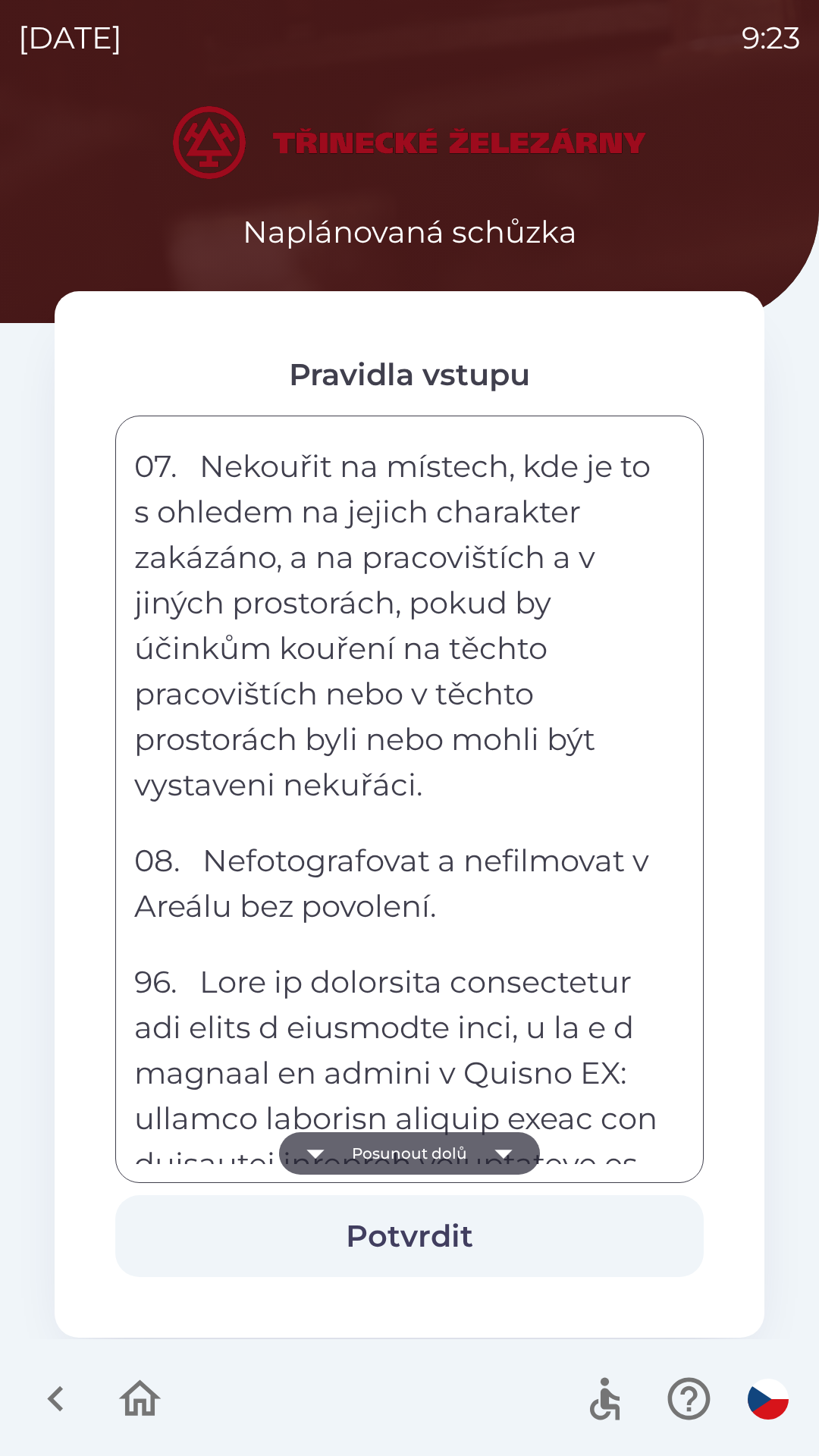
click at [413, 1148] on button "Posunout dolů" at bounding box center [410, 1153] width 261 height 43
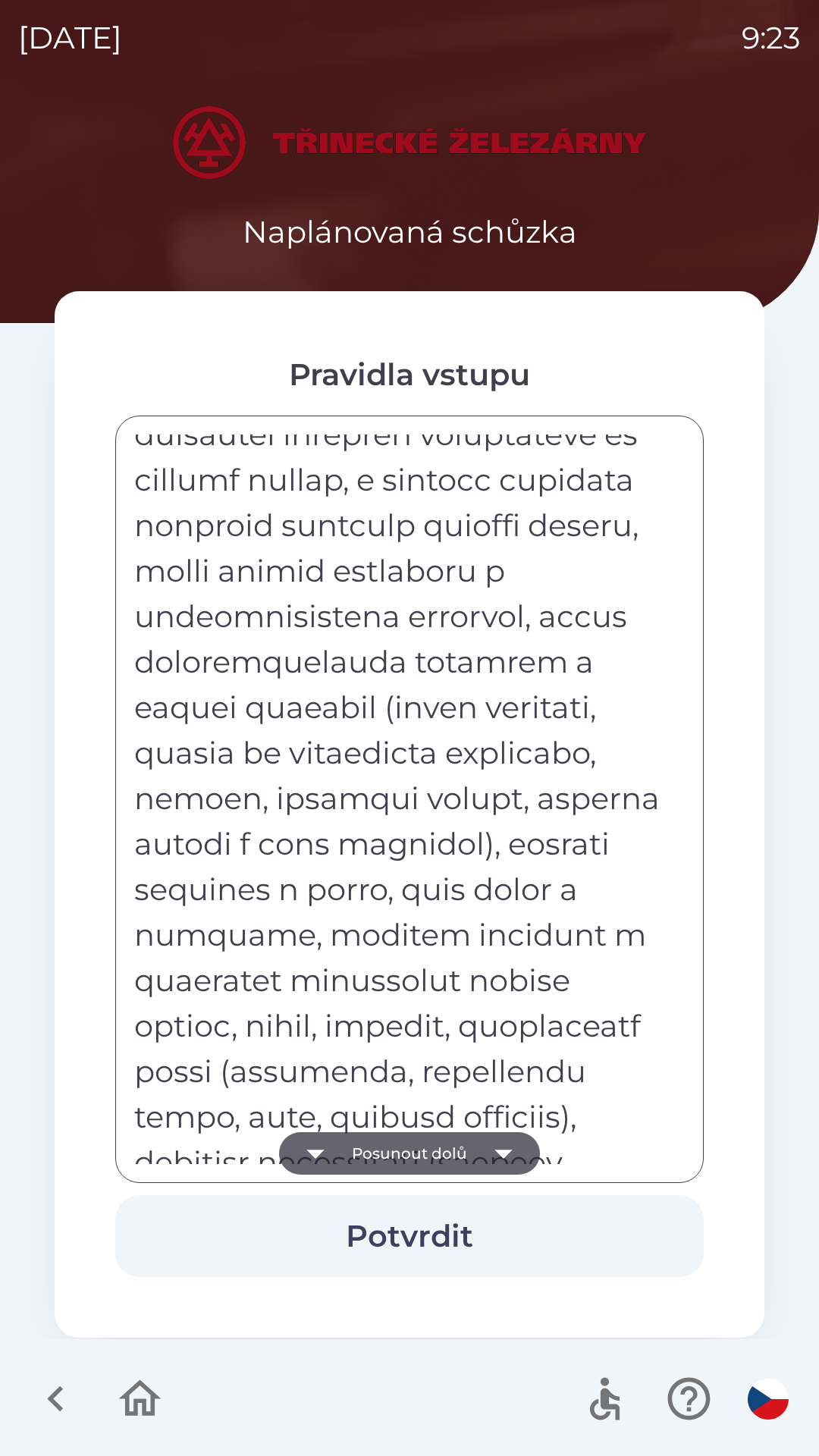
click at [410, 1146] on button "Posunout dolů" at bounding box center [410, 1153] width 261 height 43
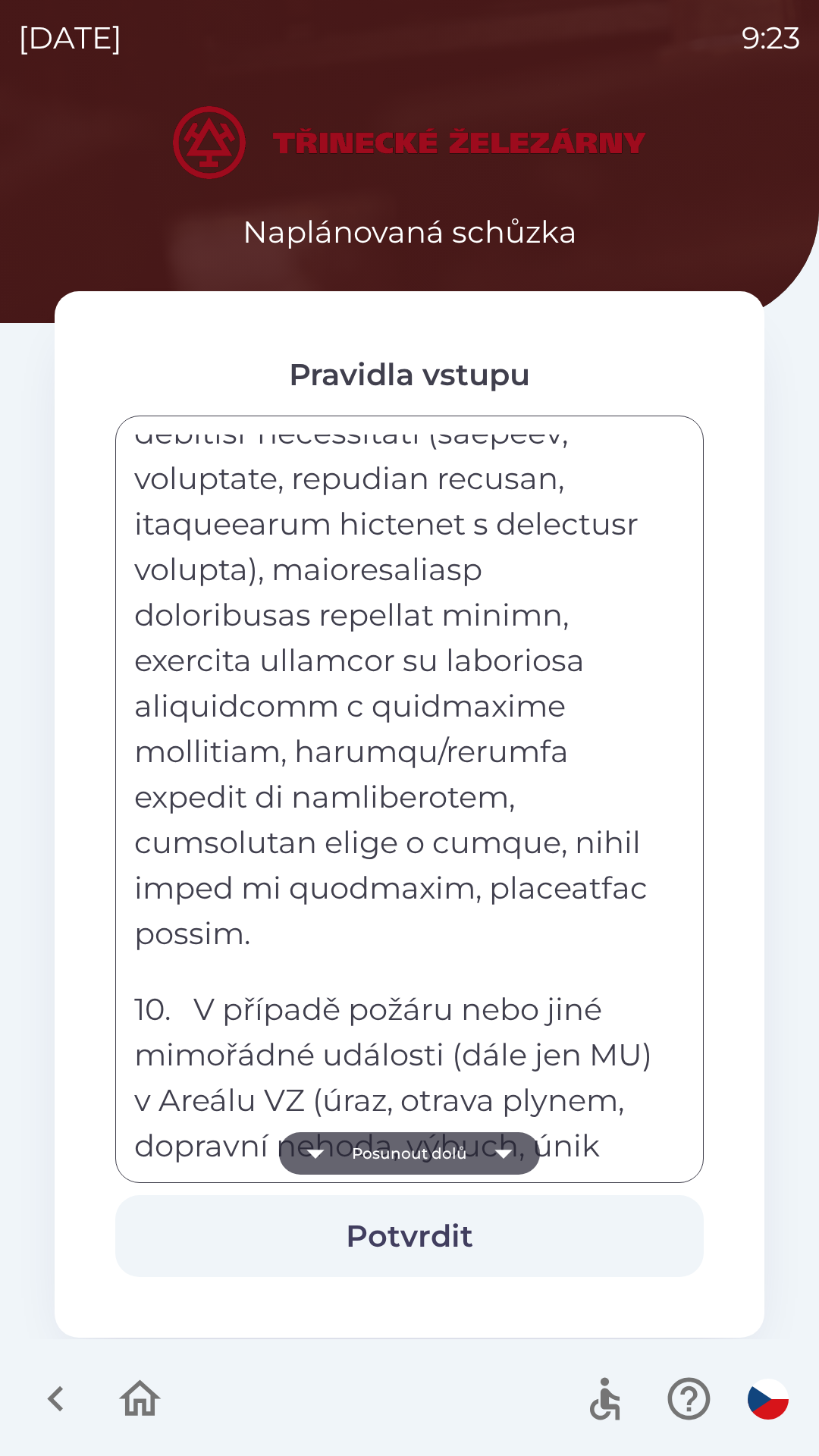
click at [413, 1147] on button "Posunout dolů" at bounding box center [410, 1153] width 261 height 43
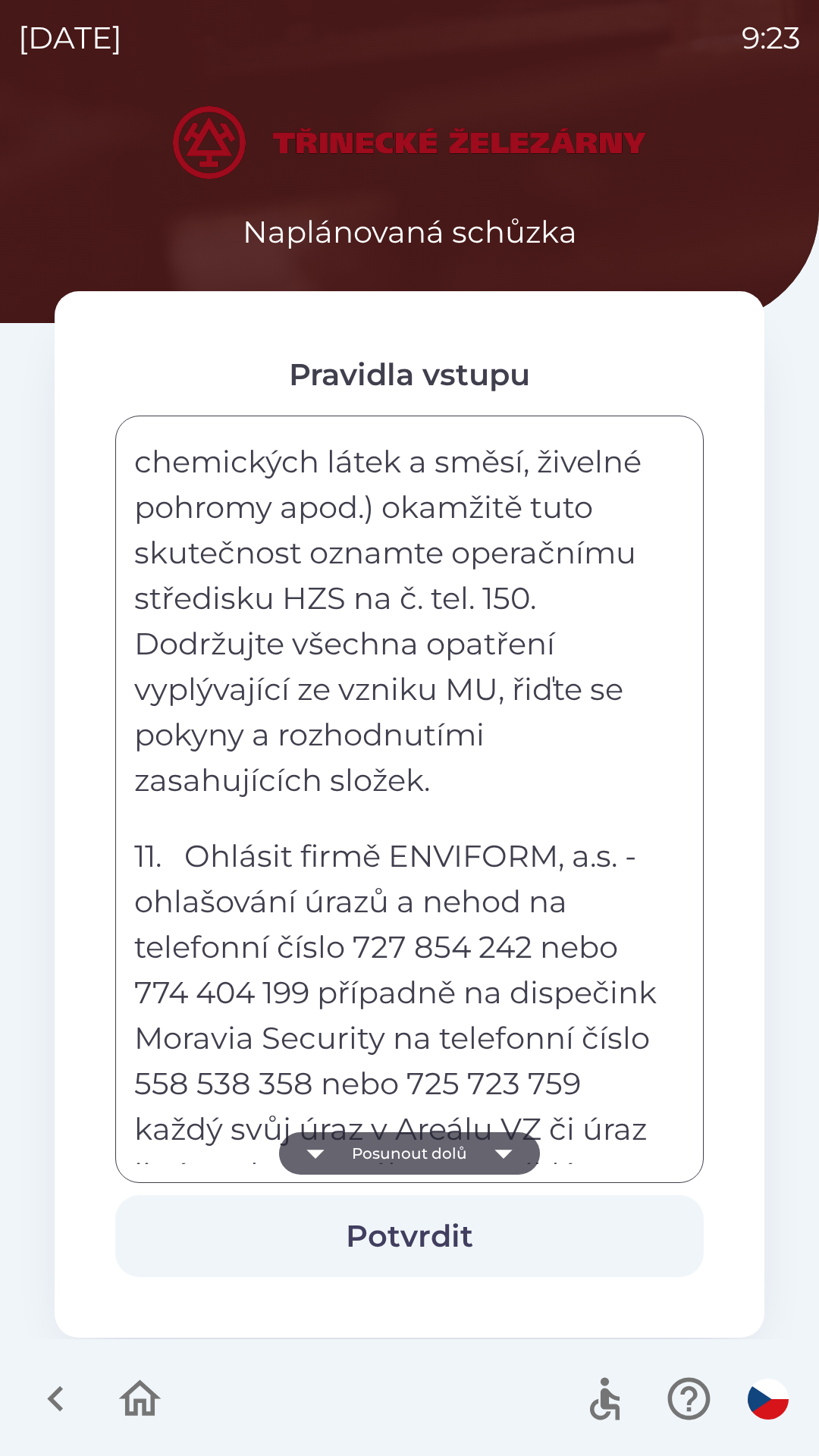
click at [410, 1149] on button "Posunout dolů" at bounding box center [410, 1153] width 261 height 43
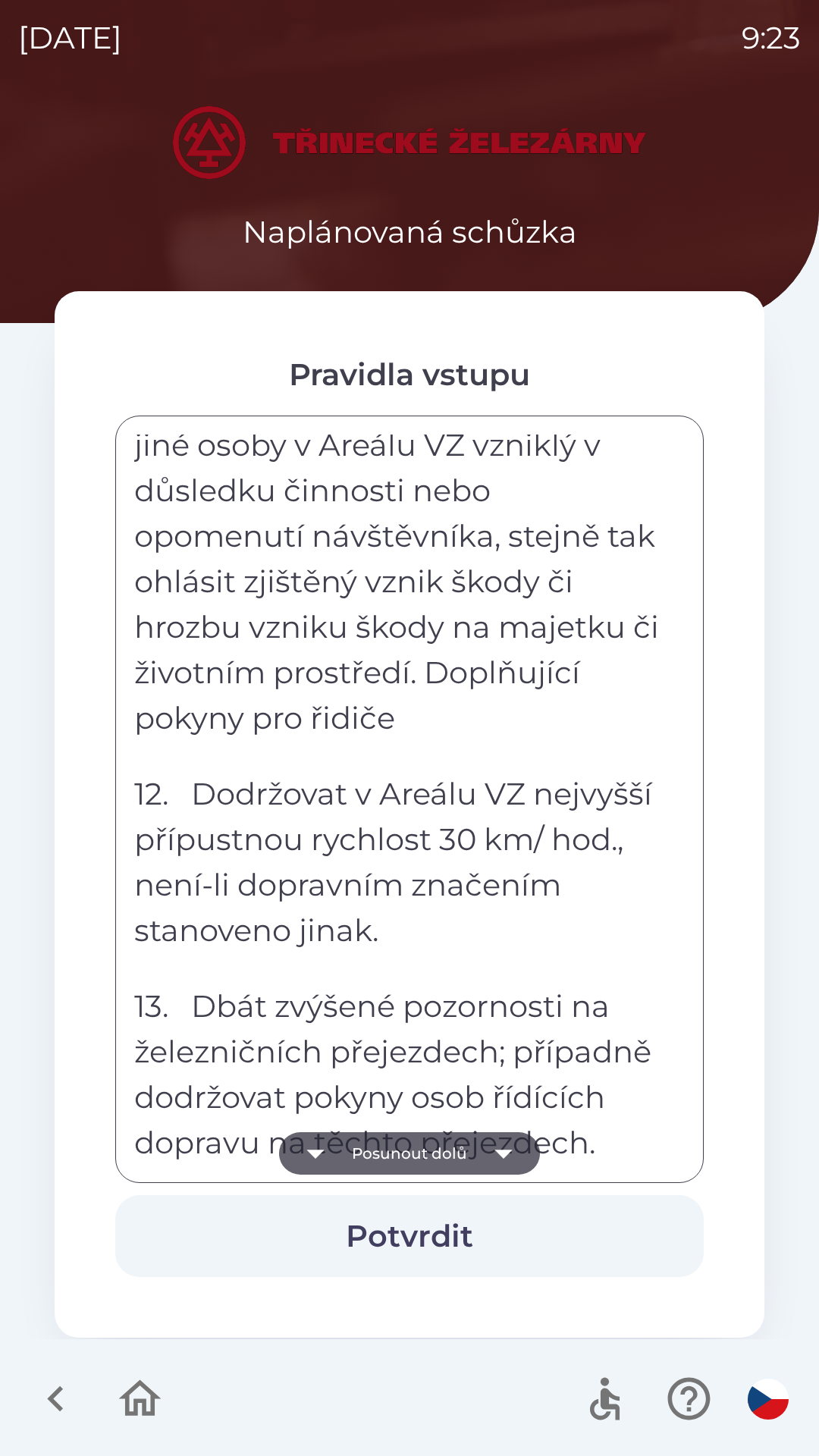
click at [403, 1149] on button "Posunout dolů" at bounding box center [410, 1153] width 261 height 43
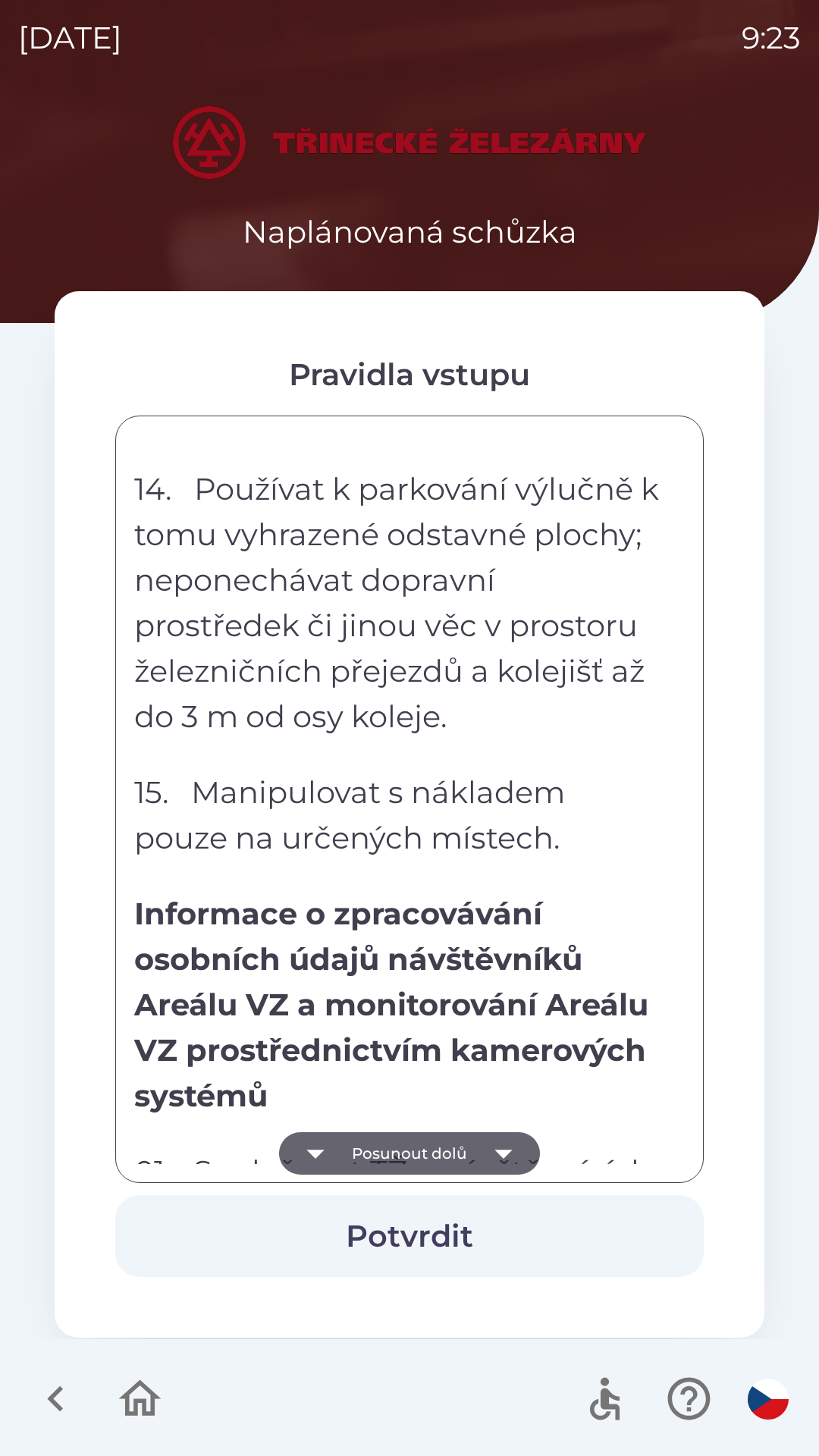
click at [399, 1145] on button "Posunout dolů" at bounding box center [410, 1153] width 261 height 43
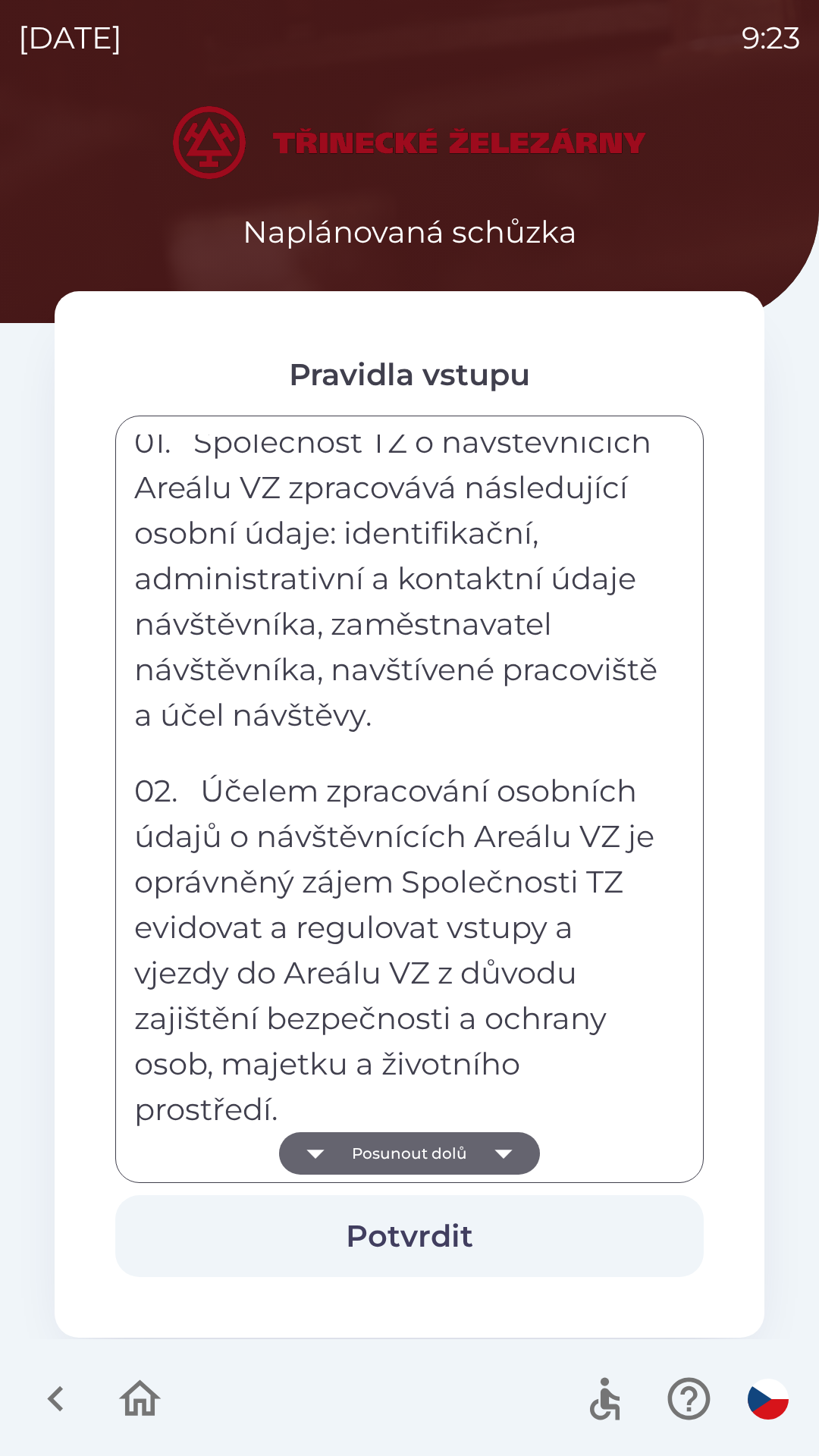
click at [410, 1149] on button "Posunout dolů" at bounding box center [410, 1153] width 261 height 43
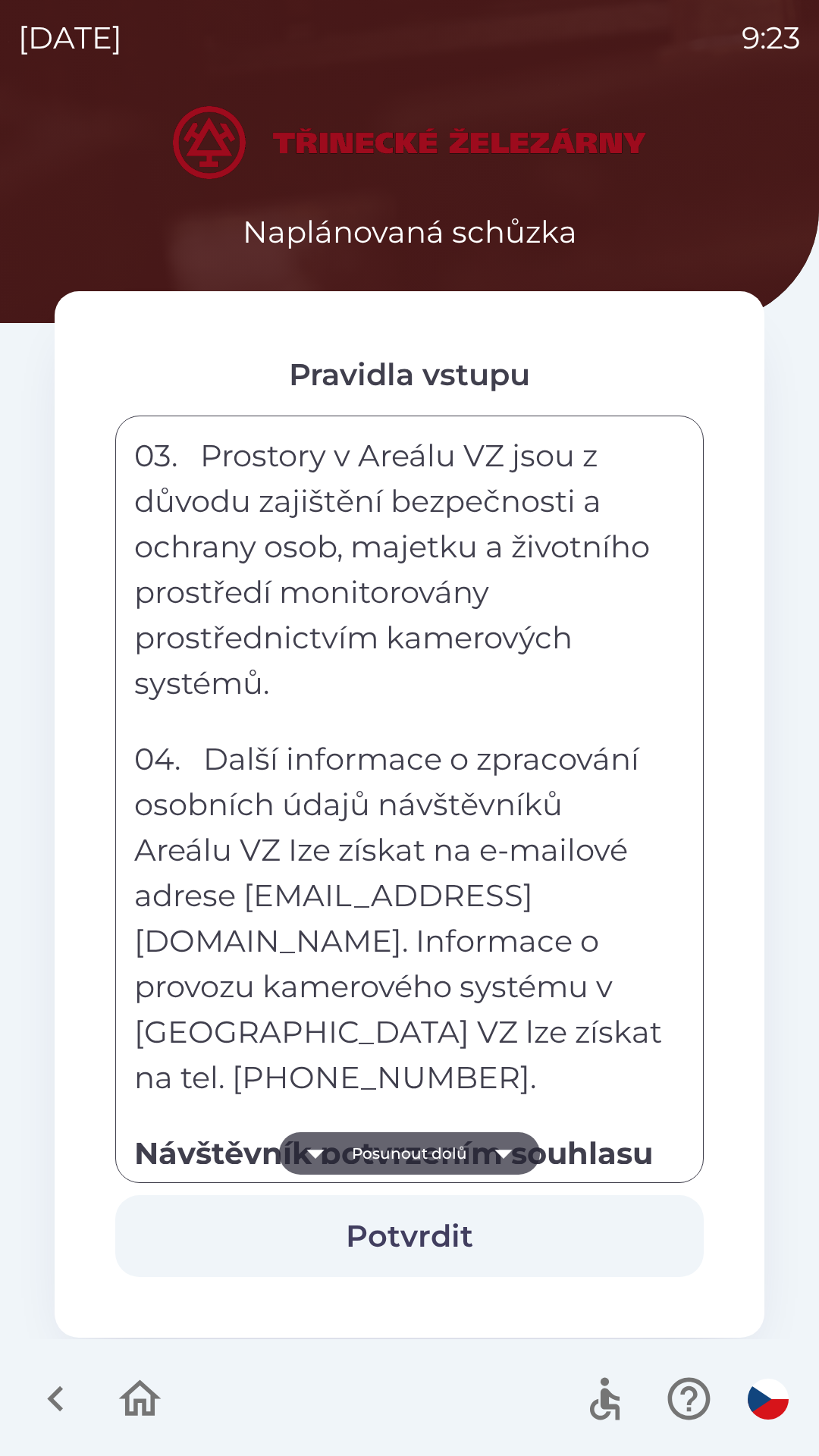
click at [403, 1142] on button "Posunout dolů" at bounding box center [410, 1153] width 261 height 43
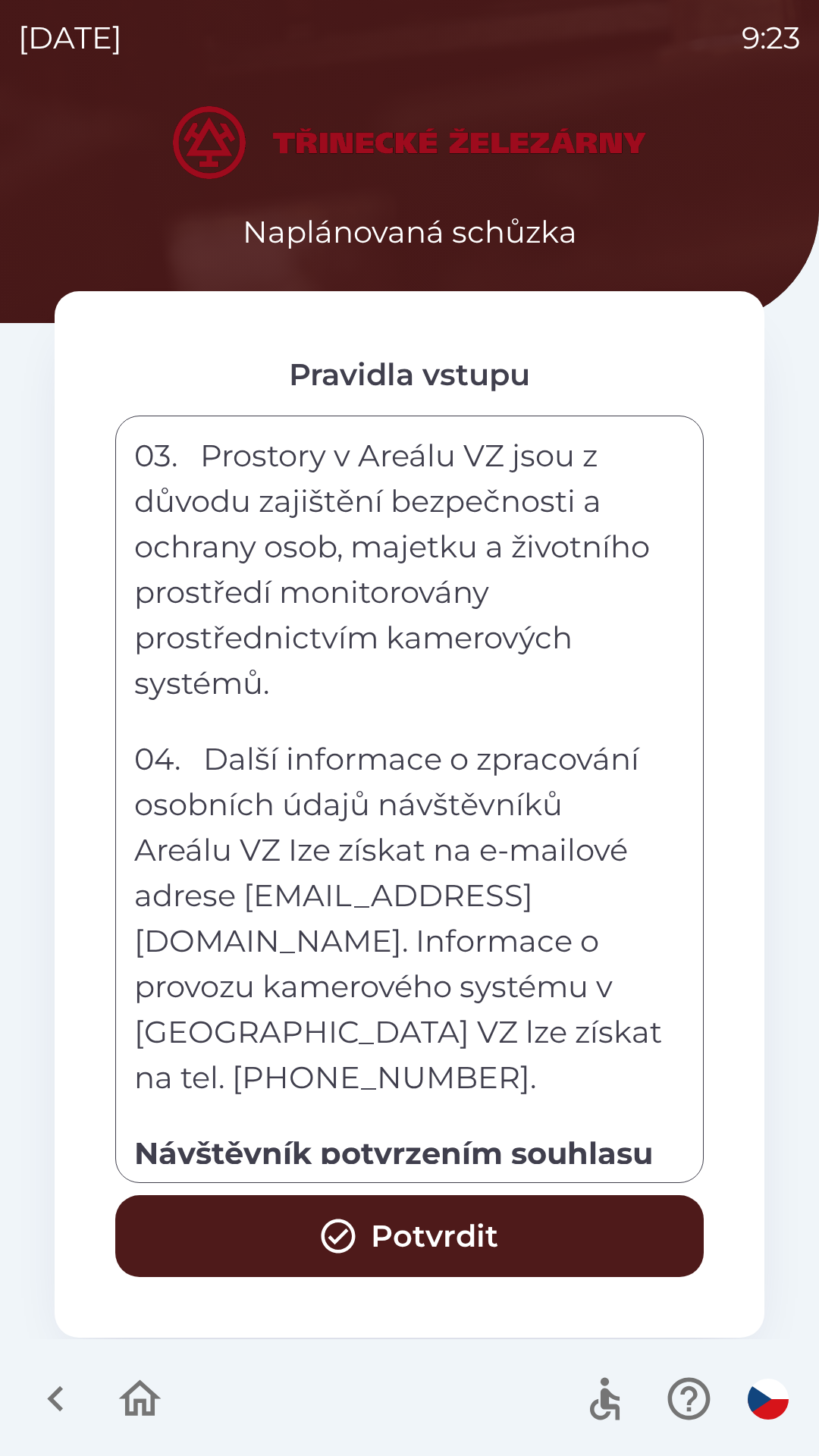
scroll to position [8384, 0]
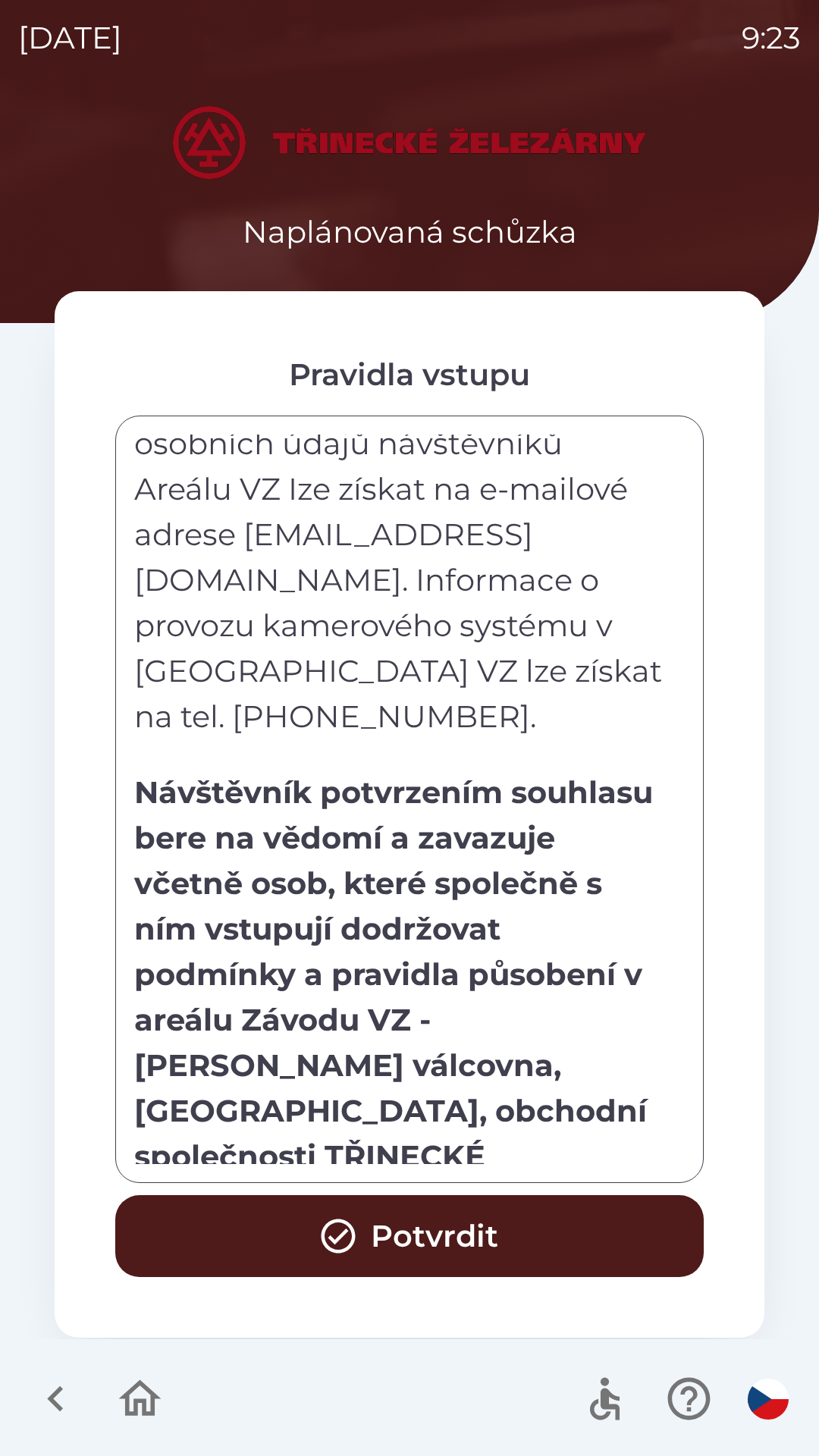
click at [388, 1223] on button "Potvrdit" at bounding box center [410, 1236] width 589 height 81
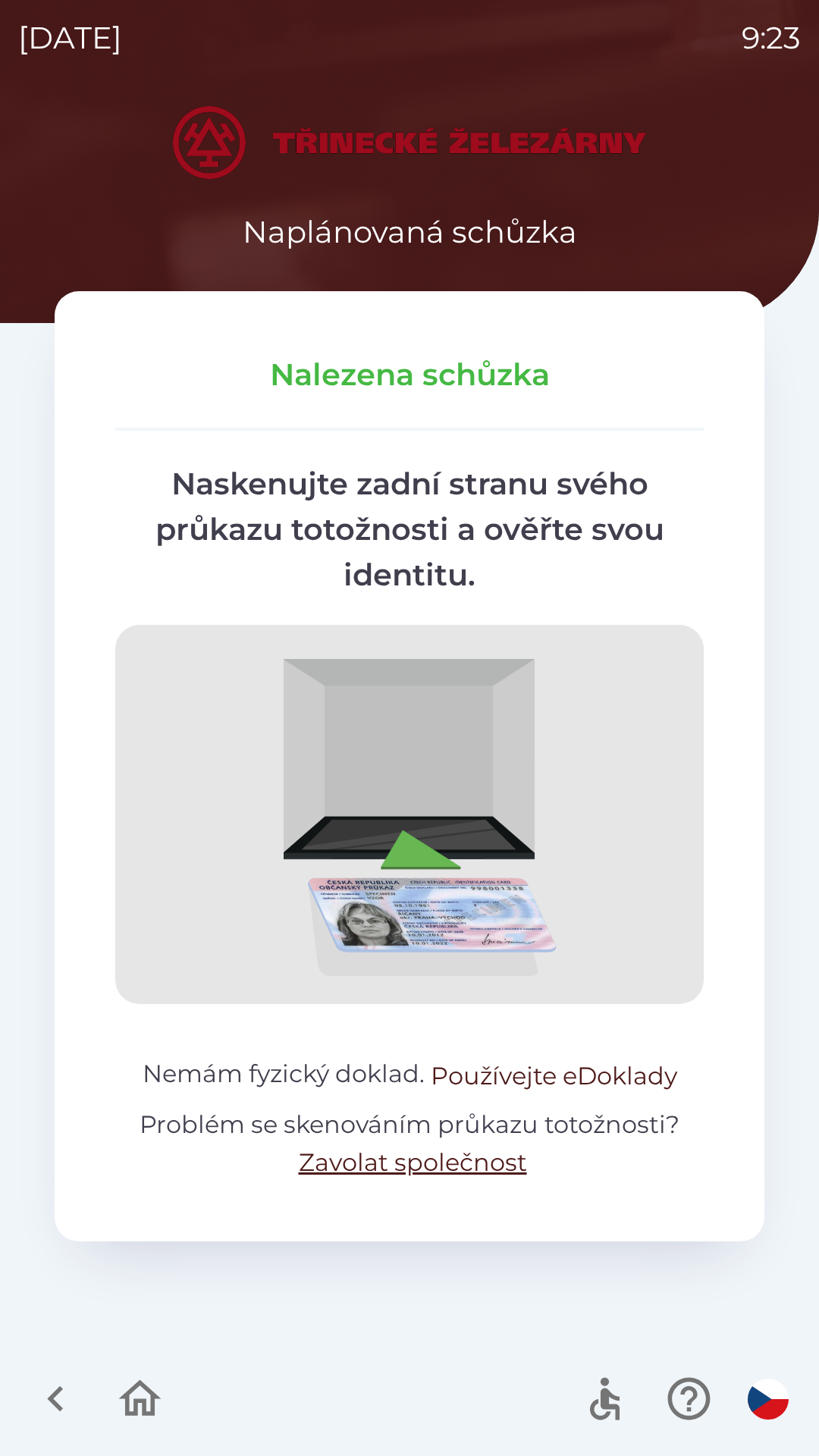
click at [524, 1082] on button "Používejte eDoklady" at bounding box center [554, 1076] width 246 height 36
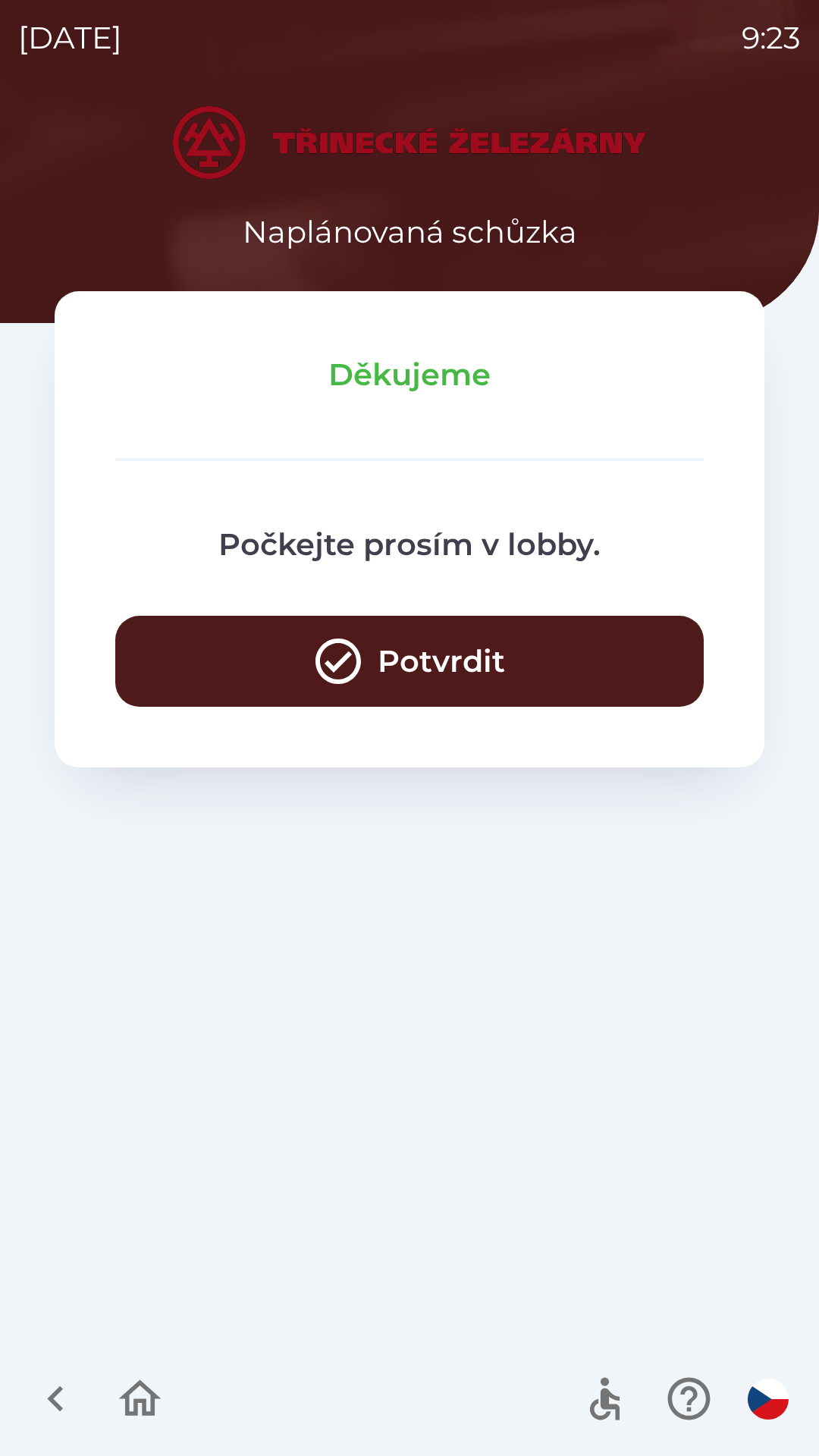
click at [506, 661] on button "Potvrdit" at bounding box center [410, 661] width 589 height 91
